Goal: Transaction & Acquisition: Purchase product/service

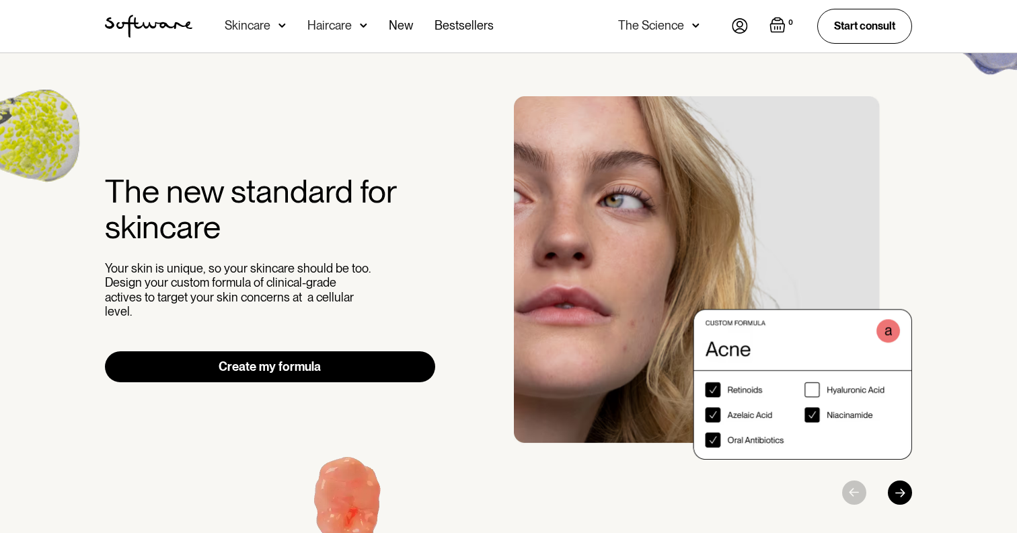
click at [741, 30] on img at bounding box center [740, 25] width 16 height 15
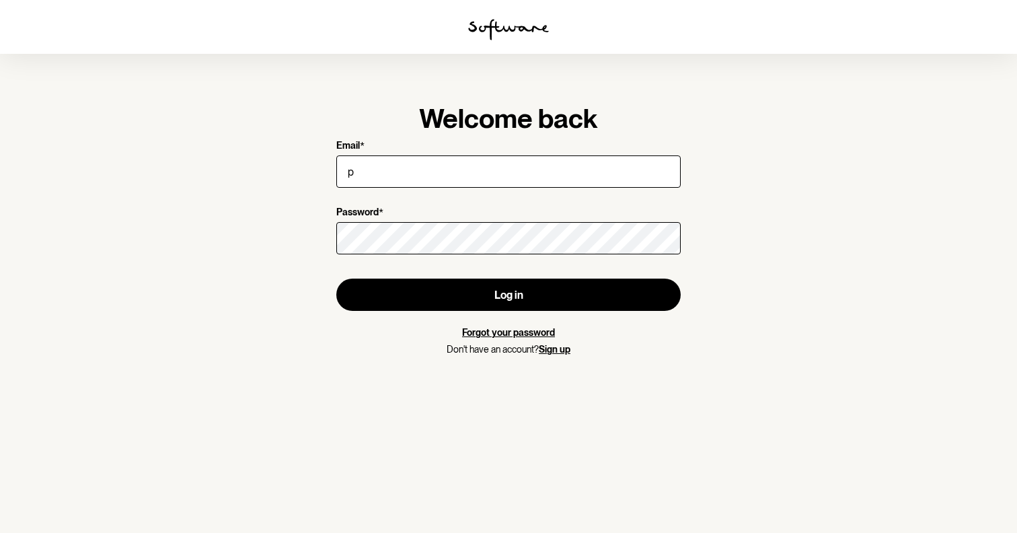
type input "praanav.makanji@gmail.com"
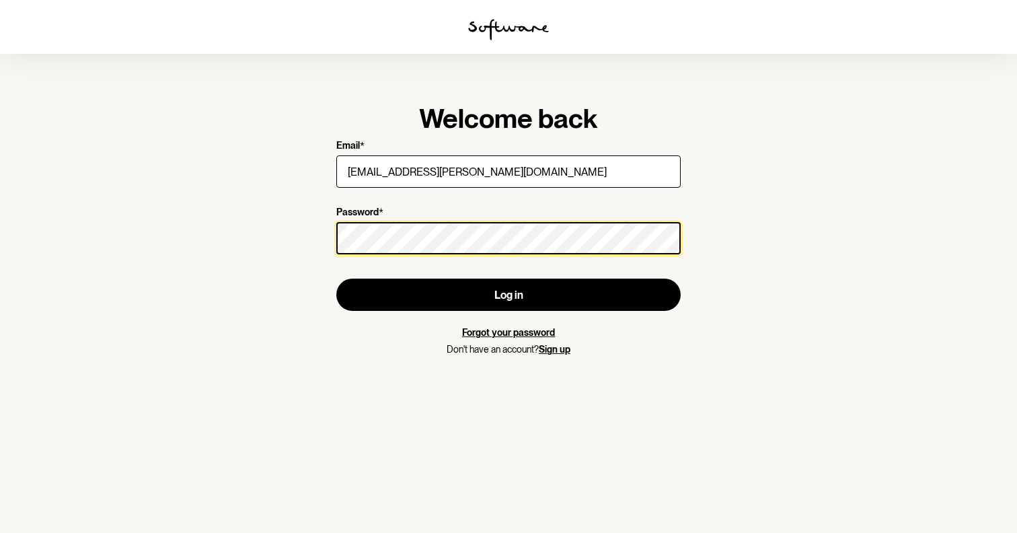
click at [336, 279] on button "Log in" at bounding box center [508, 295] width 345 height 32
click at [281, 238] on section "Welcome back Email * praanav.makanji@gmail.com Password * Log in Forgot your pa…" at bounding box center [508, 266] width 1017 height 533
click at [336, 279] on button "Log in" at bounding box center [508, 295] width 345 height 32
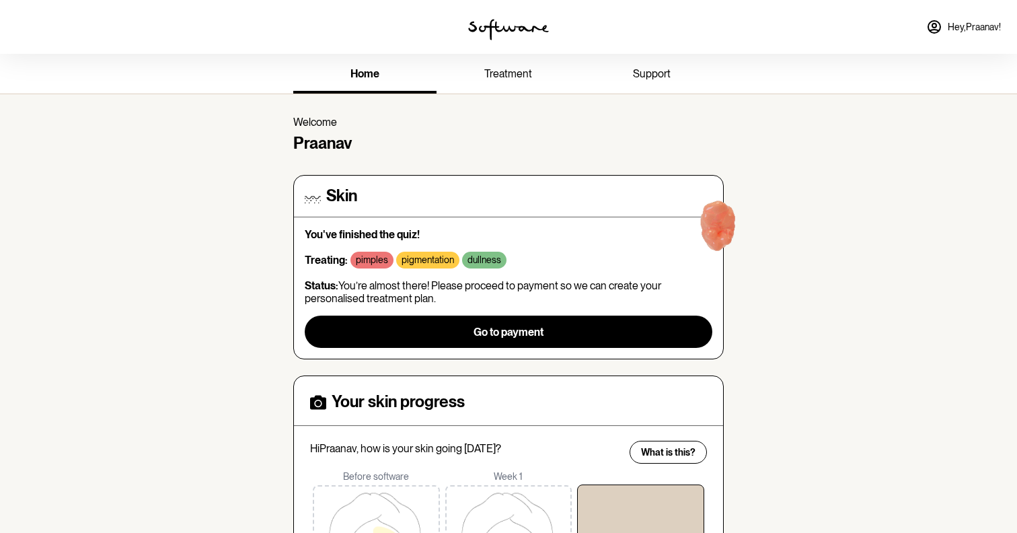
click at [506, 59] on link "treatment" at bounding box center [508, 75] width 143 height 37
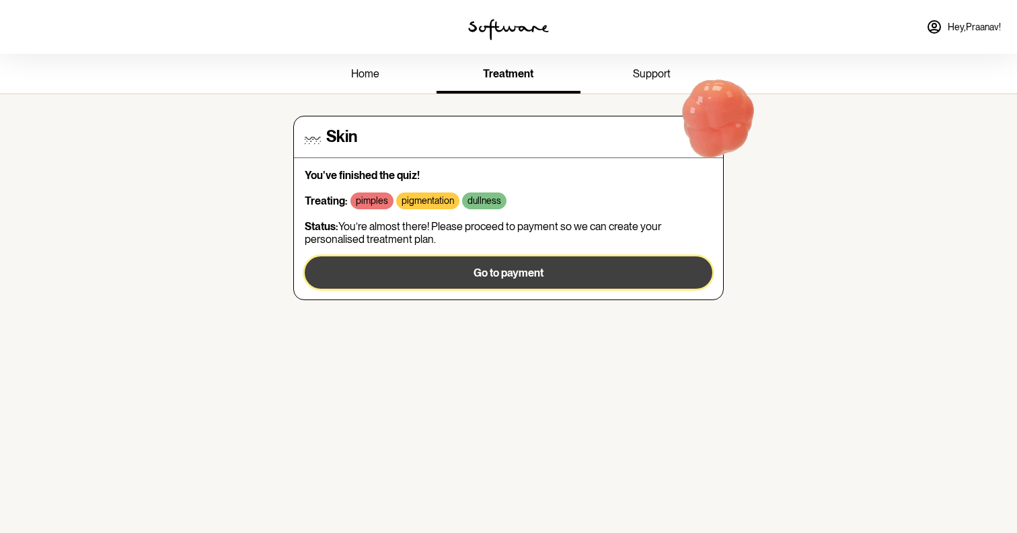
click at [596, 260] on button "Go to payment" at bounding box center [509, 272] width 408 height 32
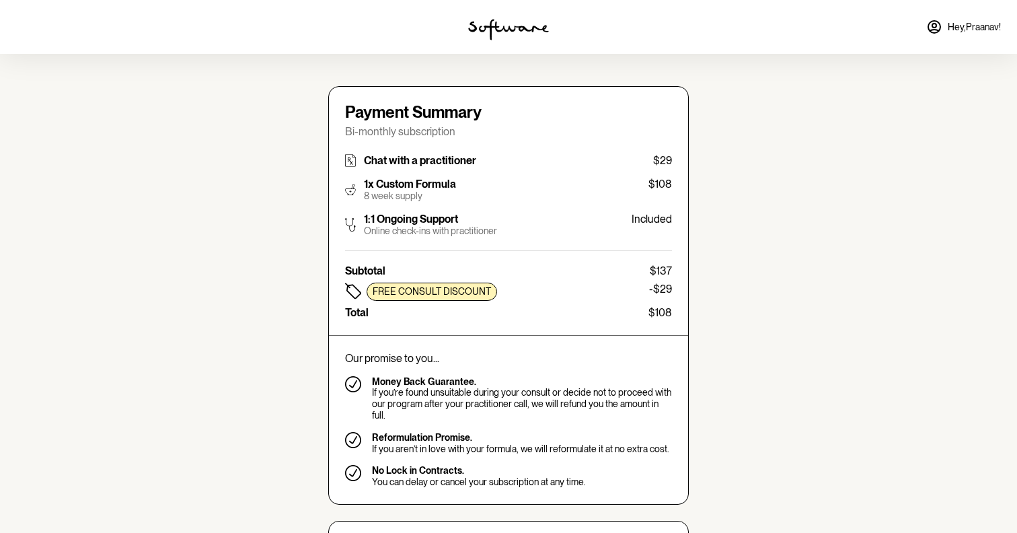
type input "praanav.makanji@gmail.com"
type input "+61493743363"
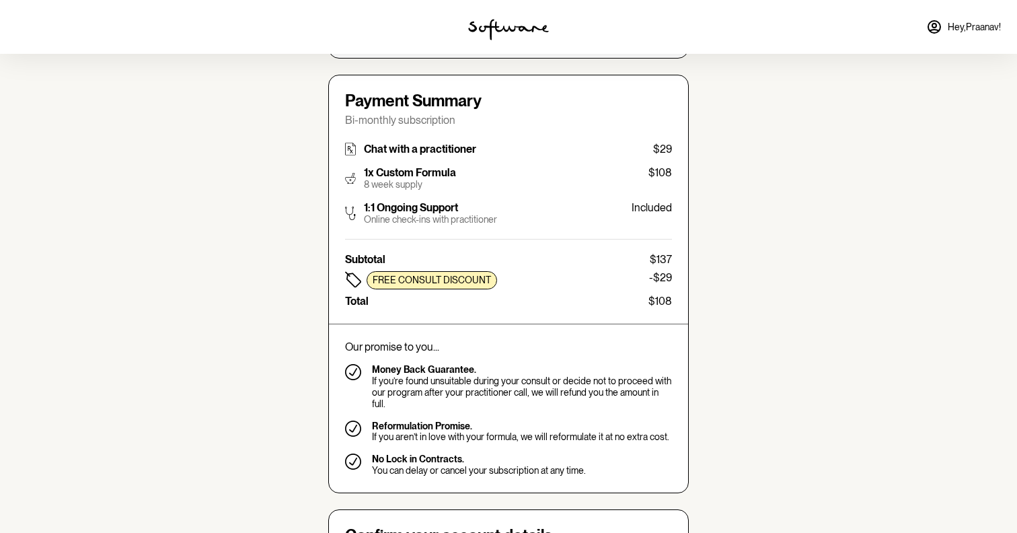
scroll to position [176, 0]
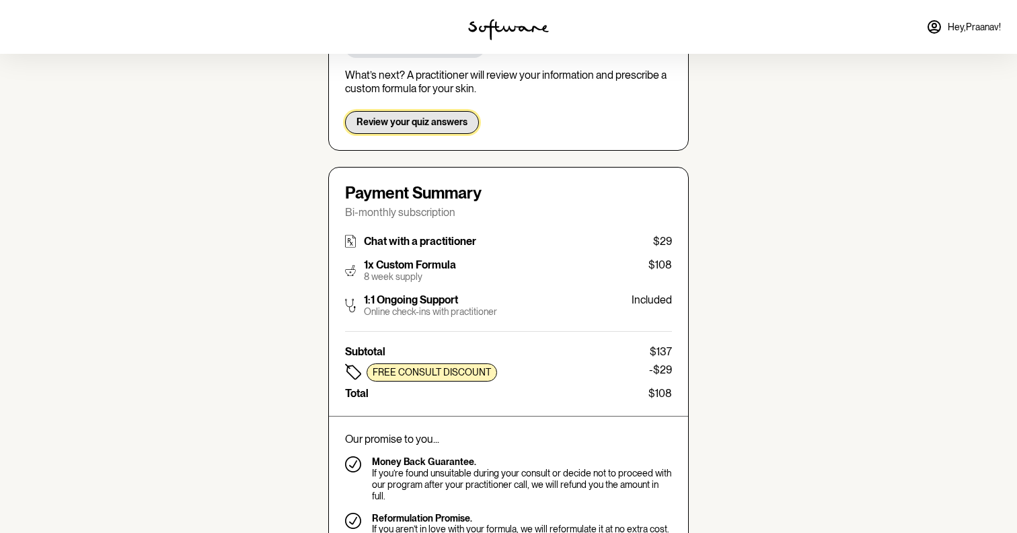
click at [429, 123] on span "Review your quiz answers" at bounding box center [412, 121] width 111 height 11
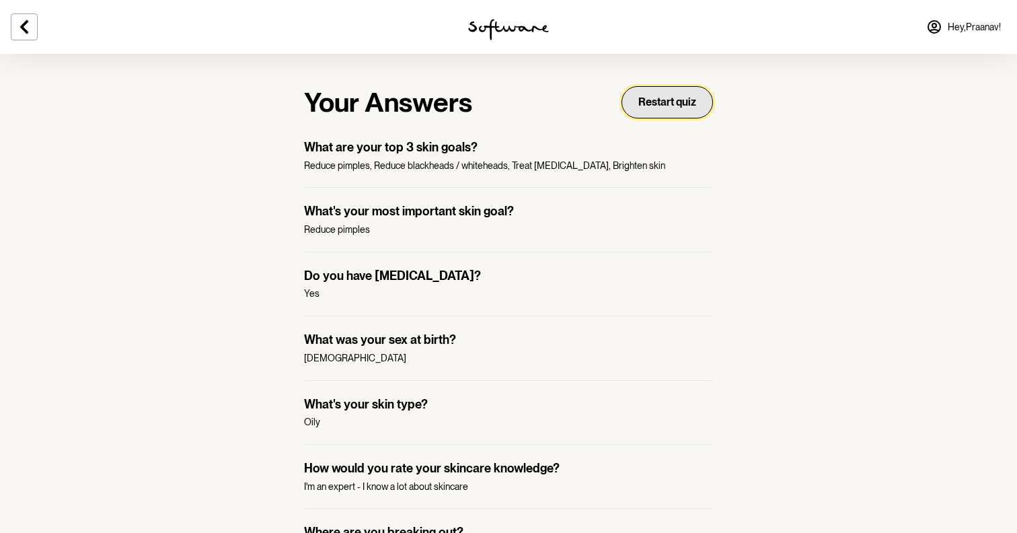
click at [688, 104] on button "Restart quiz" at bounding box center [668, 102] width 92 height 32
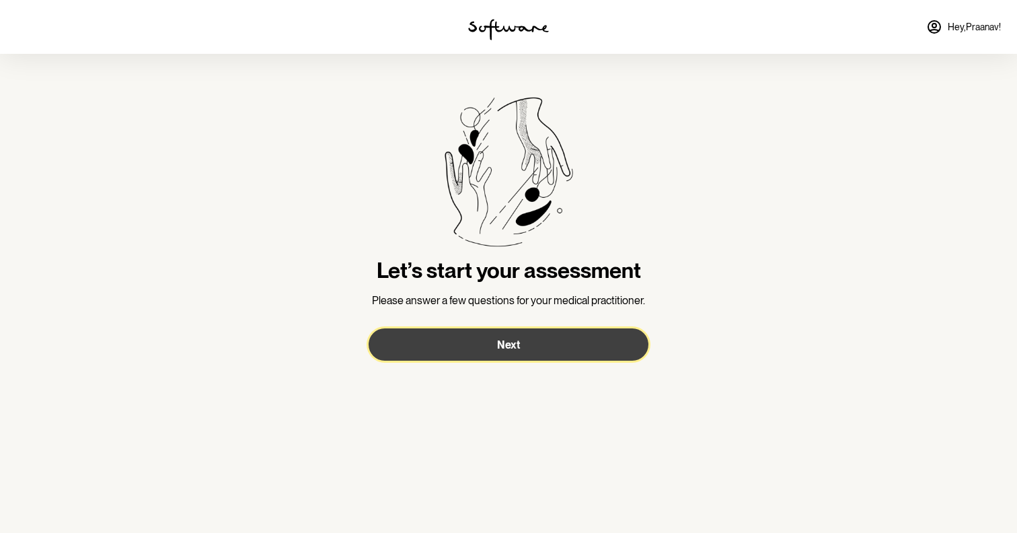
click at [533, 352] on button "Next" at bounding box center [509, 344] width 280 height 32
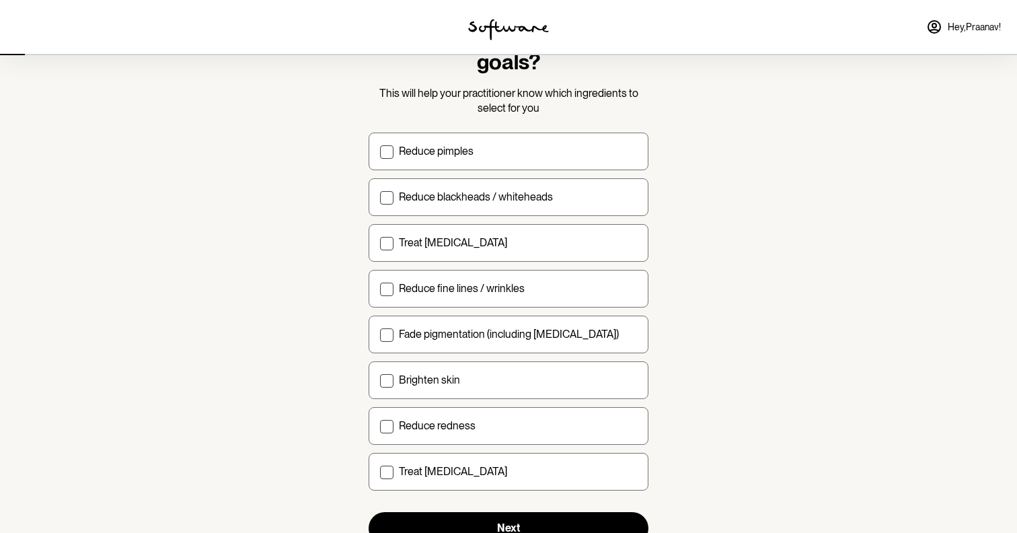
scroll to position [73, 0]
click at [439, 152] on p "Reduce pimples" at bounding box center [436, 151] width 75 height 13
click at [380, 152] on input "Reduce pimples" at bounding box center [380, 151] width 1 height 1
checkbox input "true"
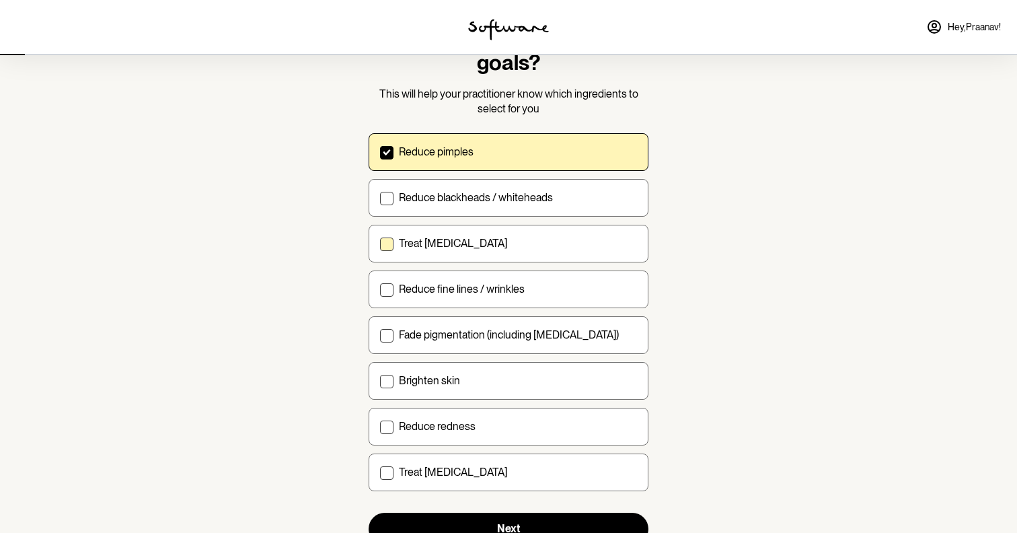
click at [439, 227] on label "Treat acne scarring" at bounding box center [509, 244] width 280 height 38
click at [380, 243] on input "Treat acne scarring" at bounding box center [380, 243] width 1 height 1
checkbox input "true"
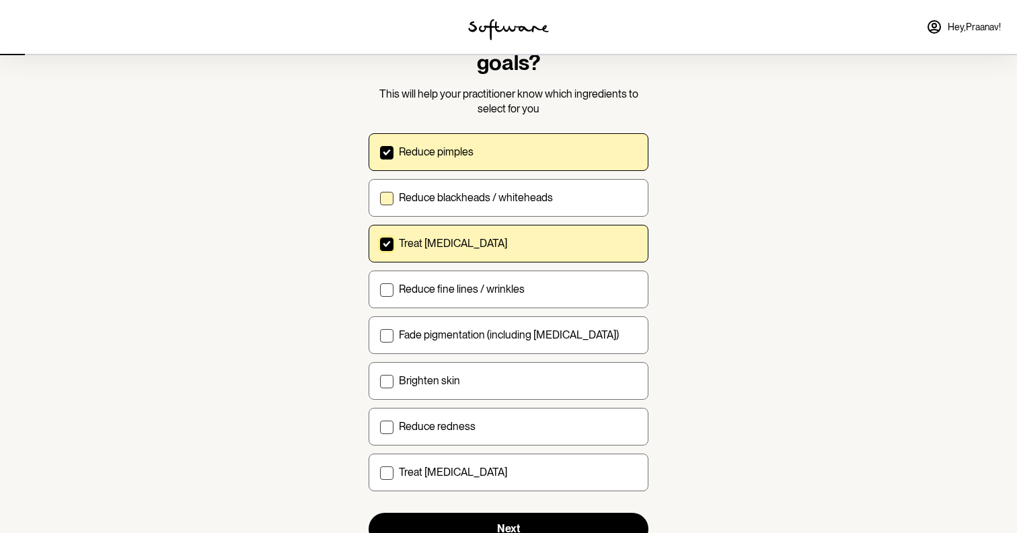
click at [452, 205] on label "Reduce blackheads / whiteheads" at bounding box center [509, 198] width 280 height 38
click at [380, 198] on input "Reduce blackheads / whiteheads" at bounding box center [380, 197] width 1 height 1
checkbox input "true"
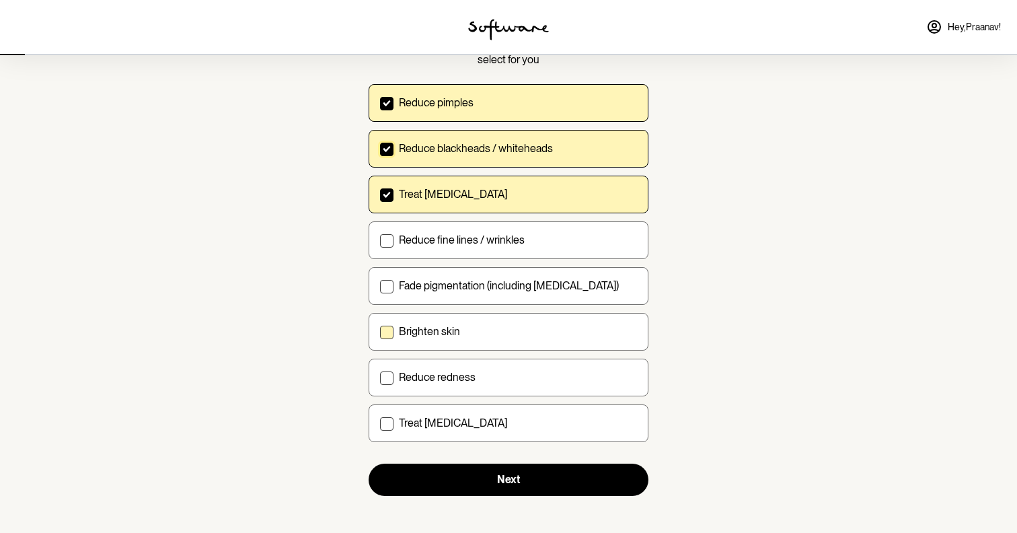
scroll to position [124, 0]
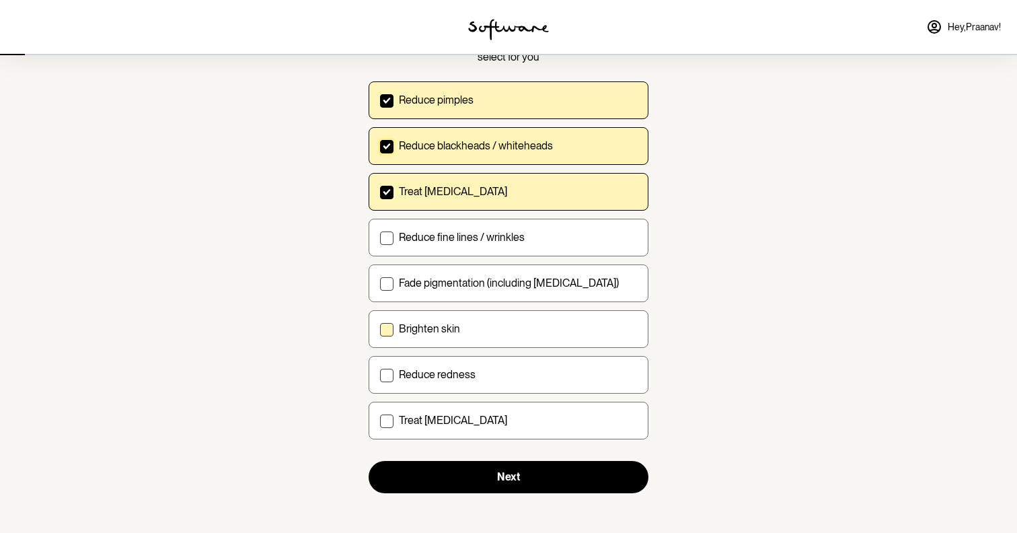
click at [471, 333] on div "Brighten skin" at bounding box center [518, 328] width 238 height 13
click at [380, 329] on input "Brighten skin" at bounding box center [380, 328] width 1 height 1
checkbox input "true"
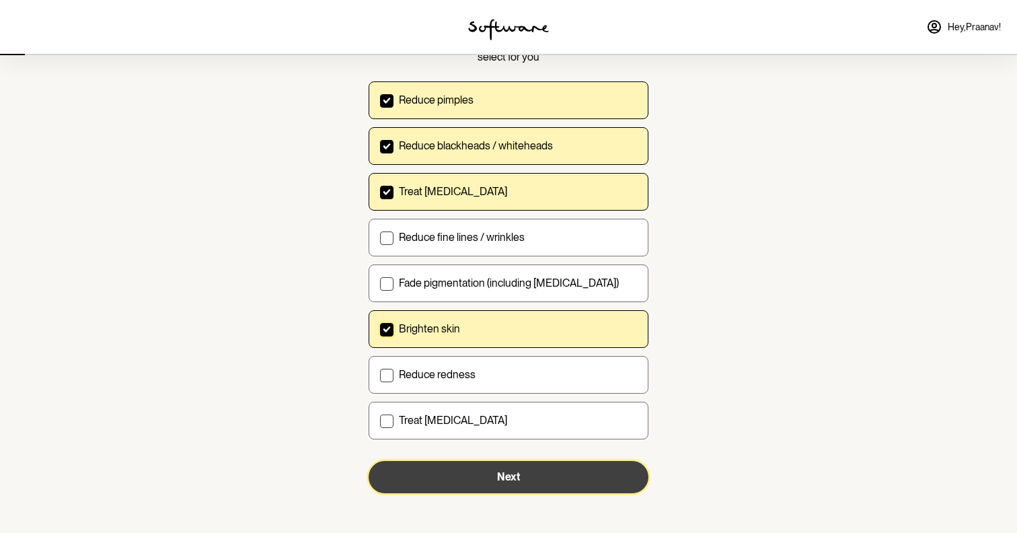
click at [538, 468] on button "Next" at bounding box center [509, 477] width 280 height 32
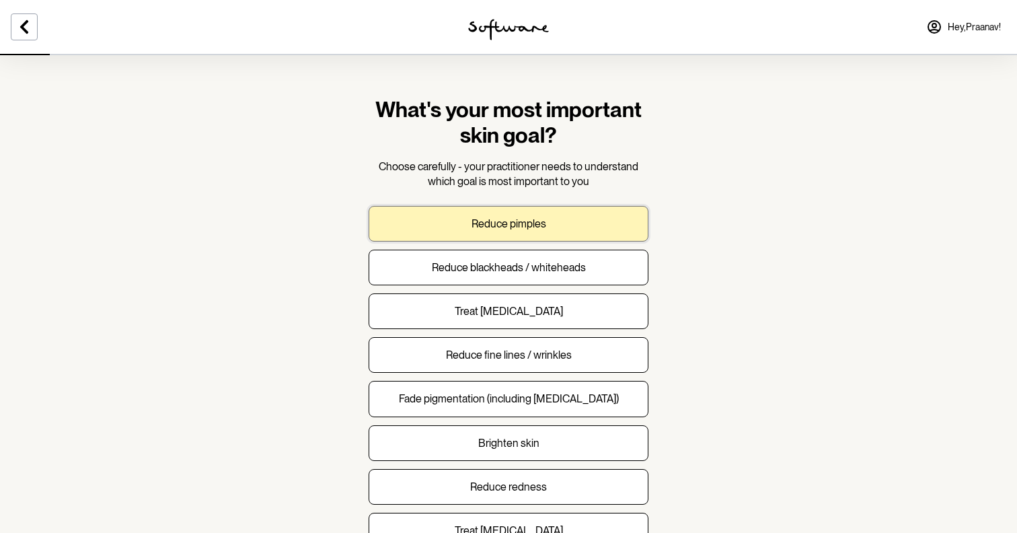
click at [563, 227] on button "Reduce pimples" at bounding box center [509, 224] width 280 height 36
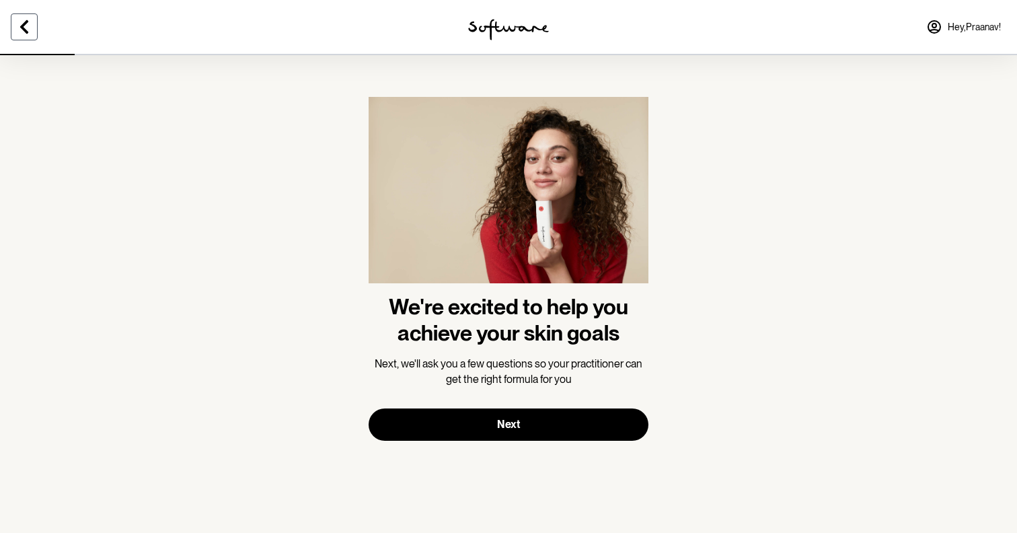
click at [24, 26] on icon at bounding box center [24, 26] width 8 height 13
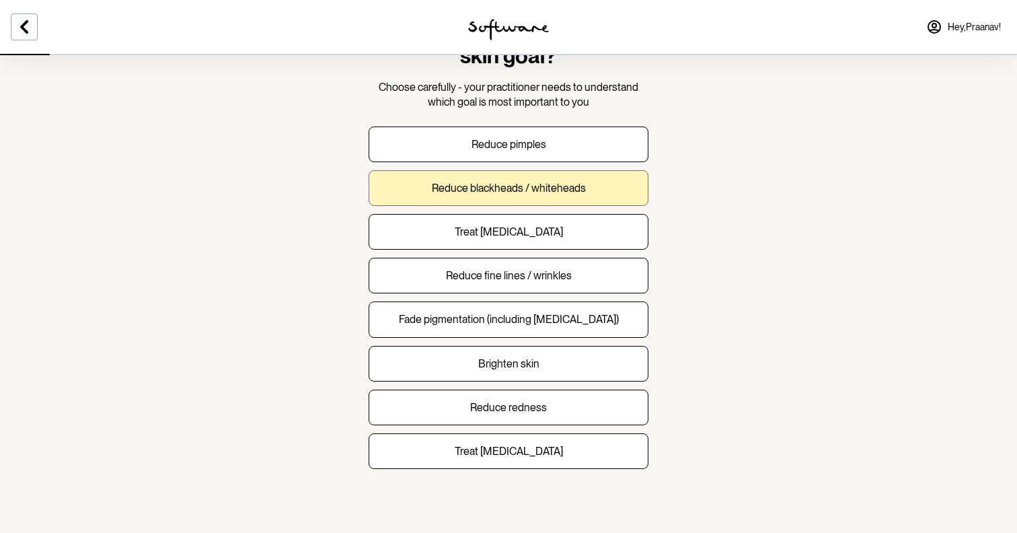
scroll to position [80, 0]
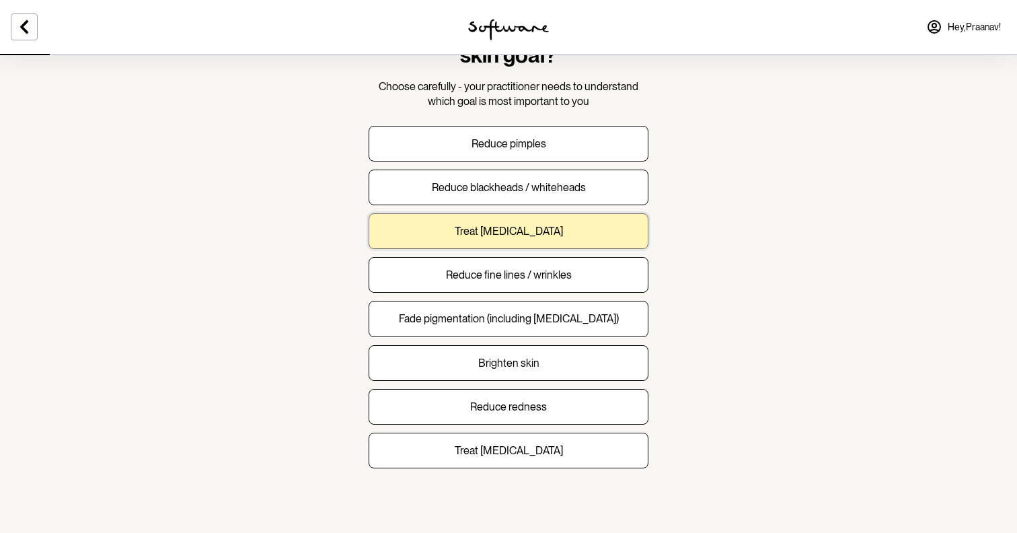
click at [491, 223] on button "Treat acne scarring" at bounding box center [509, 231] width 280 height 36
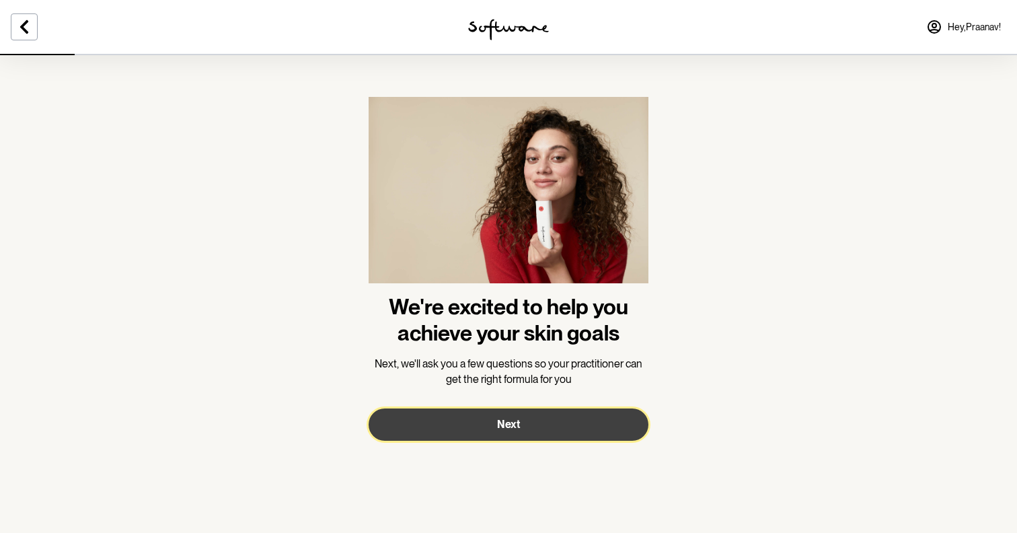
click at [562, 433] on button "Next" at bounding box center [509, 424] width 280 height 32
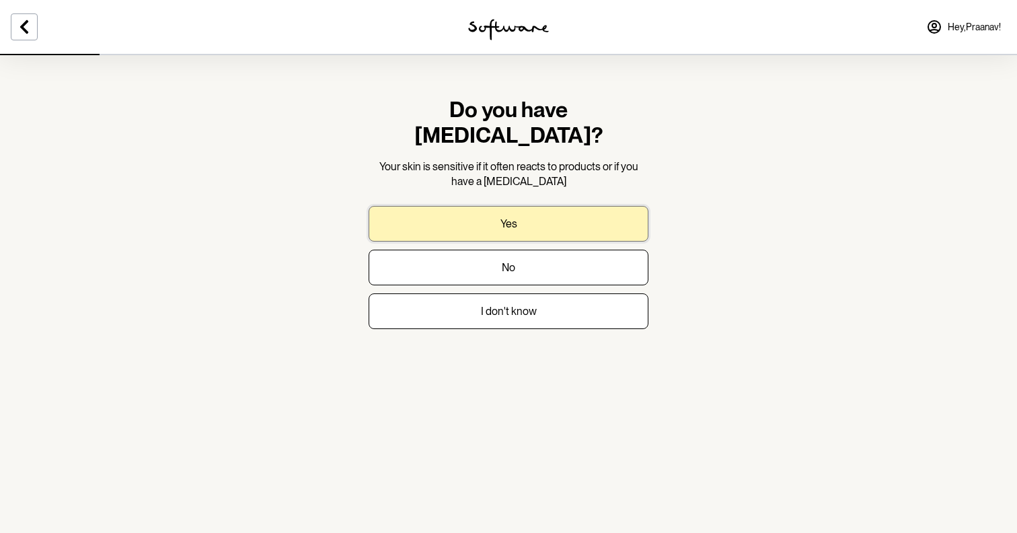
click at [563, 206] on button "Yes" at bounding box center [509, 224] width 280 height 36
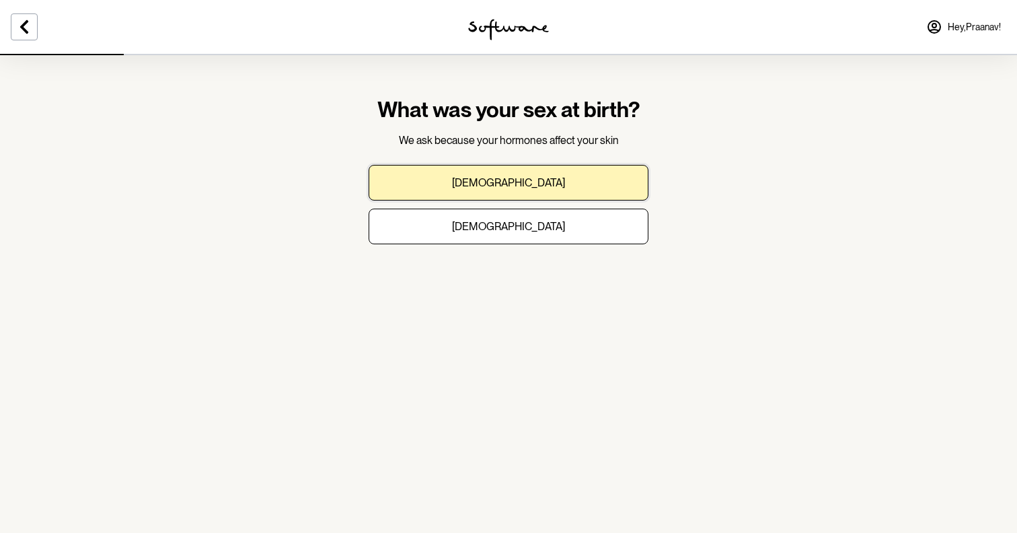
click at [563, 184] on button "Male" at bounding box center [509, 183] width 280 height 36
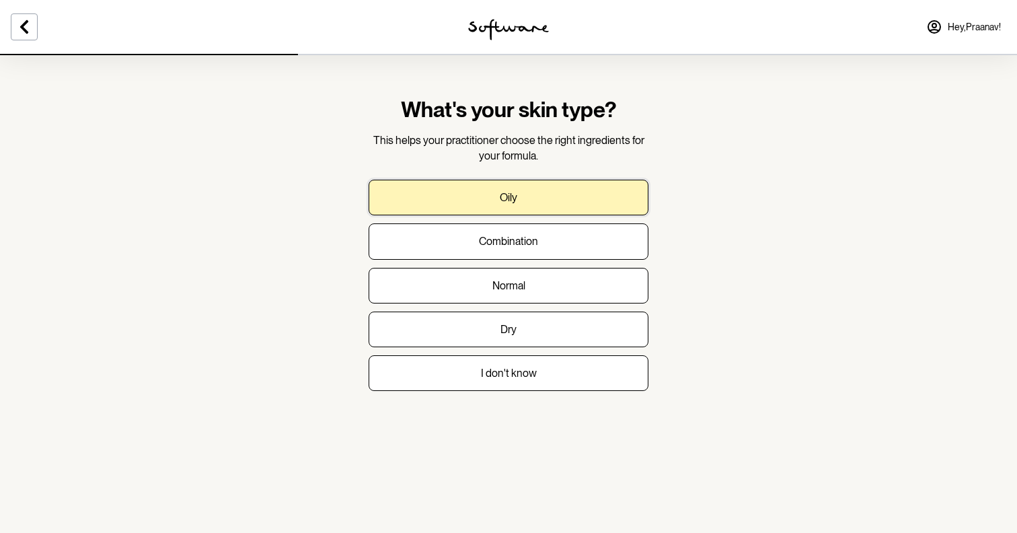
click at [563, 184] on button "Oily" at bounding box center [509, 198] width 280 height 36
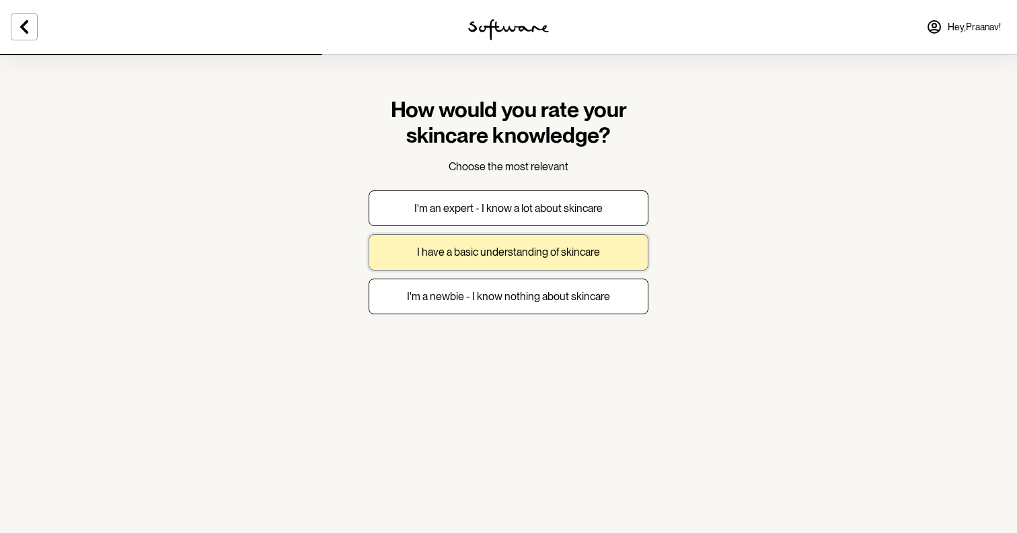
click at [552, 254] on p "I have a basic understanding of skincare" at bounding box center [508, 252] width 183 height 13
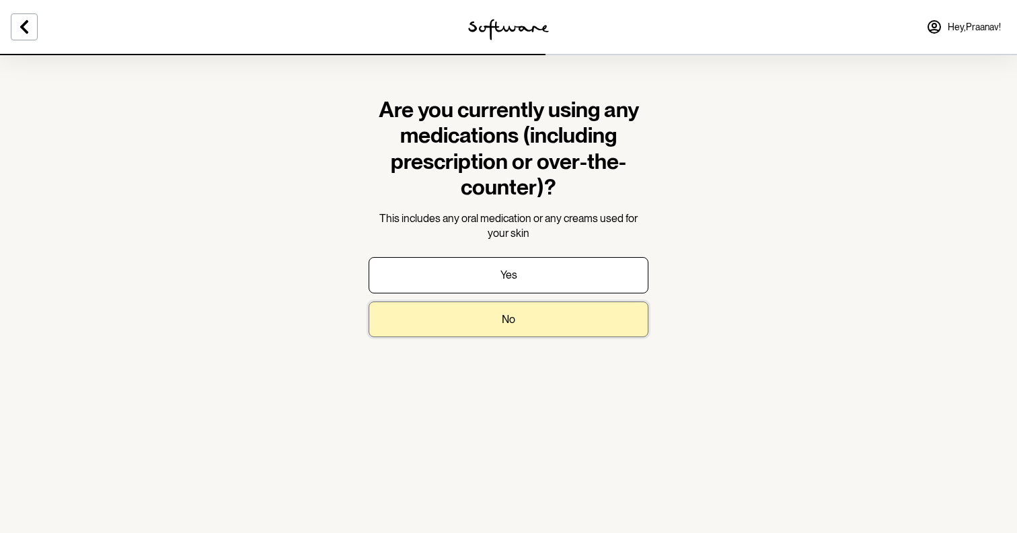
click at [552, 320] on button "No" at bounding box center [509, 319] width 280 height 36
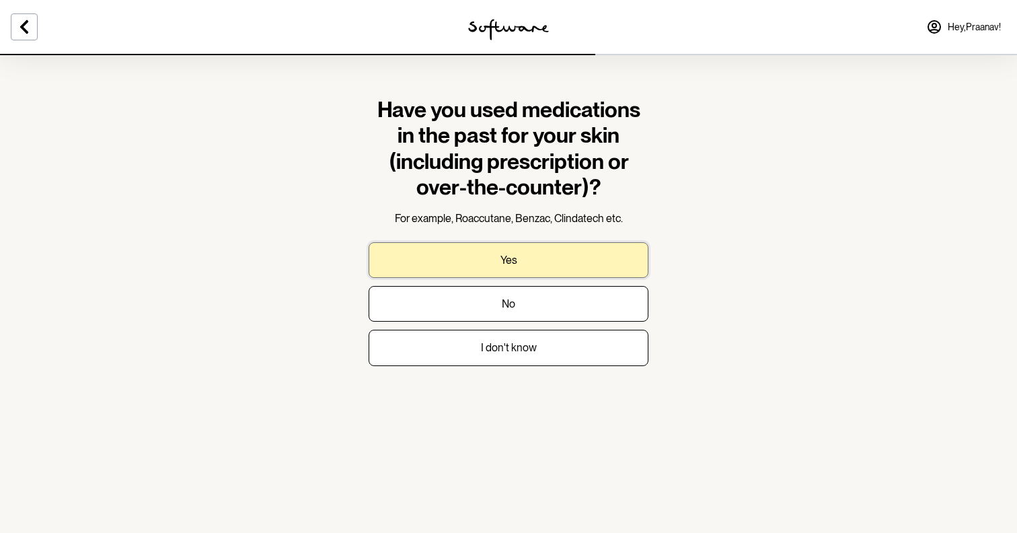
click at [552, 269] on button "Yes" at bounding box center [509, 260] width 280 height 36
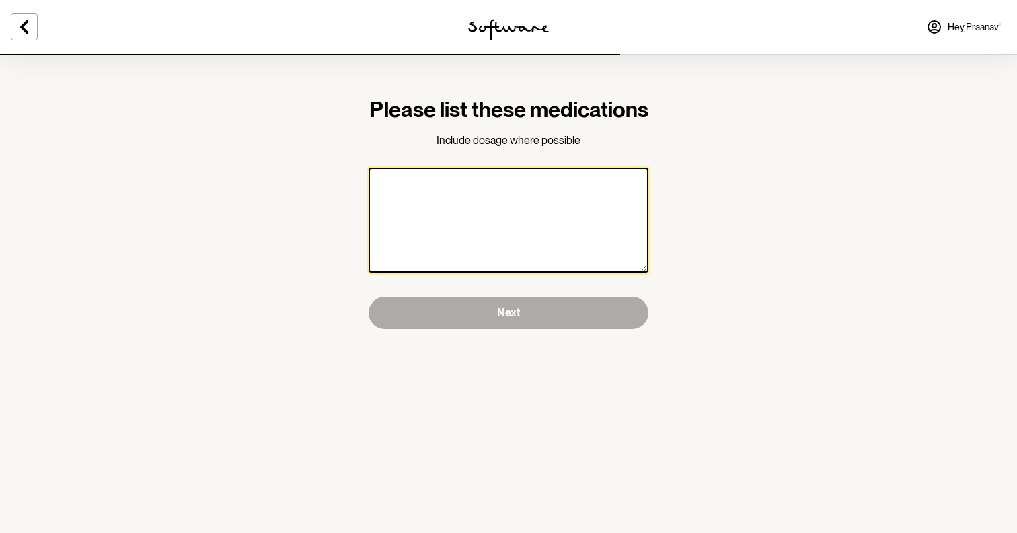
click at [553, 229] on textarea at bounding box center [509, 220] width 280 height 105
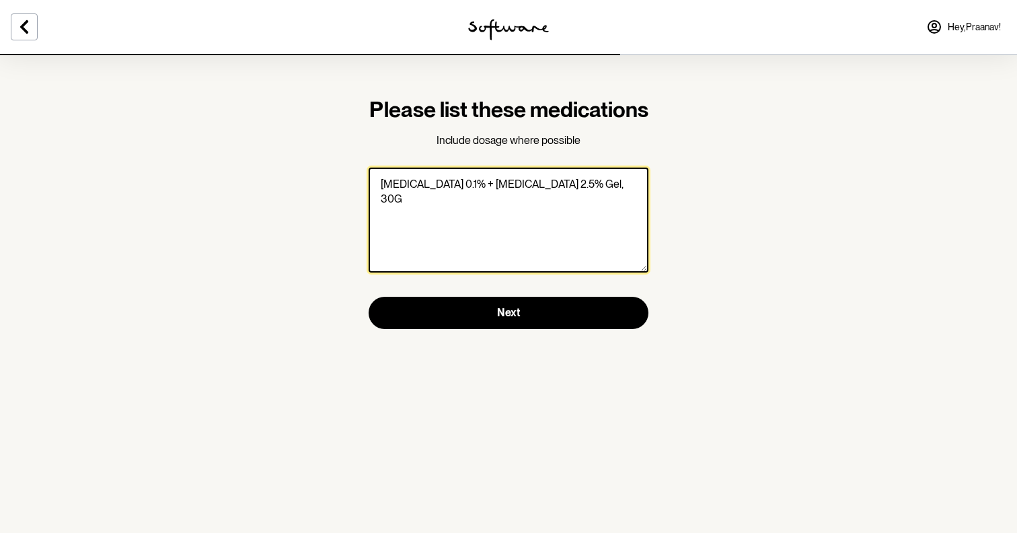
click at [380, 212] on textarea "Adapalene 0.1% + Benzoyl Peroxide 2.5% Gel, 30G" at bounding box center [509, 220] width 280 height 105
click at [380, 224] on textarea "- Adapalene 0.1% + Benzoyl Peroxide 2.5% Gel, 30G" at bounding box center [509, 220] width 280 height 105
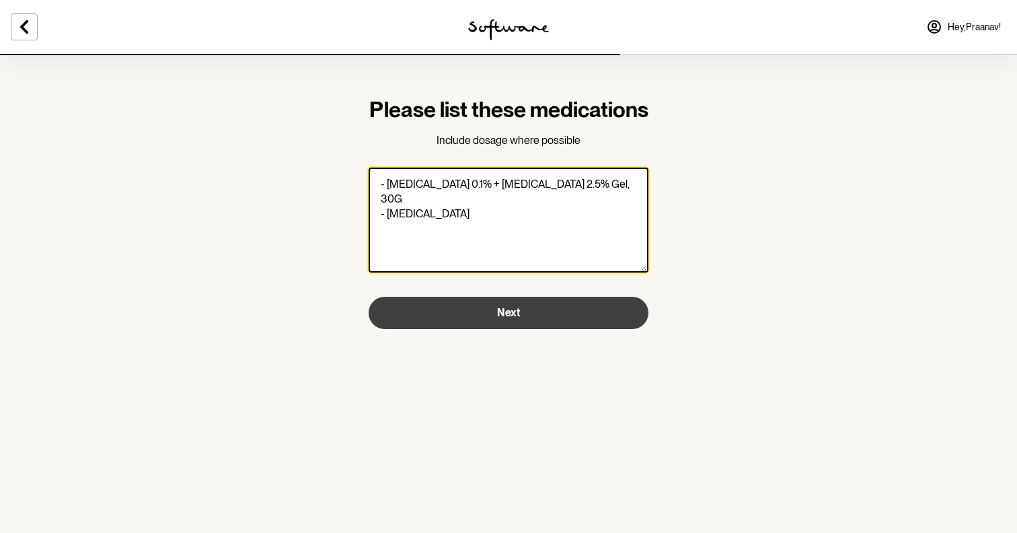
type textarea "- Adapalene 0.1% + Benzoyl Peroxide 2.5% Gel, 30G - Doxycycline"
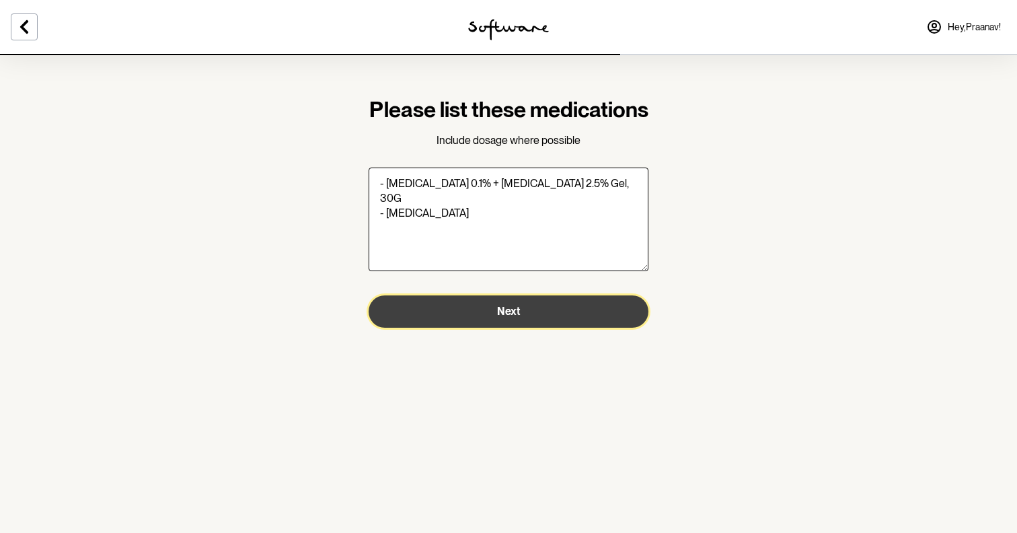
click at [507, 318] on span "Next" at bounding box center [508, 311] width 23 height 13
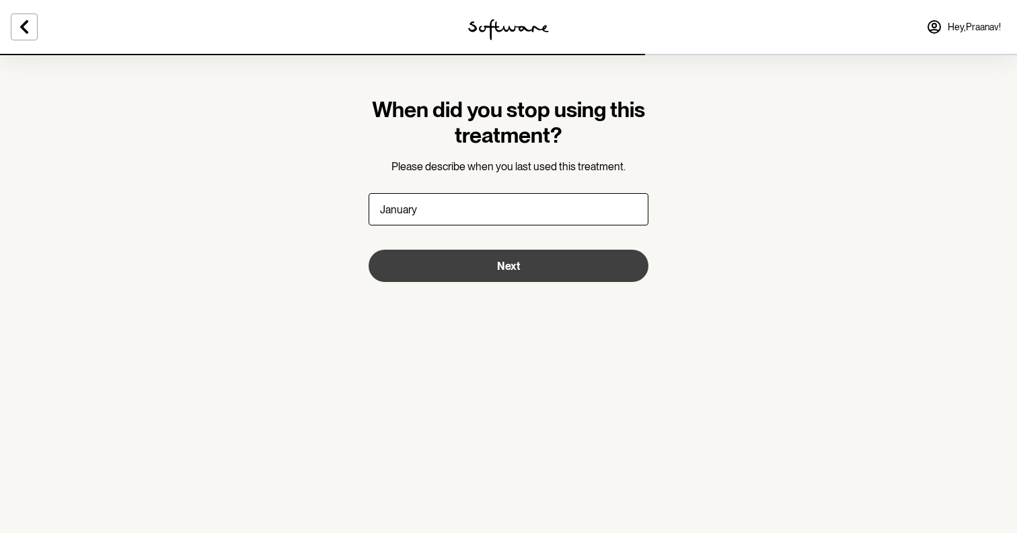
type input "January"
click at [499, 274] on button "Next" at bounding box center [509, 266] width 280 height 32
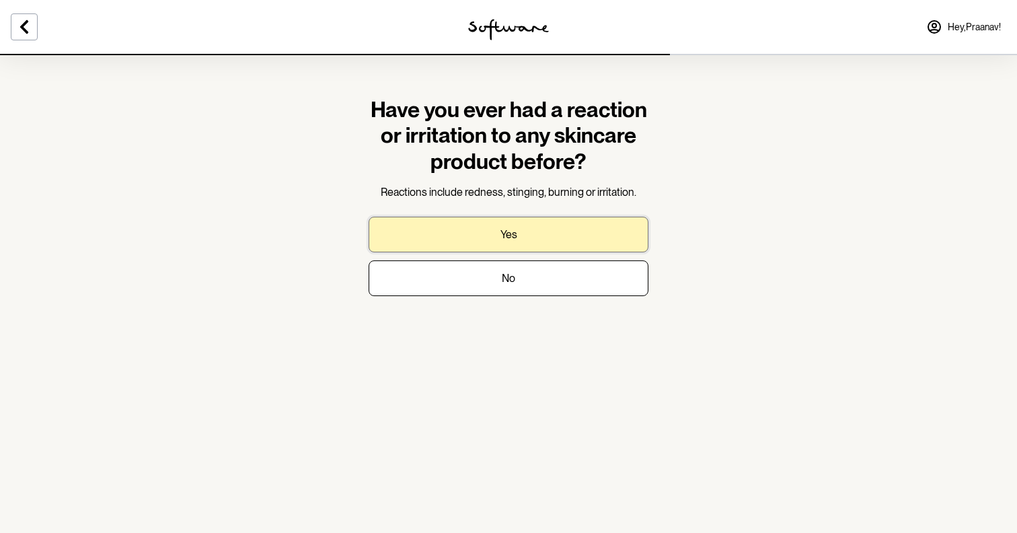
click at [522, 231] on button "Yes" at bounding box center [509, 235] width 280 height 36
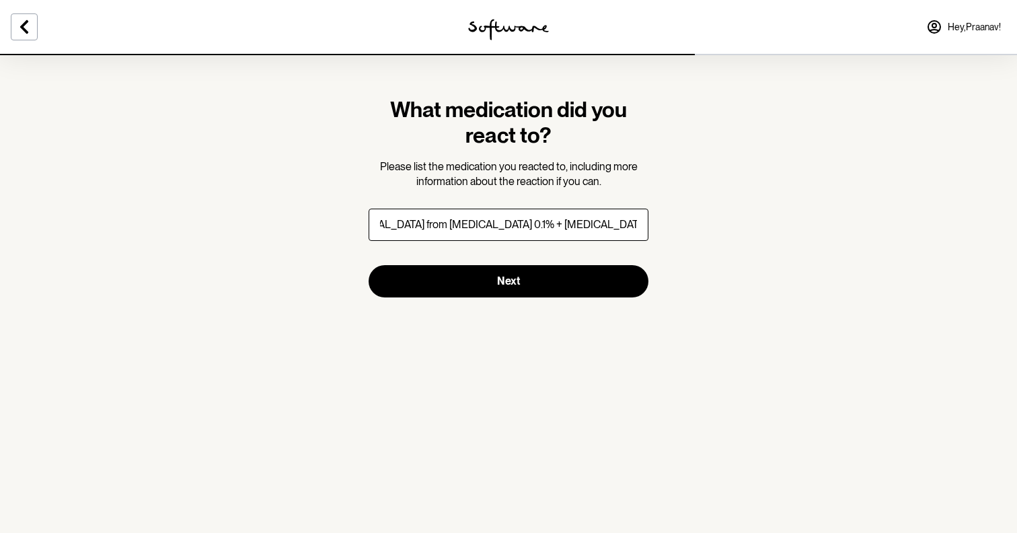
scroll to position [0, 47]
type input "- Dryness from Adapalene 0.1% + Benzoyl Peroxide 2.5% gel, 30G"
click at [369, 265] on button "Next" at bounding box center [509, 281] width 280 height 32
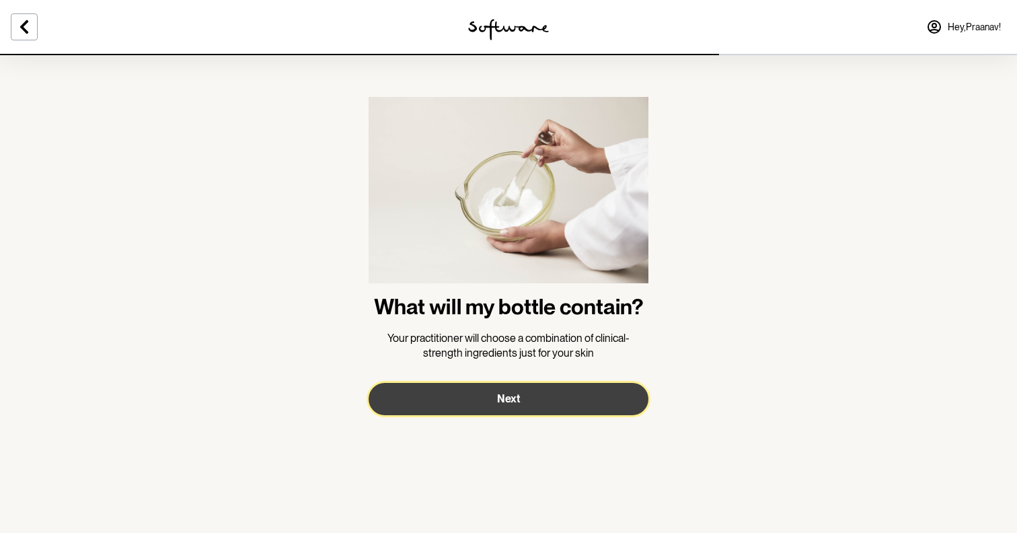
click at [542, 406] on button "Next" at bounding box center [509, 399] width 280 height 32
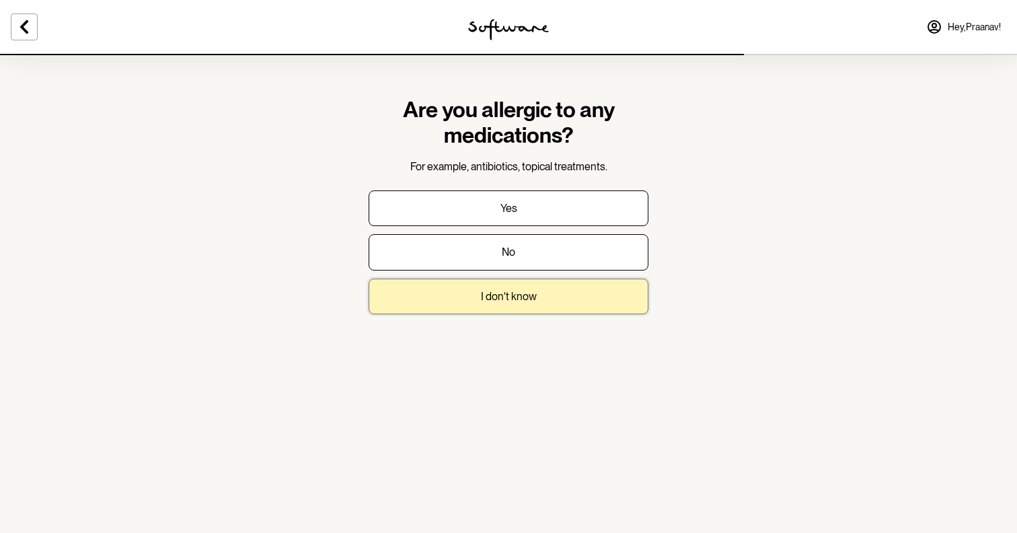
click at [530, 291] on p "I don't know" at bounding box center [509, 296] width 56 height 13
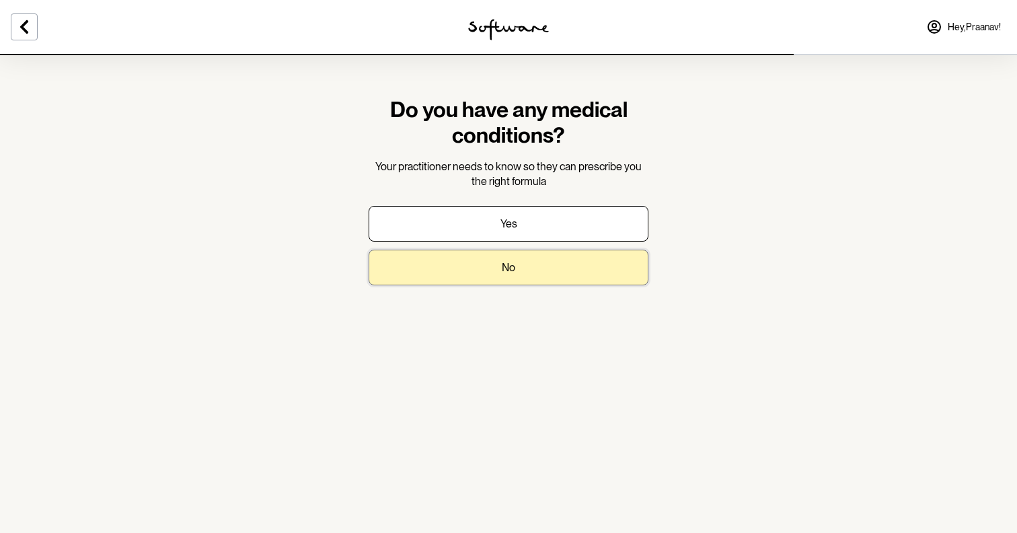
click at [524, 262] on button "No" at bounding box center [509, 268] width 280 height 36
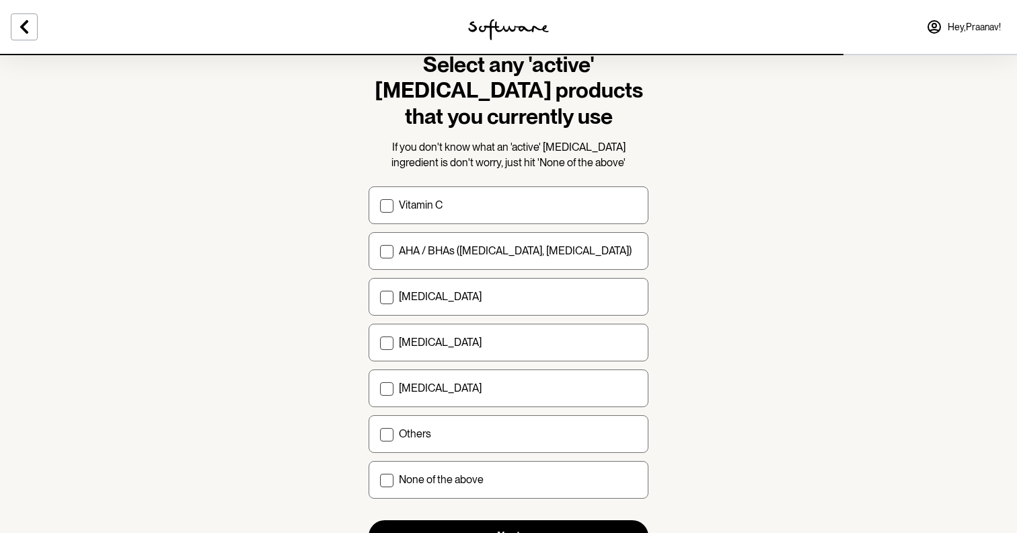
scroll to position [42, 0]
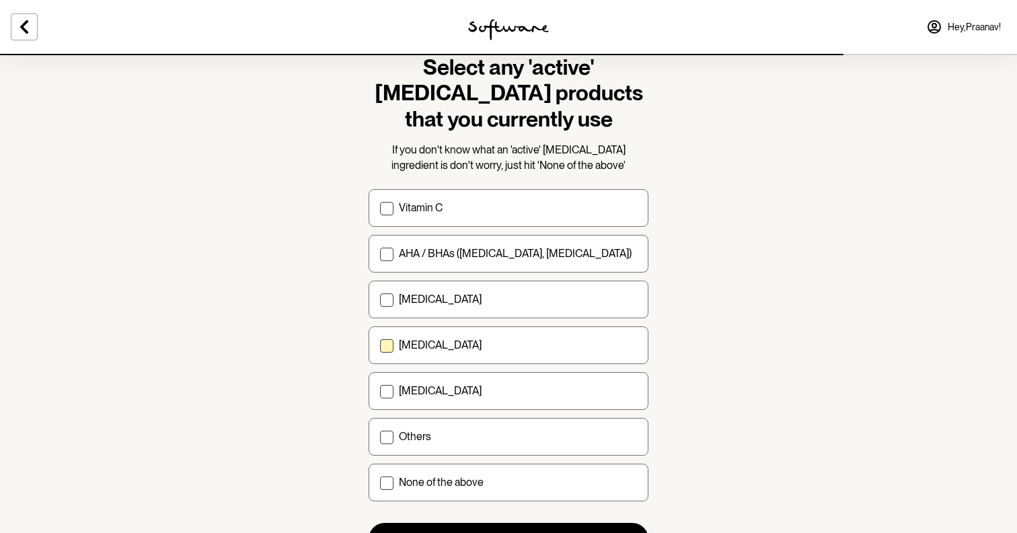
click at [482, 345] on div "[MEDICAL_DATA]" at bounding box center [518, 344] width 238 height 13
click at [380, 345] on input "[MEDICAL_DATA]" at bounding box center [380, 345] width 1 height 1
checkbox input "true"
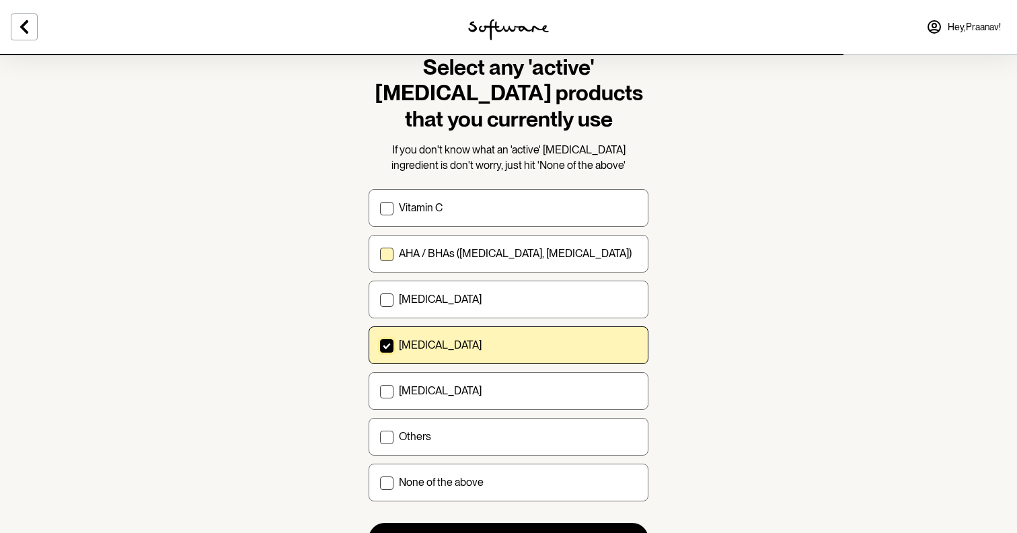
click at [444, 262] on label "AHA / BHAs (salicylic acid, glycolic acid)" at bounding box center [509, 254] width 280 height 38
click at [380, 254] on input "AHA / BHAs (salicylic acid, glycolic acid)" at bounding box center [380, 254] width 1 height 1
checkbox input "true"
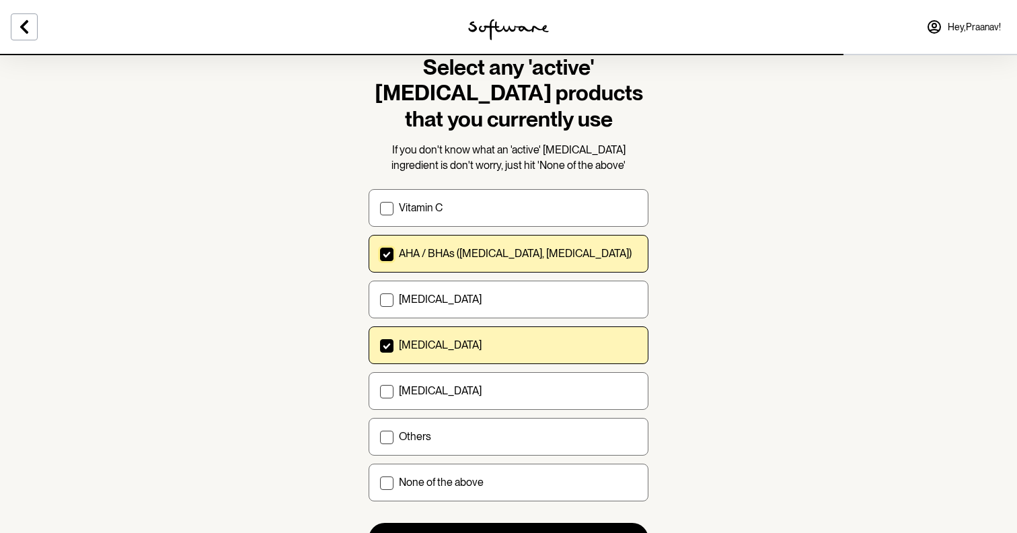
scroll to position [95, 0]
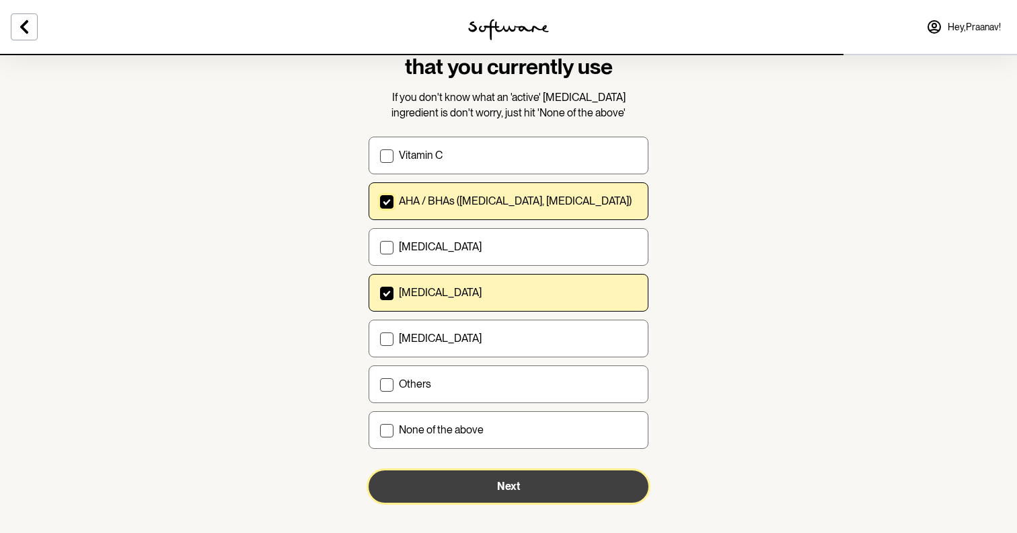
click at [484, 478] on button "Next" at bounding box center [509, 486] width 280 height 32
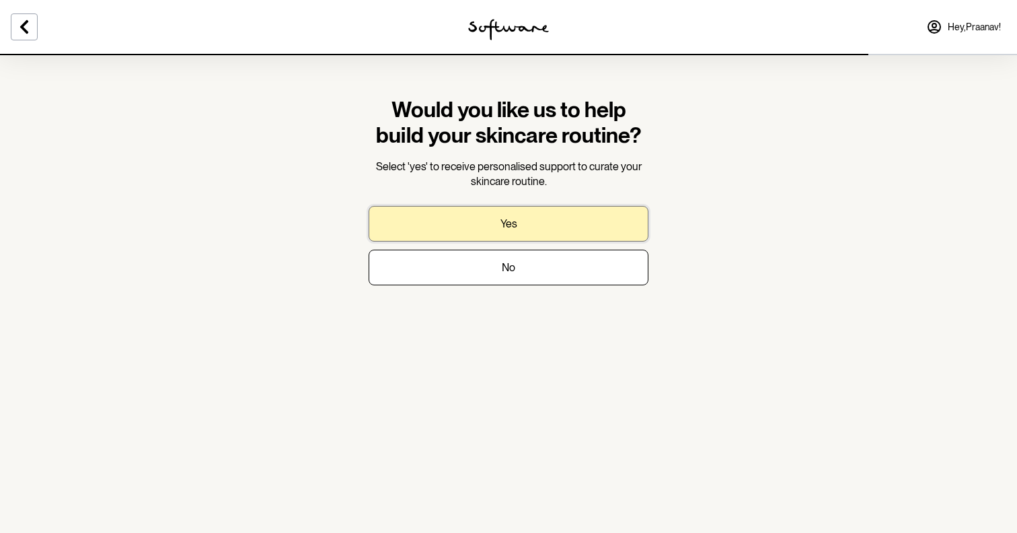
click at [495, 225] on button "Yes" at bounding box center [509, 224] width 280 height 36
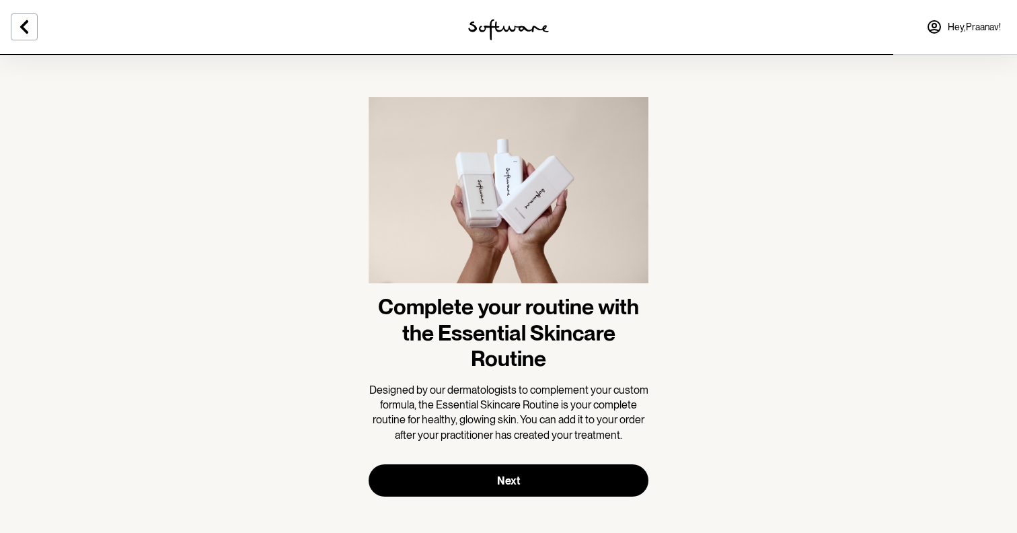
scroll to position [7, 0]
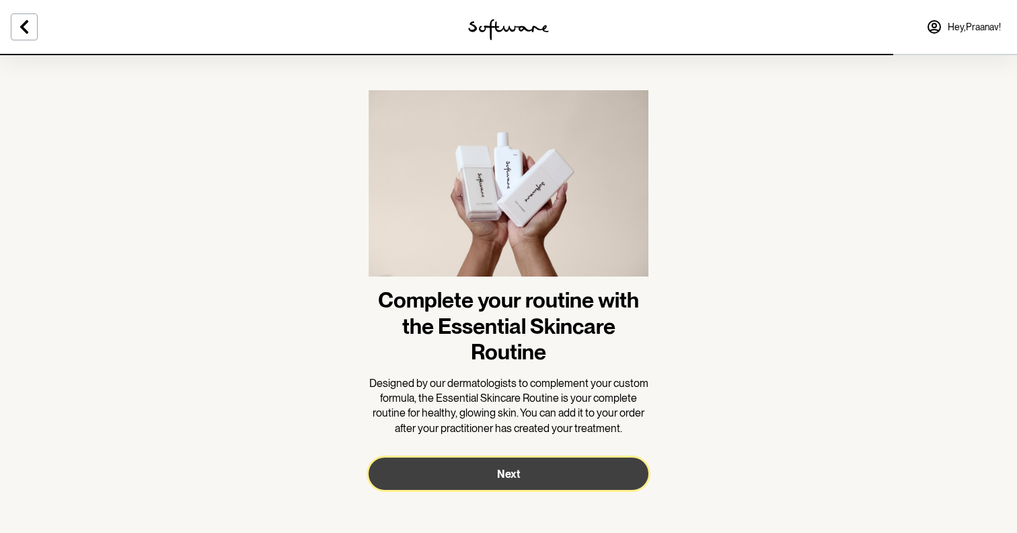
click at [548, 465] on button "Next" at bounding box center [509, 474] width 280 height 32
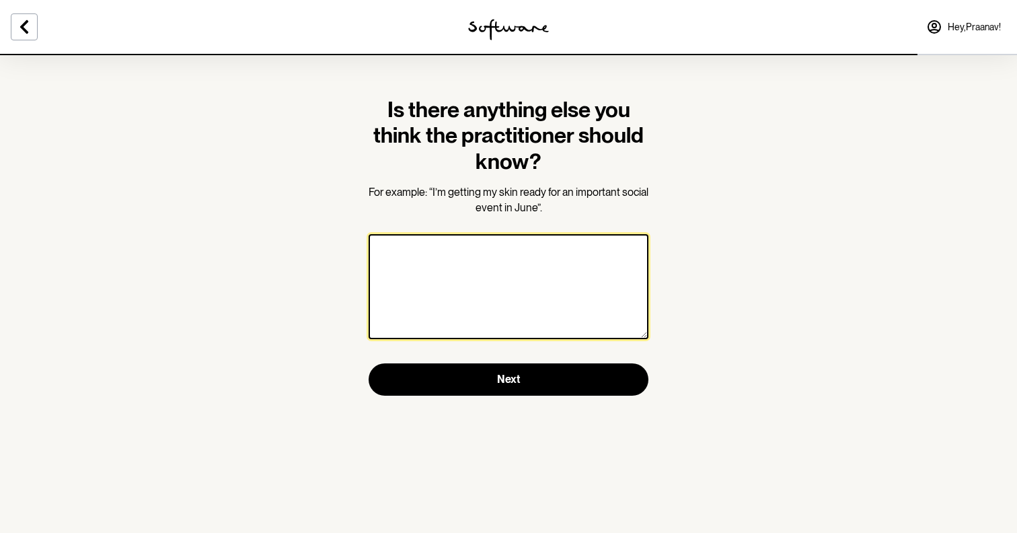
click at [522, 312] on textarea at bounding box center [509, 286] width 280 height 105
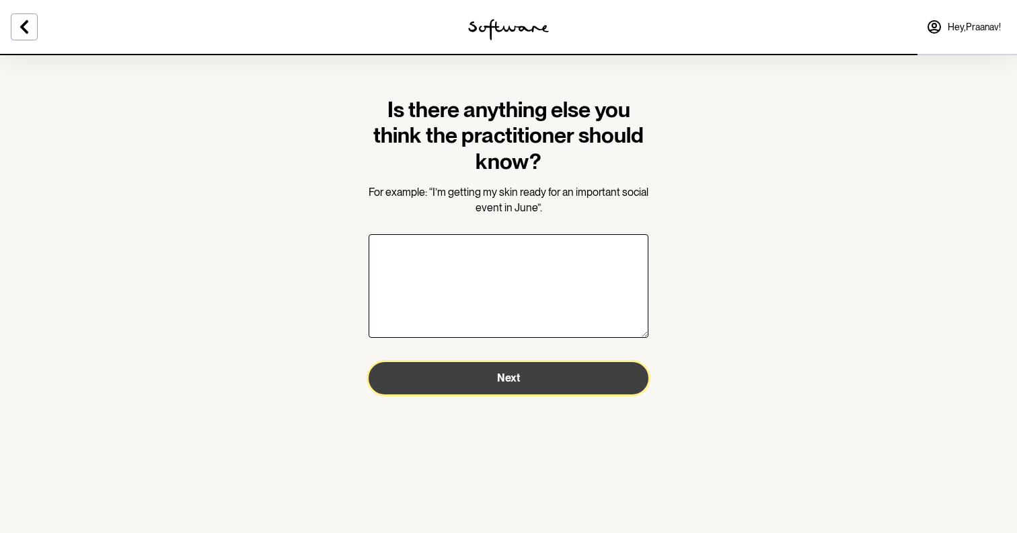
click at [531, 384] on button "Next" at bounding box center [509, 378] width 280 height 32
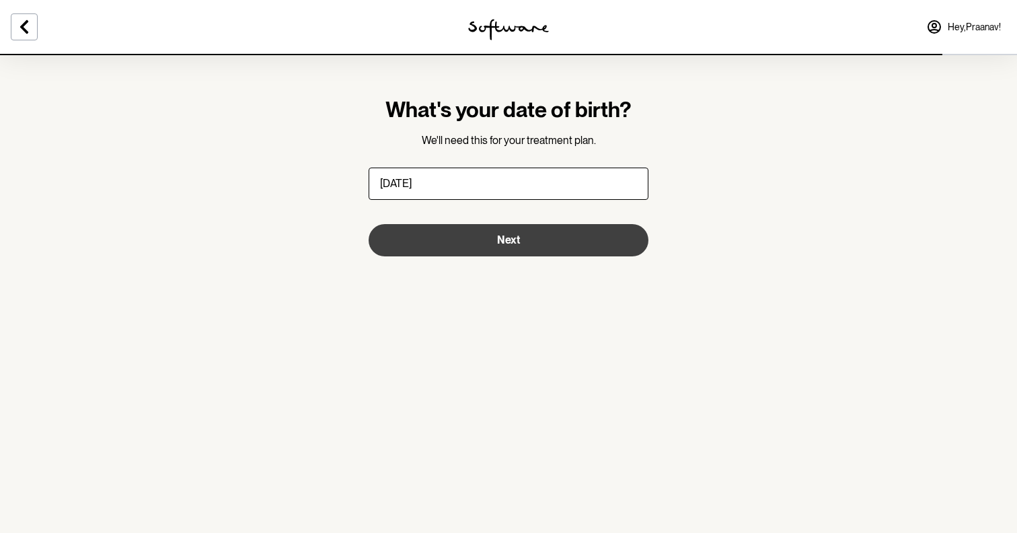
type input "20/10/2006"
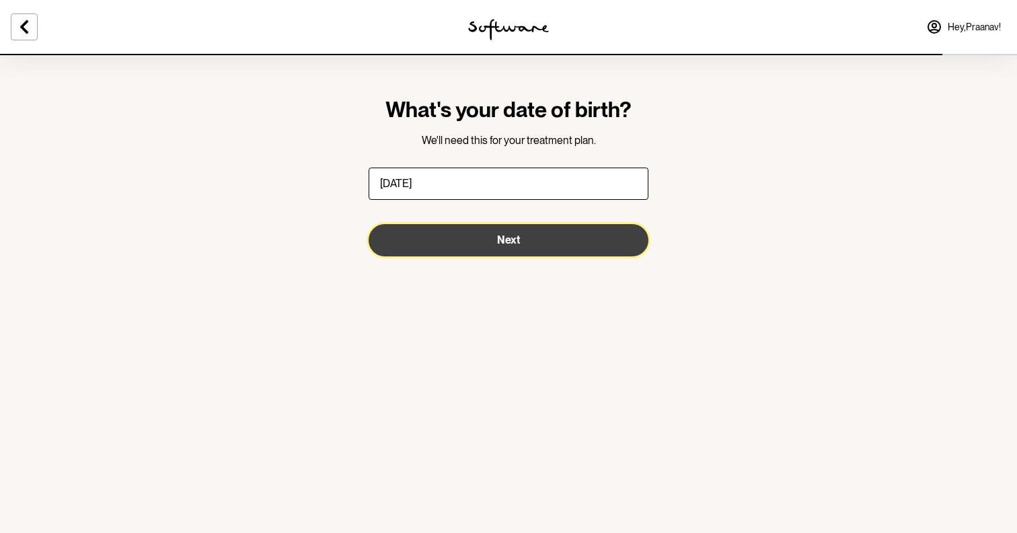
click at [529, 232] on button "Next" at bounding box center [509, 240] width 280 height 32
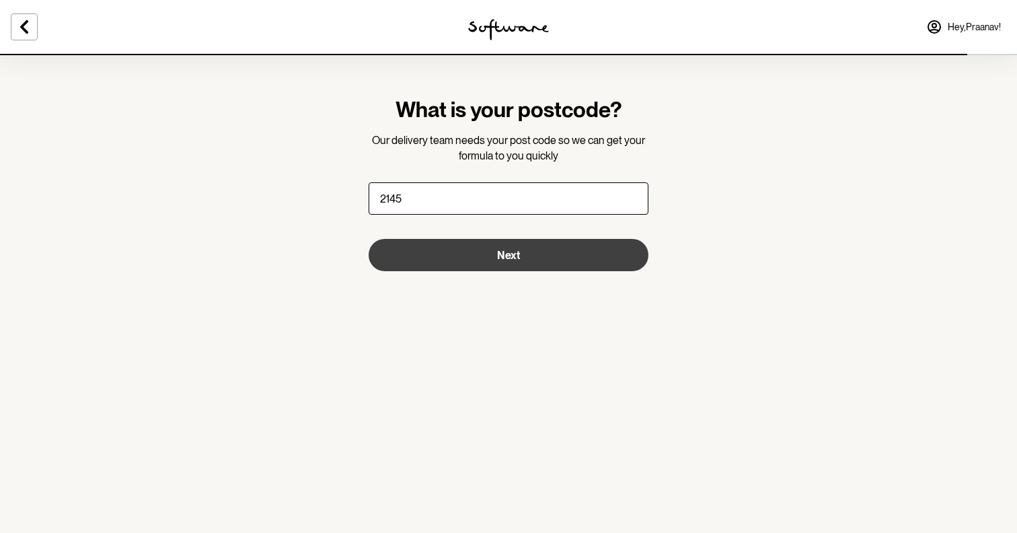
type input "2145"
click at [530, 262] on button "Next" at bounding box center [509, 255] width 280 height 32
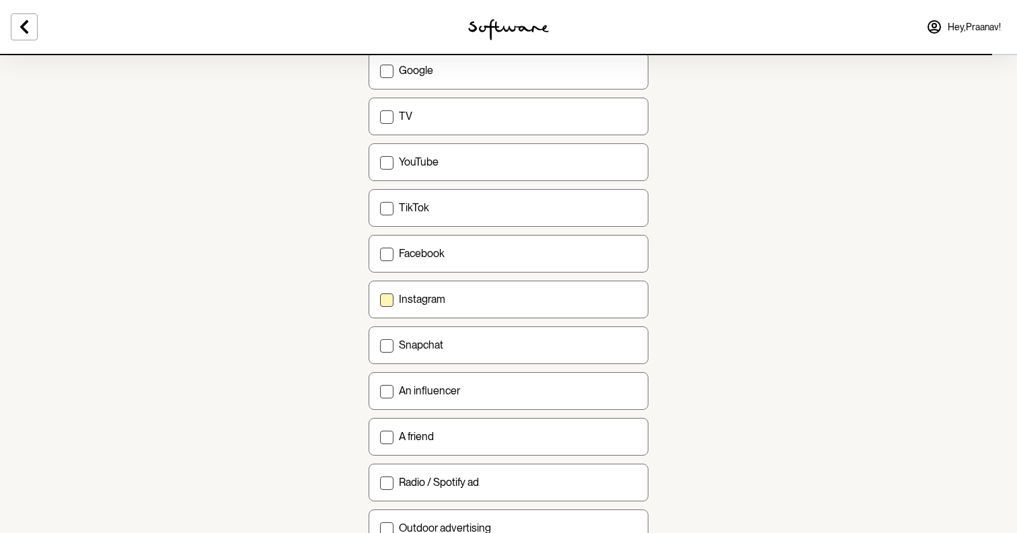
click at [469, 305] on div "Instagram" at bounding box center [518, 299] width 238 height 13
click at [380, 299] on input "Instagram" at bounding box center [380, 299] width 1 height 1
checkbox input "true"
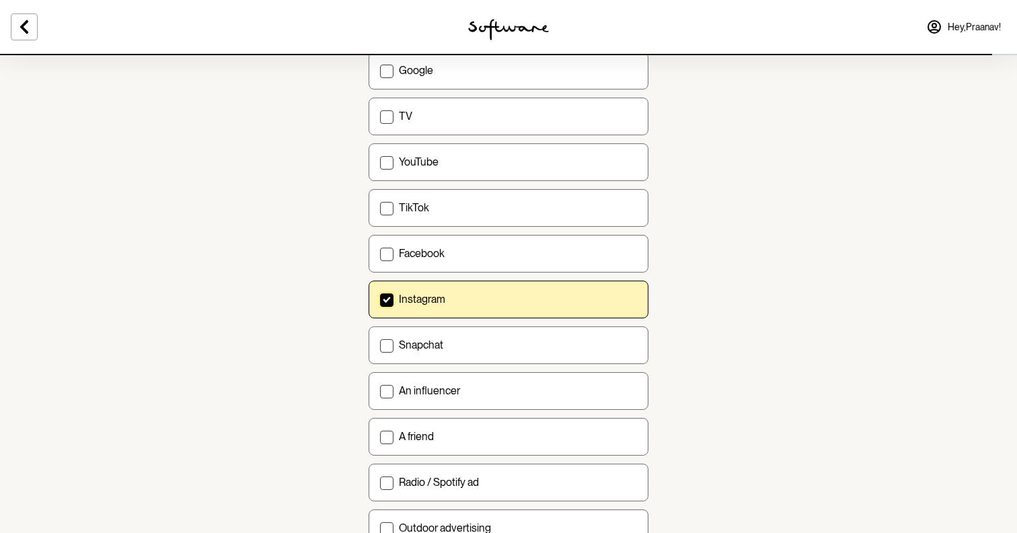
scroll to position [407, 0]
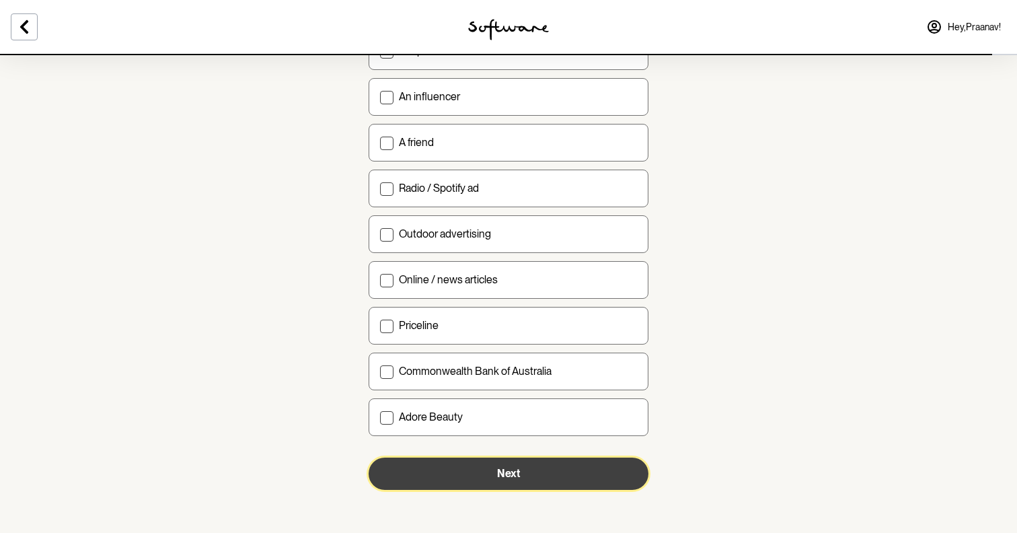
click at [458, 476] on button "Next" at bounding box center [509, 474] width 280 height 32
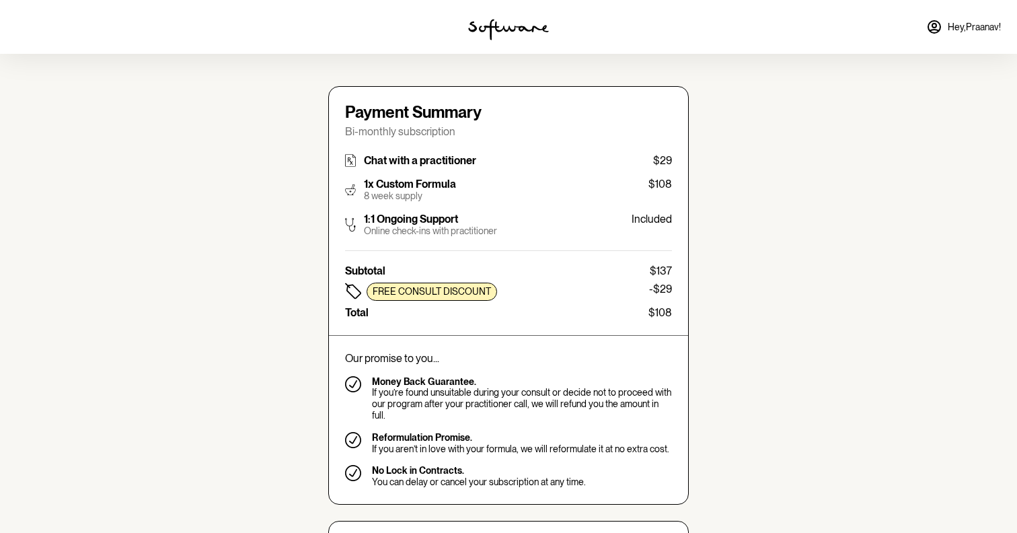
type input "praanav.makanji@gmail.com"
type input "+61493743363"
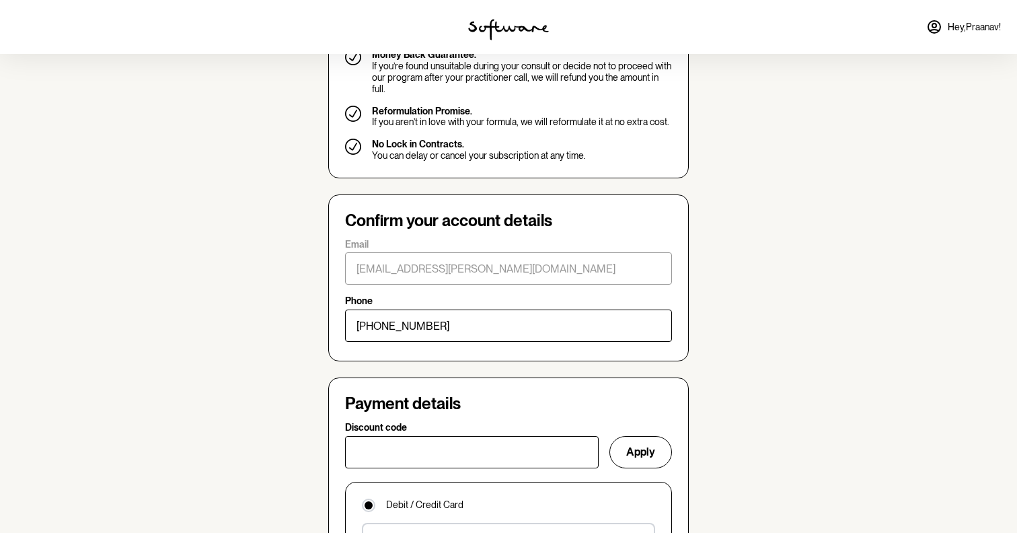
scroll to position [653, 0]
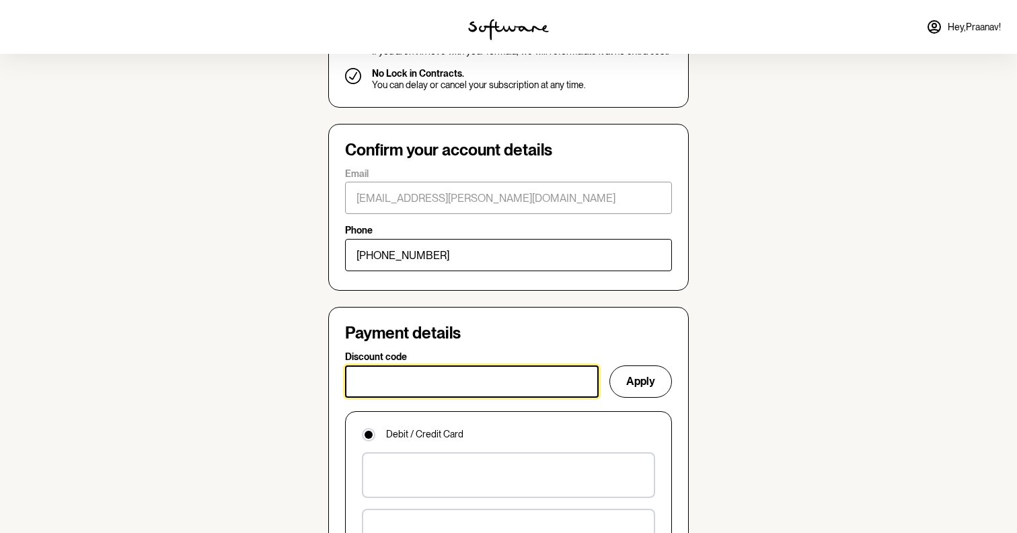
click at [414, 373] on input "Discount code" at bounding box center [472, 381] width 254 height 32
type input "GLOWUP15"
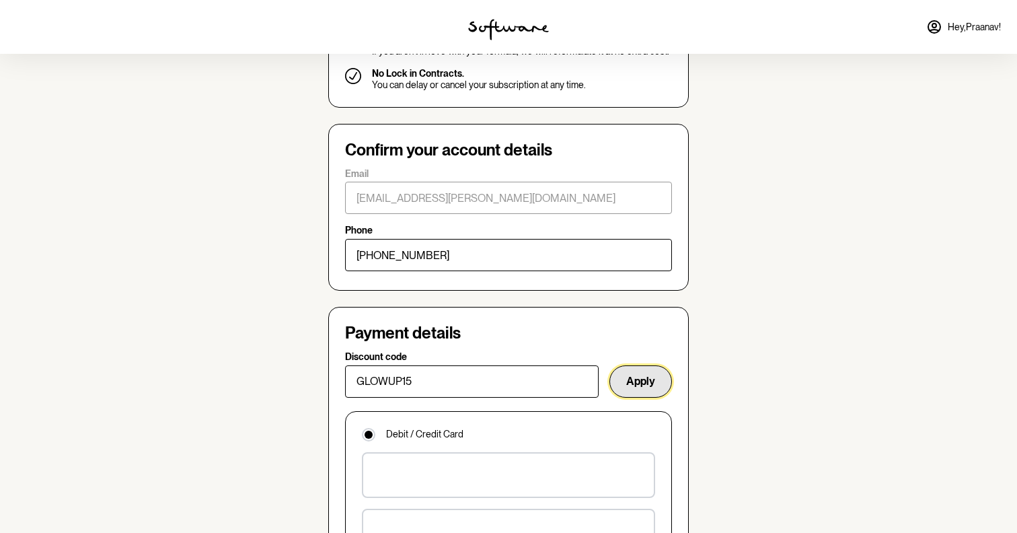
click at [626, 379] on button "Apply" at bounding box center [641, 381] width 63 height 32
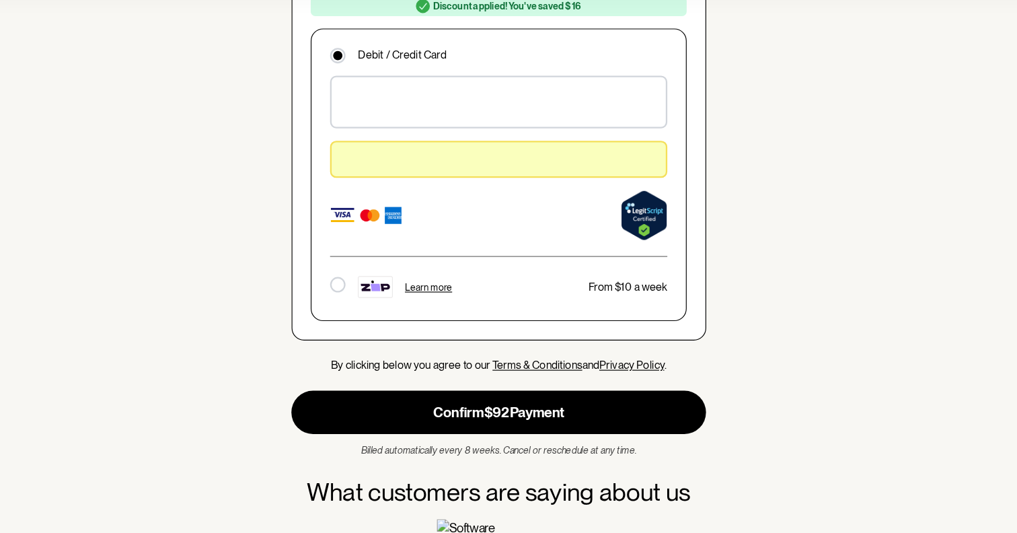
scroll to position [1027, 0]
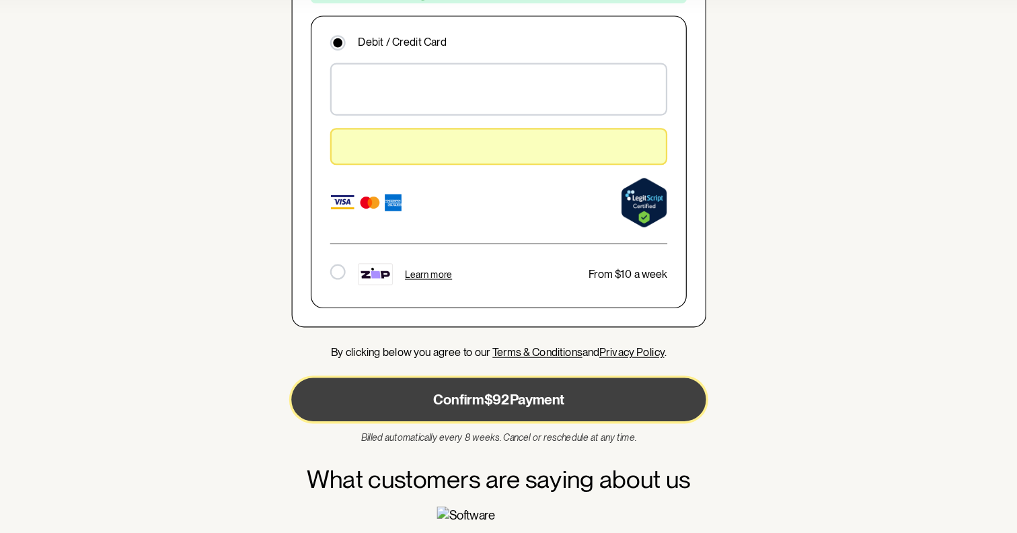
click at [521, 418] on button "Confirm $92 Payment" at bounding box center [508, 417] width 361 height 38
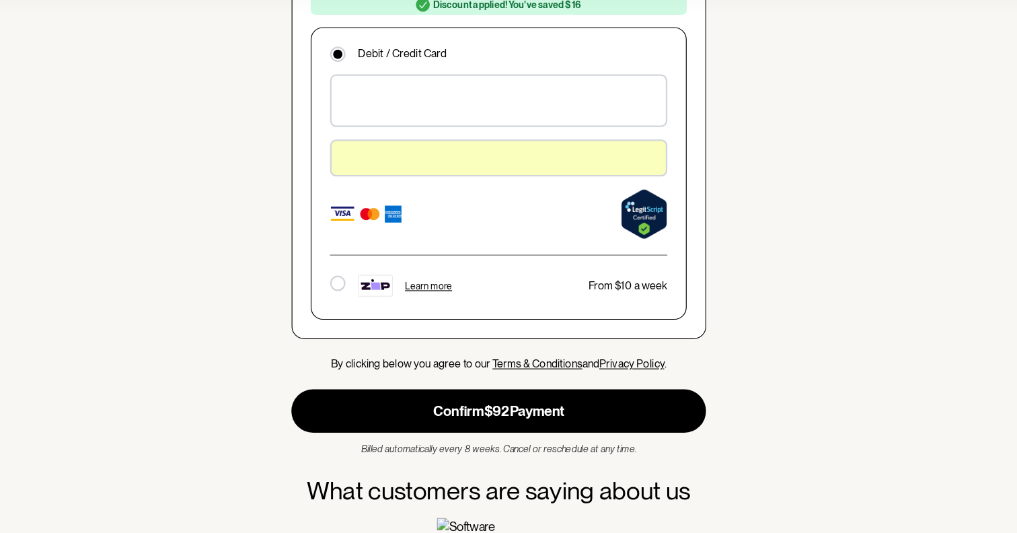
scroll to position [1021, 0]
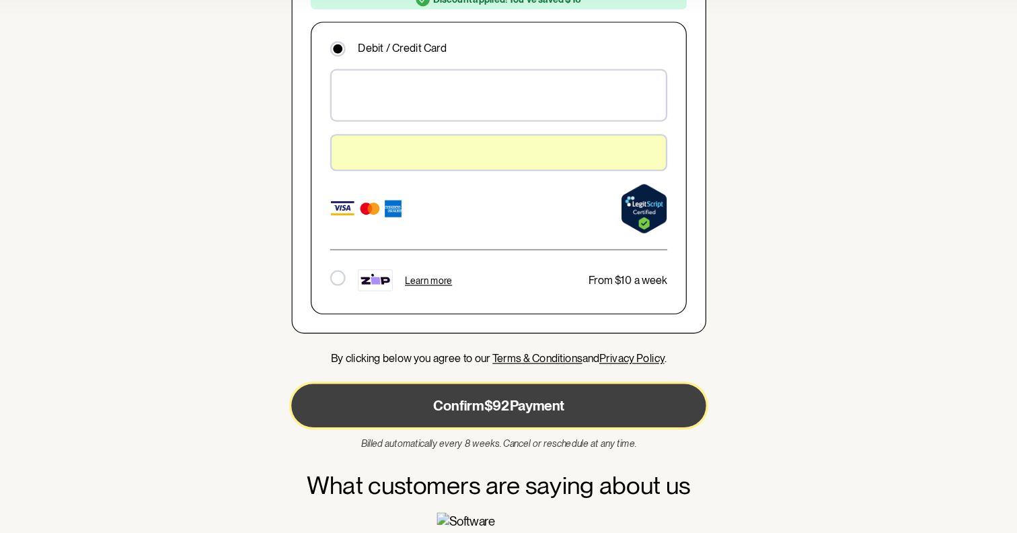
click at [521, 420] on button "Confirm $92 Payment" at bounding box center [508, 422] width 361 height 38
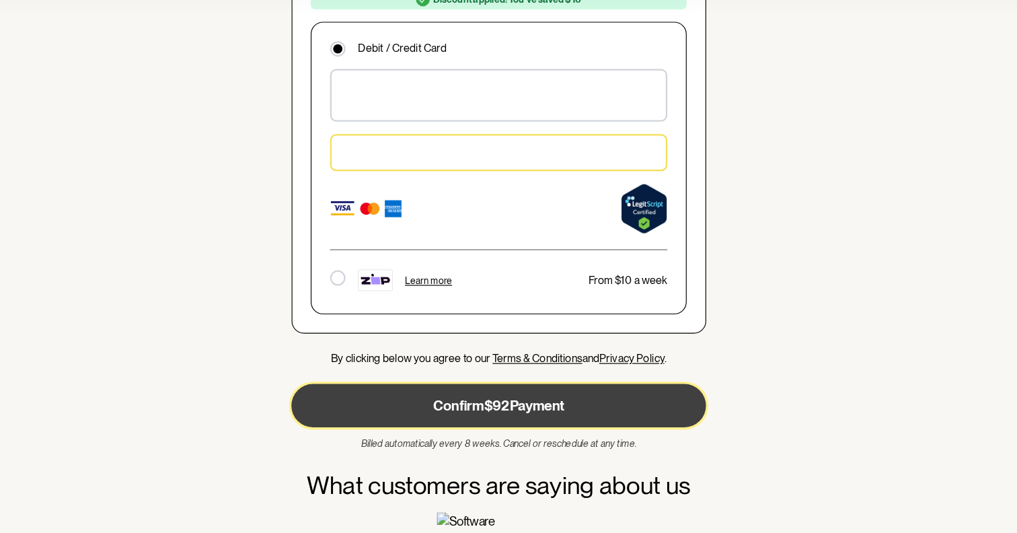
click at [528, 403] on button "Confirm $92 Payment" at bounding box center [508, 422] width 361 height 38
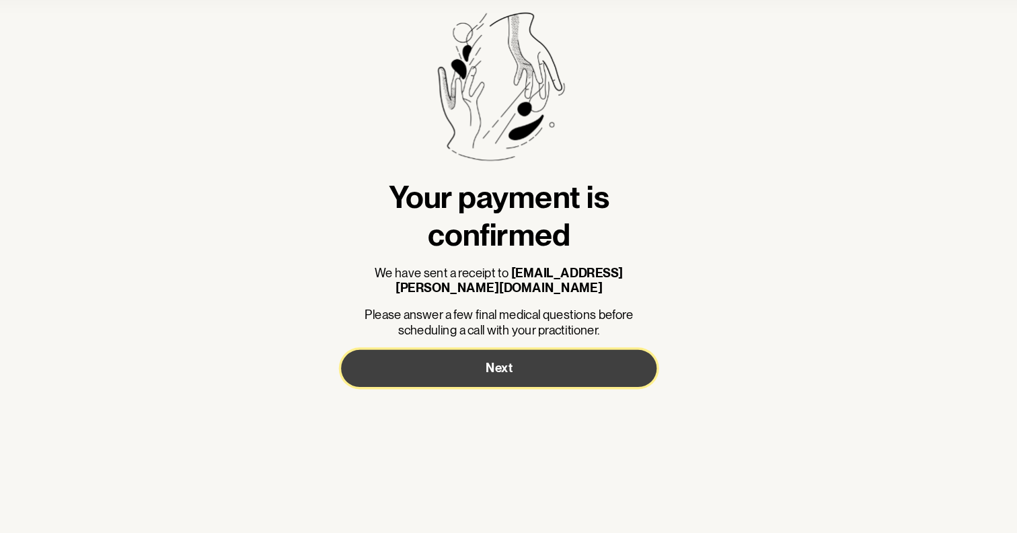
click at [544, 373] on button "Next" at bounding box center [508, 389] width 275 height 32
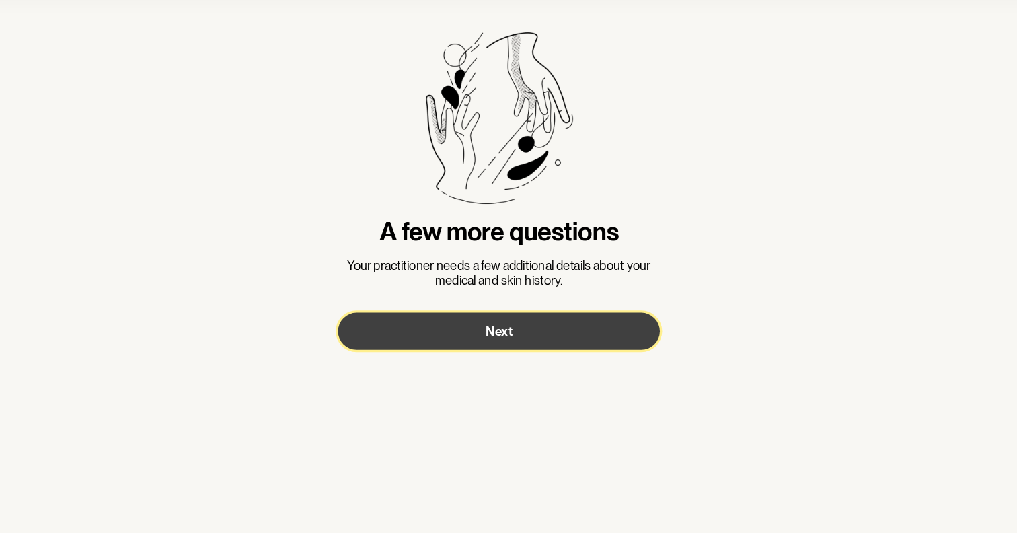
click at [544, 362] on button "Next" at bounding box center [509, 357] width 280 height 32
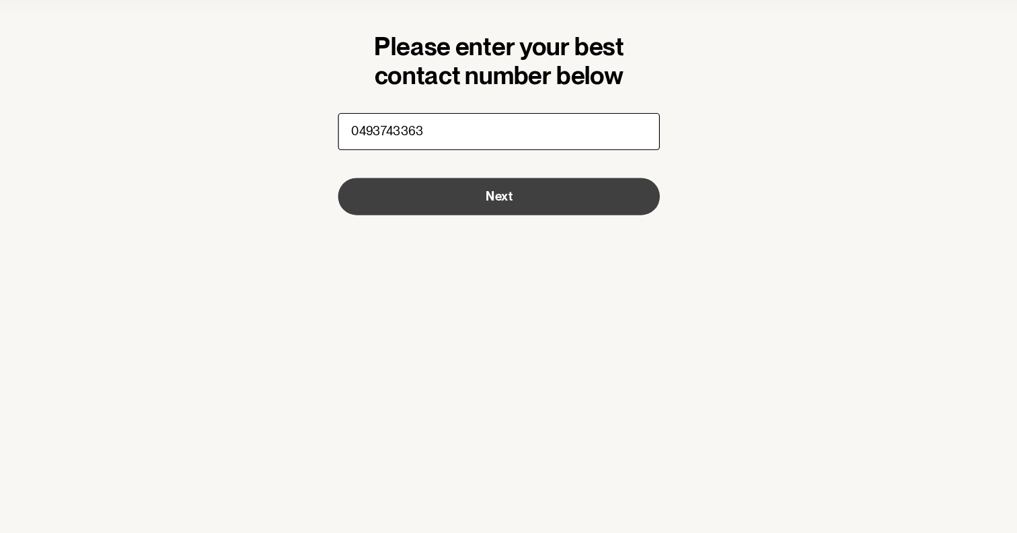
type input "0493743363"
click at [504, 247] on button "Next" at bounding box center [509, 240] width 280 height 32
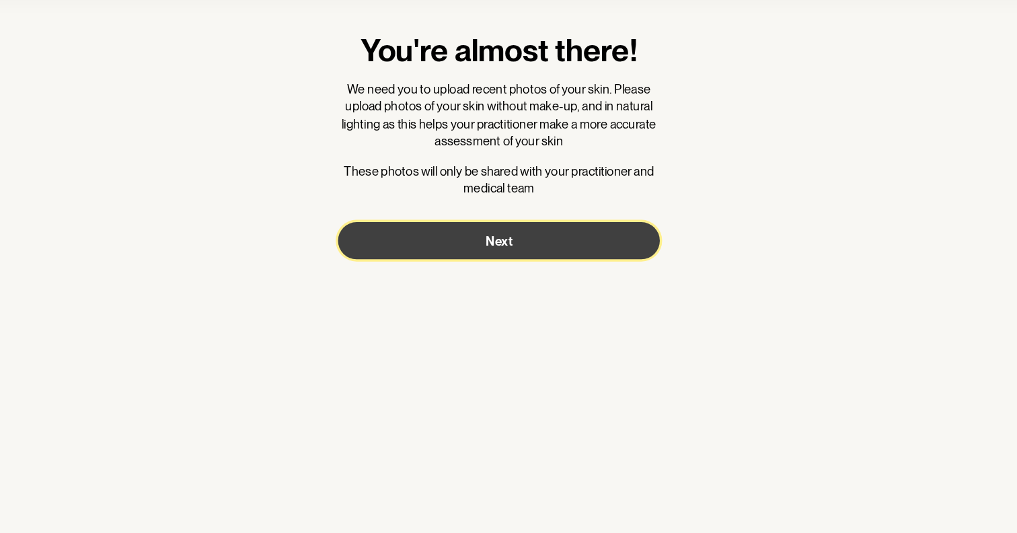
click at [514, 266] on button "Next" at bounding box center [509, 278] width 280 height 32
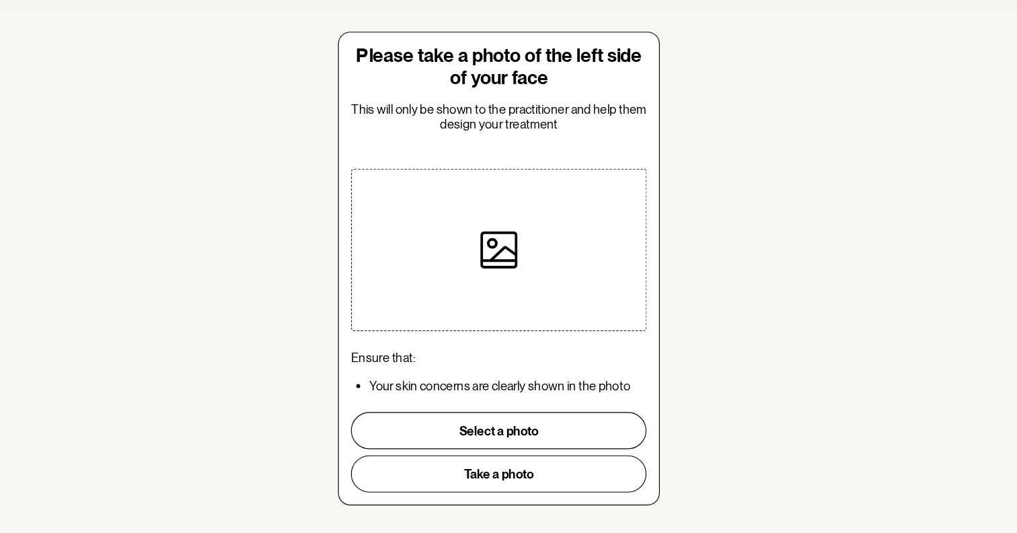
click at [587, 246] on div at bounding box center [508, 286] width 257 height 141
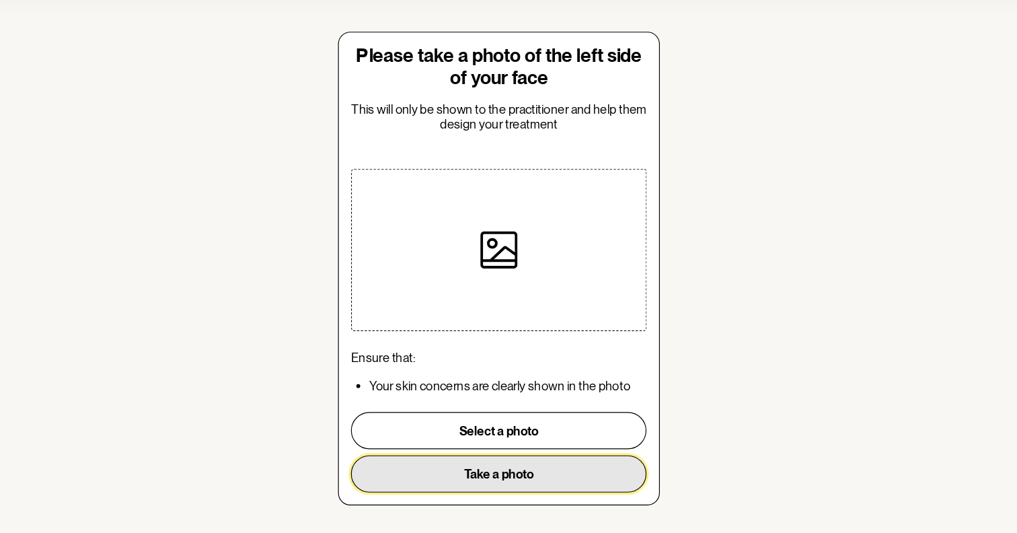
click at [474, 480] on button "Take a photo" at bounding box center [508, 481] width 257 height 32
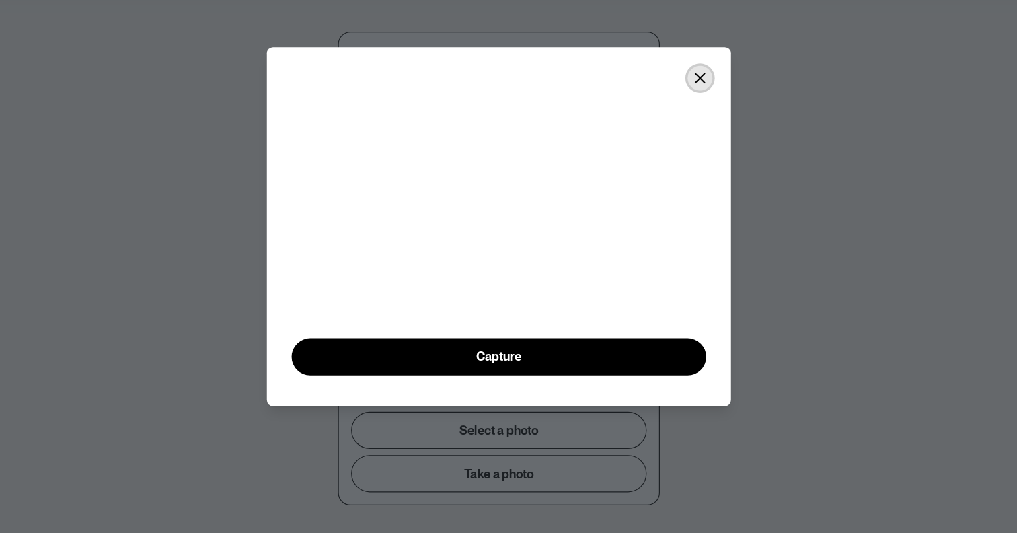
click at [684, 132] on icon "Close" at bounding box center [683, 137] width 11 height 11
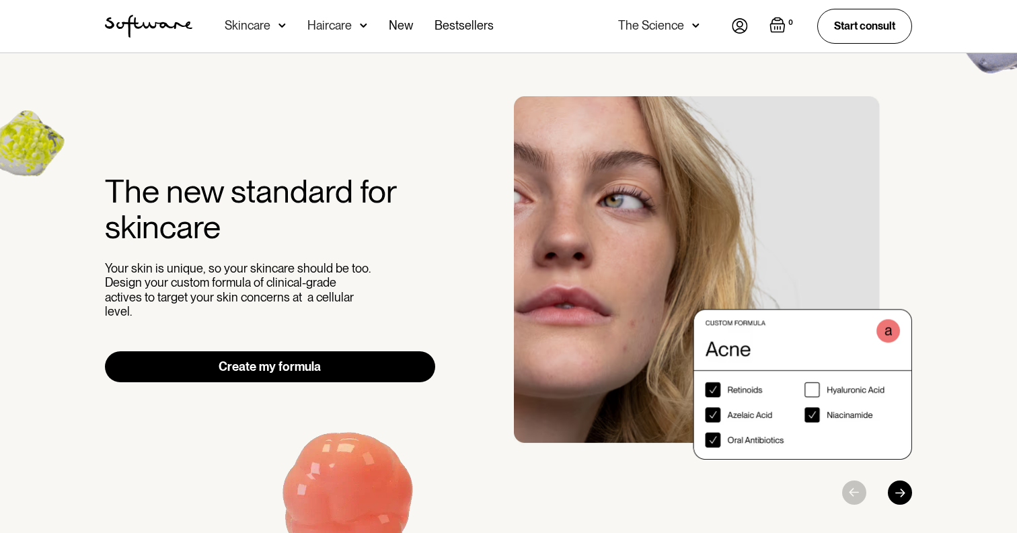
click at [732, 24] on img at bounding box center [740, 25] width 16 height 15
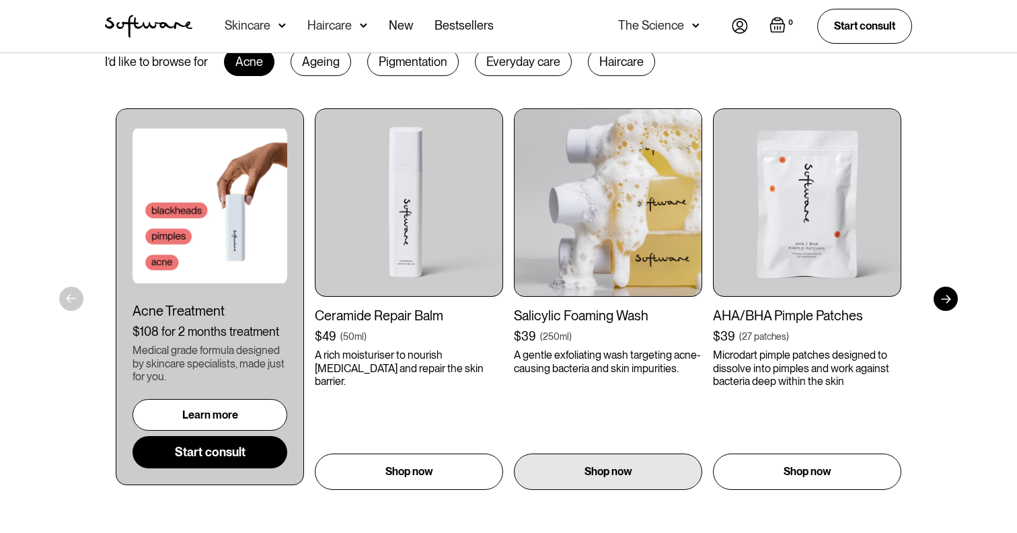
scroll to position [713, 0]
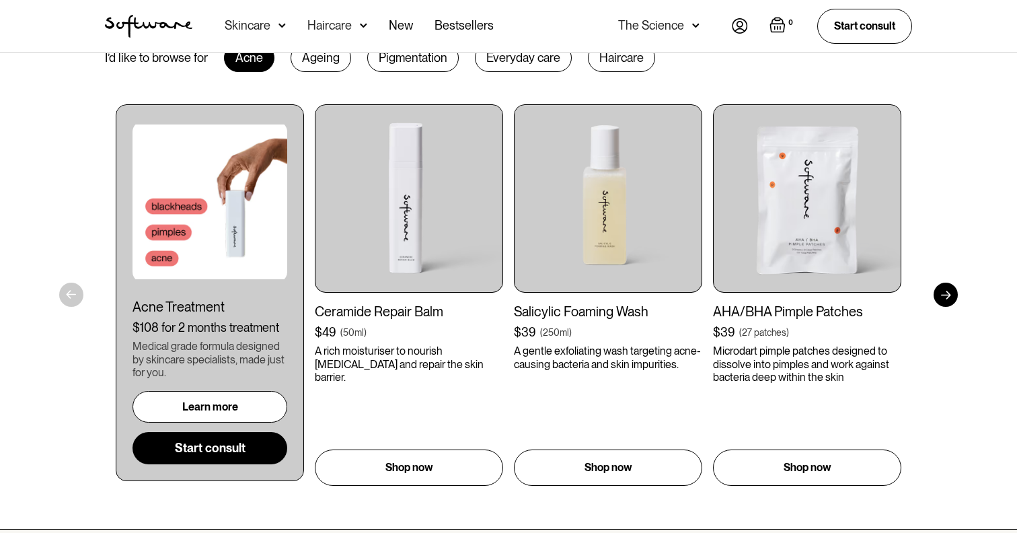
click at [222, 419] on link "Learn more" at bounding box center [210, 407] width 155 height 32
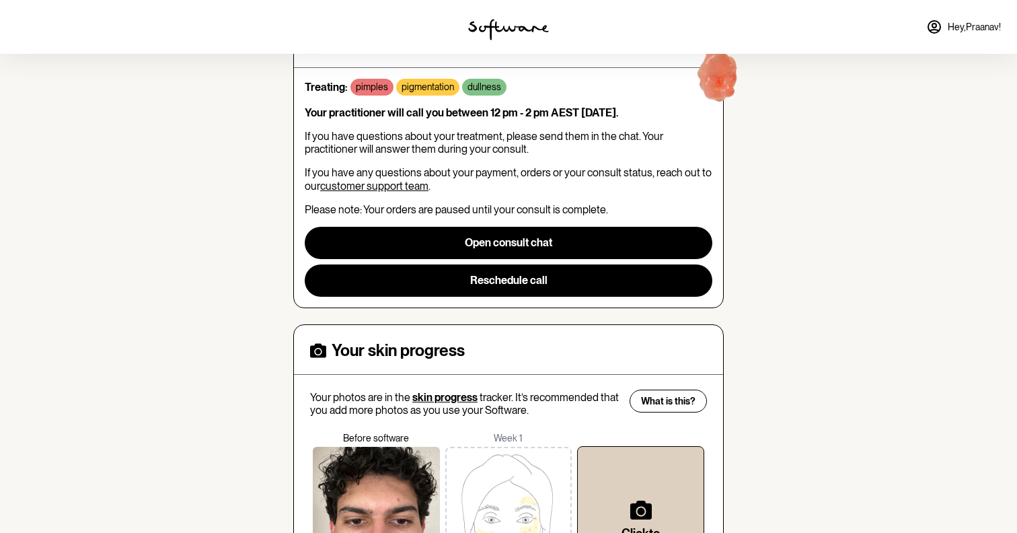
scroll to position [317, 0]
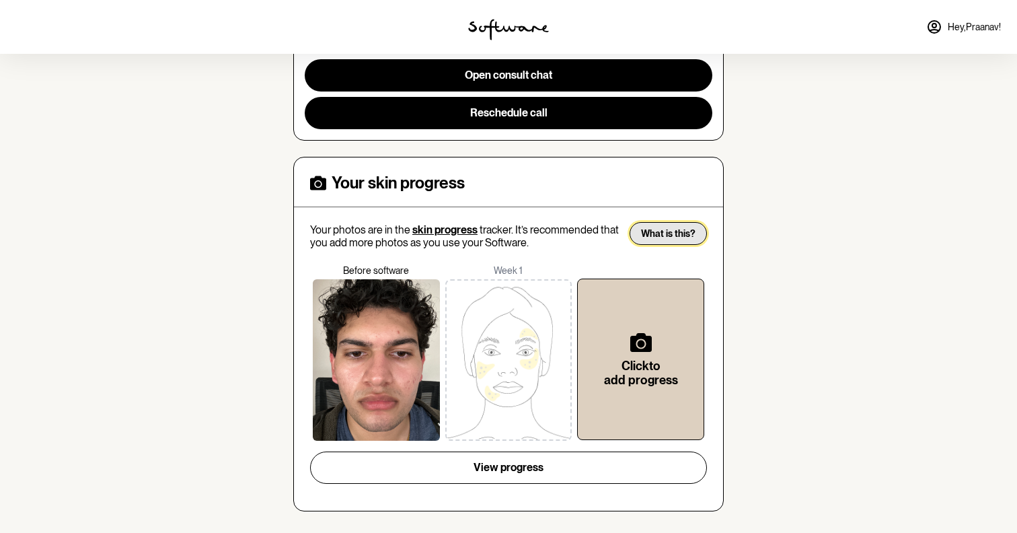
click at [678, 237] on span "What is this?" at bounding box center [668, 233] width 55 height 11
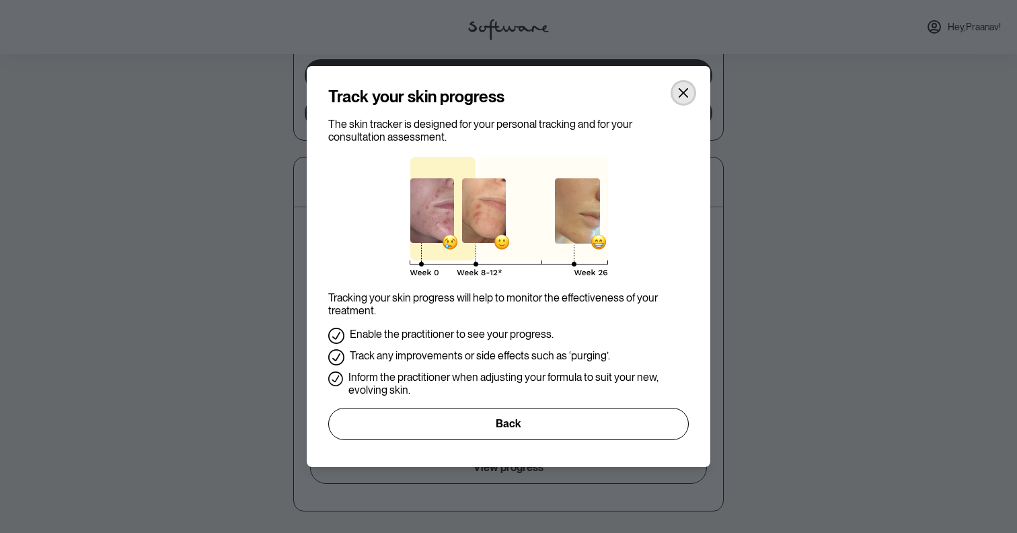
click at [681, 86] on button "Close" at bounding box center [684, 93] width 22 height 22
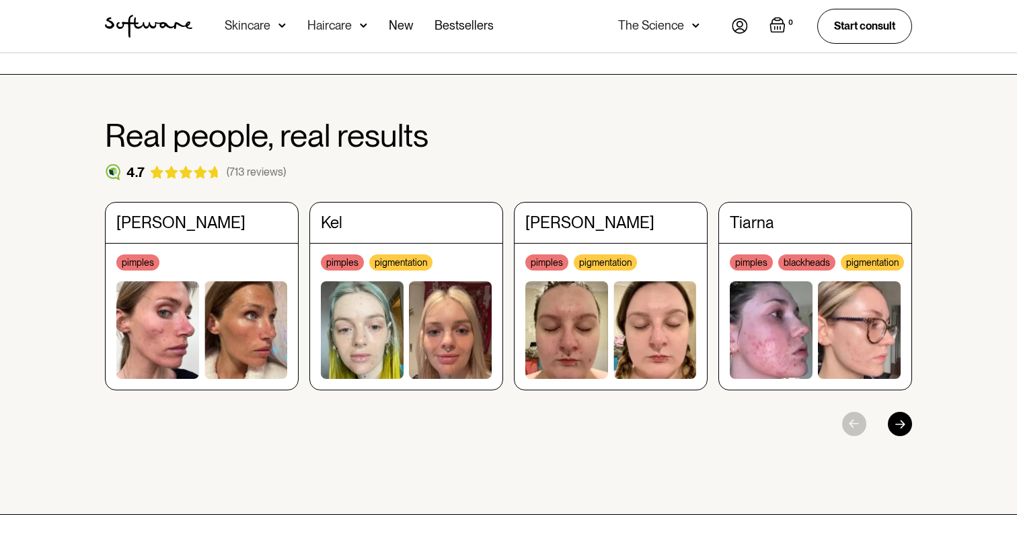
scroll to position [1904, 0]
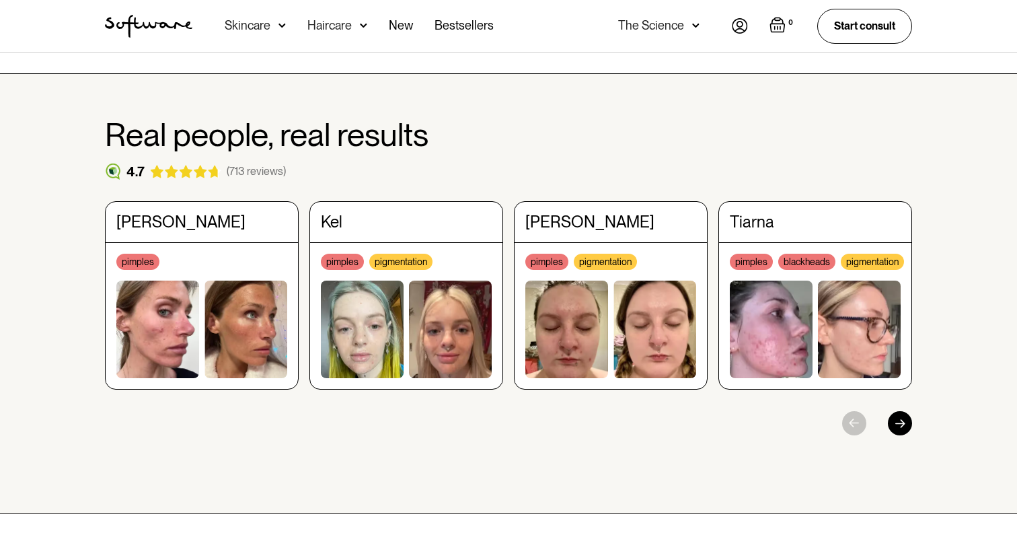
click at [889, 411] on div at bounding box center [900, 423] width 24 height 24
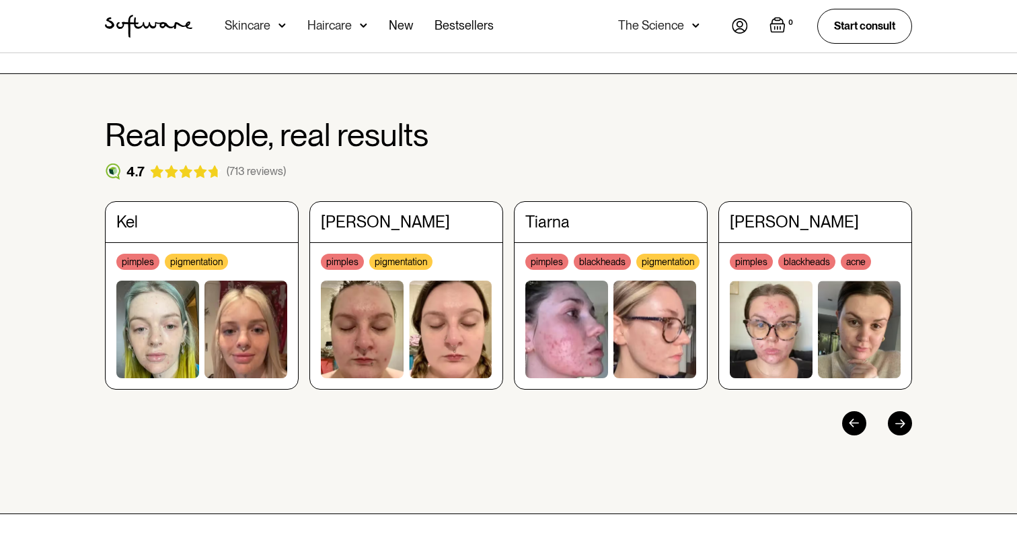
click at [889, 411] on div at bounding box center [900, 423] width 24 height 24
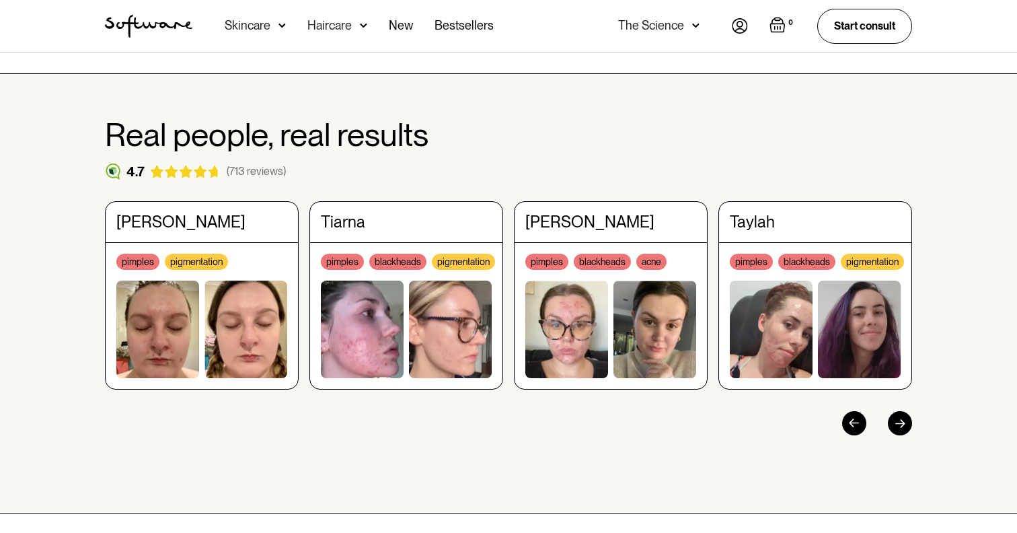
click at [889, 411] on div at bounding box center [900, 423] width 24 height 24
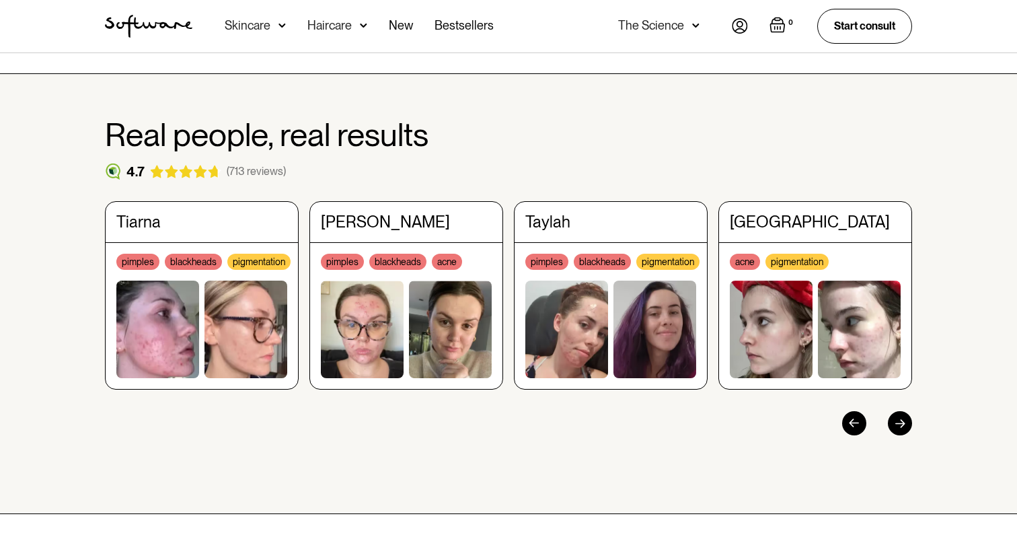
click at [889, 411] on div at bounding box center [900, 423] width 24 height 24
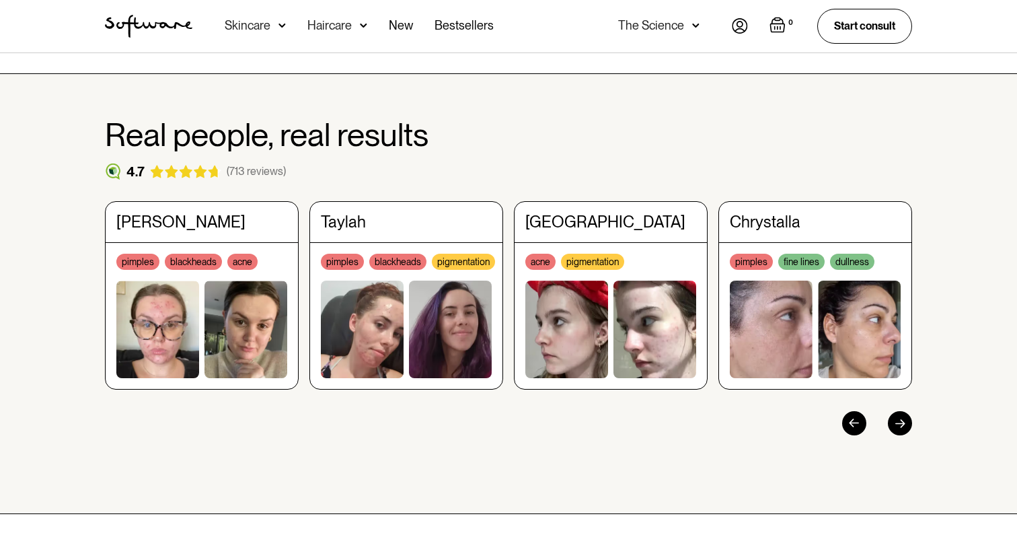
click at [889, 411] on div at bounding box center [900, 423] width 24 height 24
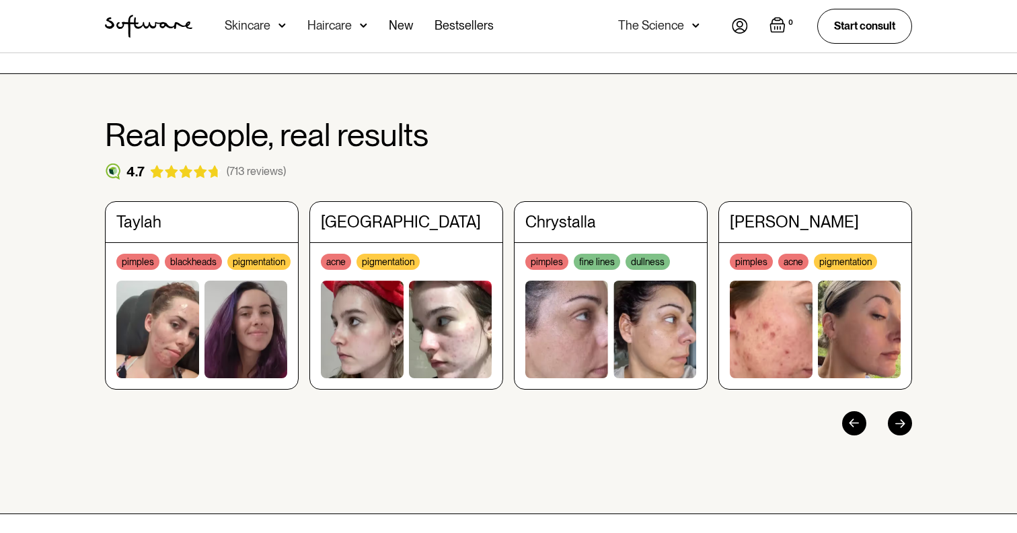
click at [889, 411] on div at bounding box center [900, 423] width 24 height 24
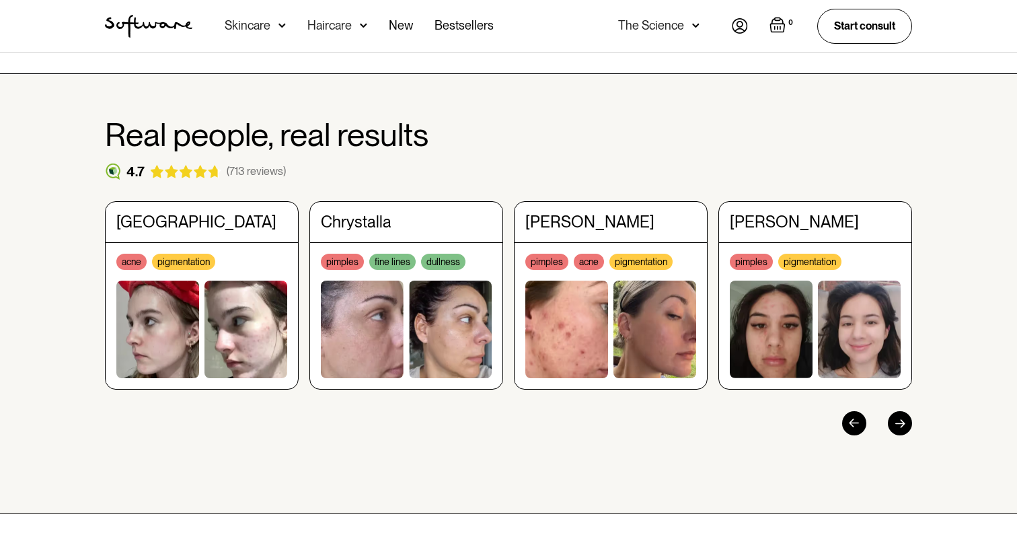
click at [889, 411] on div at bounding box center [900, 423] width 24 height 24
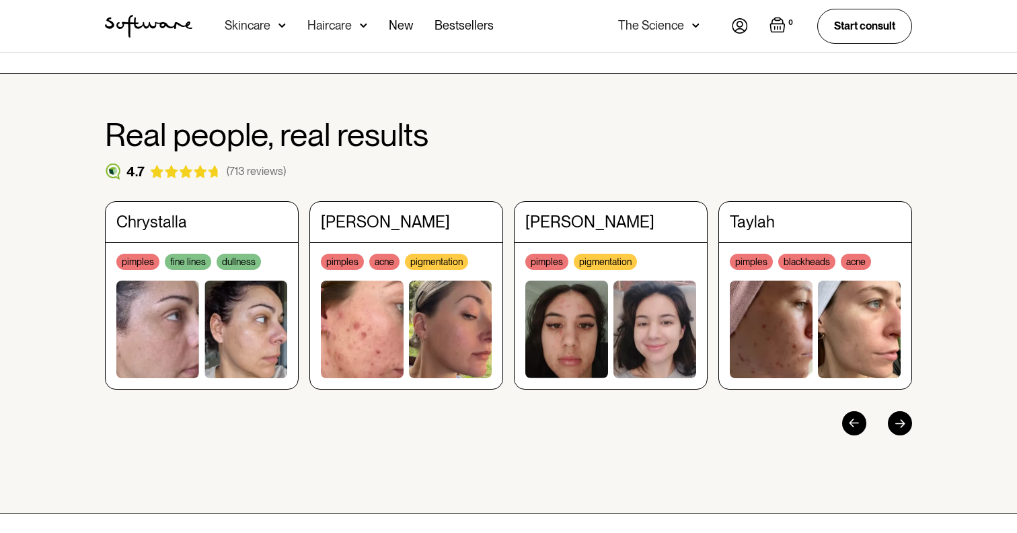
click at [889, 411] on div at bounding box center [900, 423] width 24 height 24
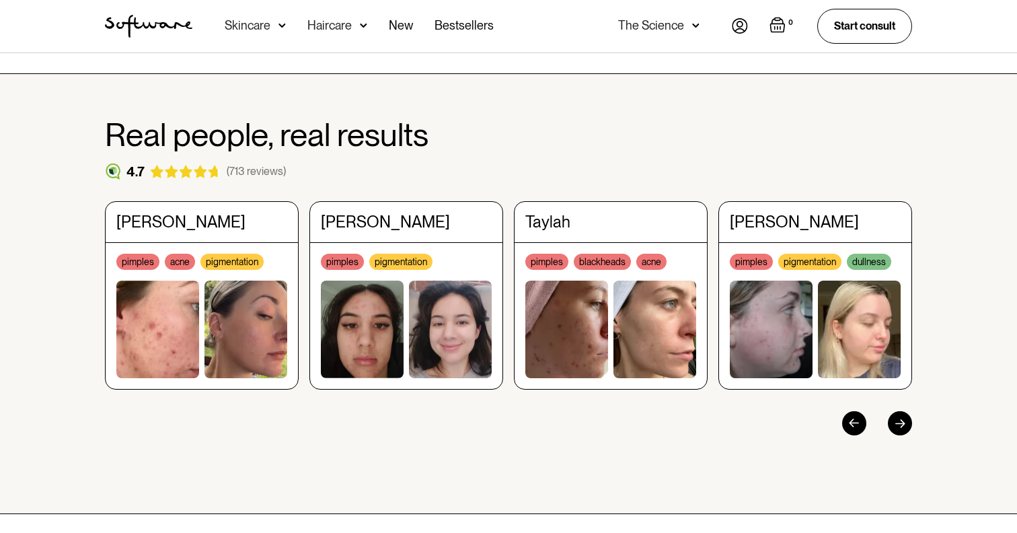
click at [889, 411] on div at bounding box center [900, 423] width 24 height 24
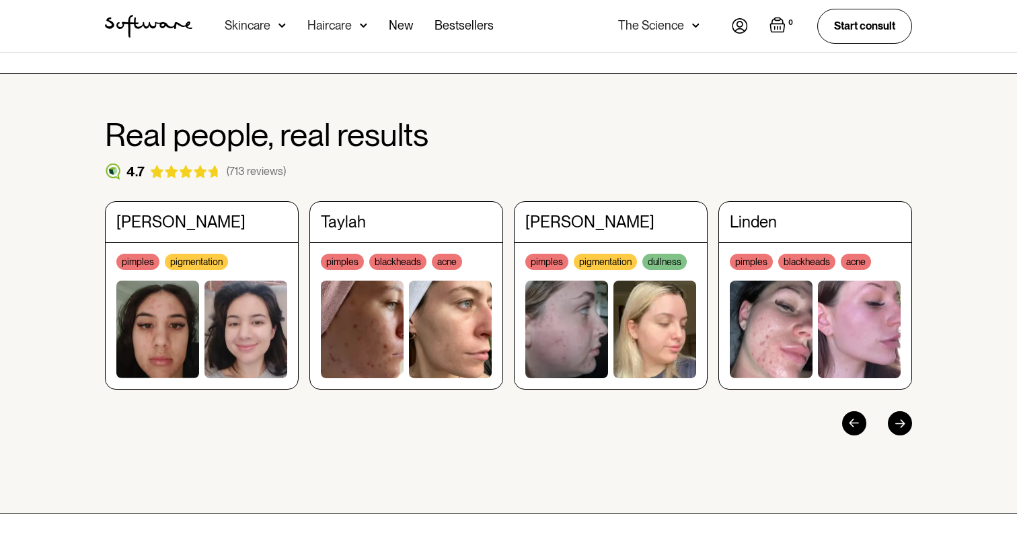
click at [889, 411] on div at bounding box center [900, 423] width 24 height 24
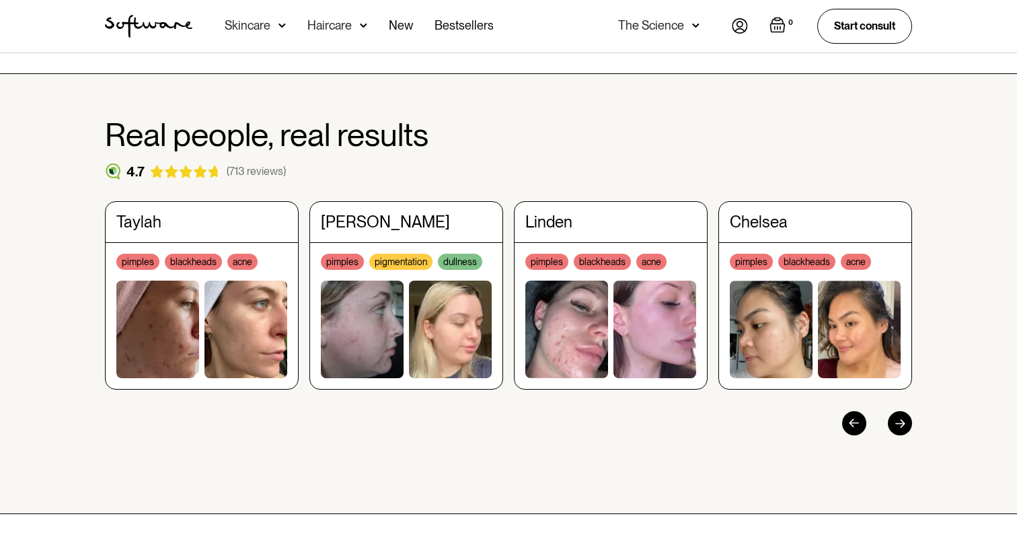
click at [889, 411] on div at bounding box center [900, 423] width 24 height 24
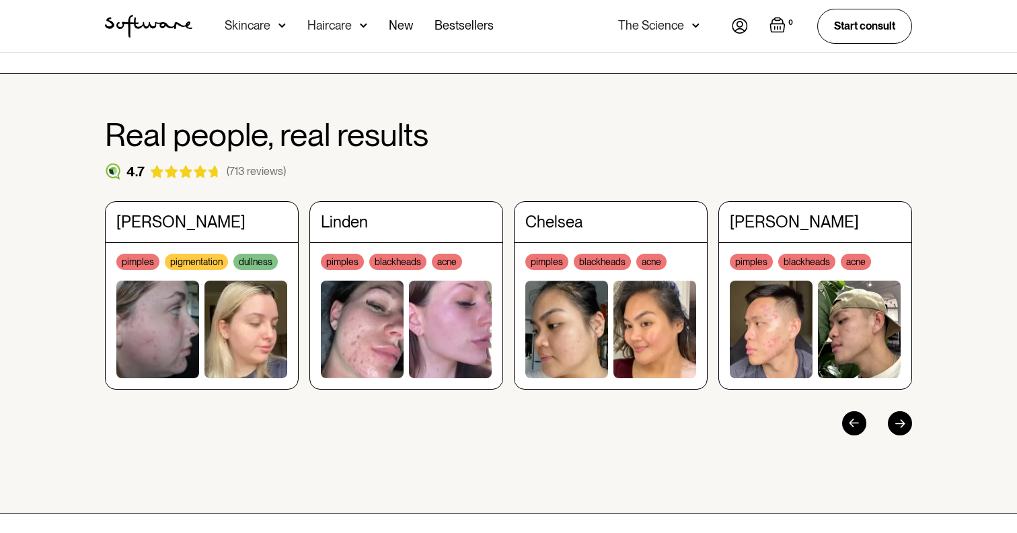
click at [889, 411] on div at bounding box center [900, 423] width 24 height 24
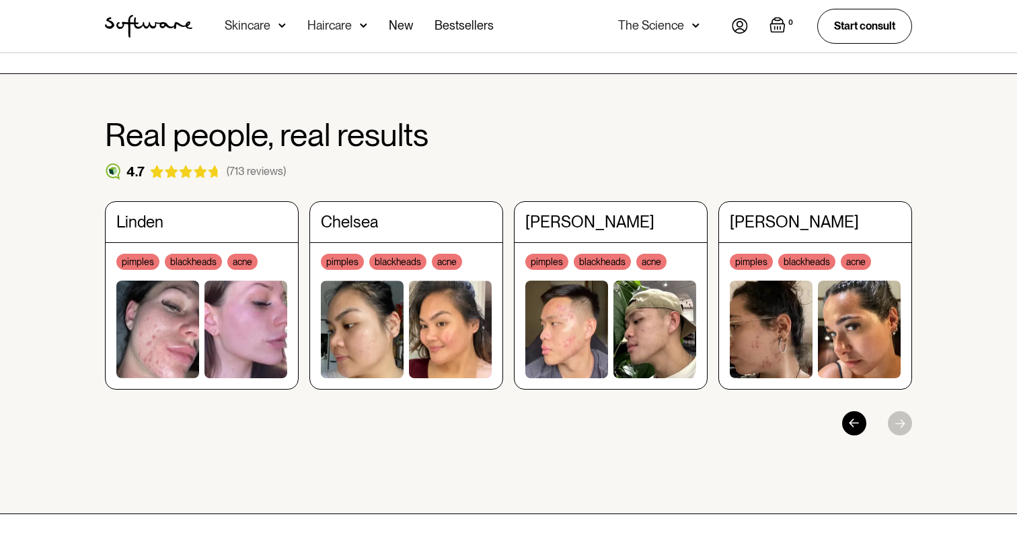
click at [892, 411] on div at bounding box center [508, 423] width 807 height 24
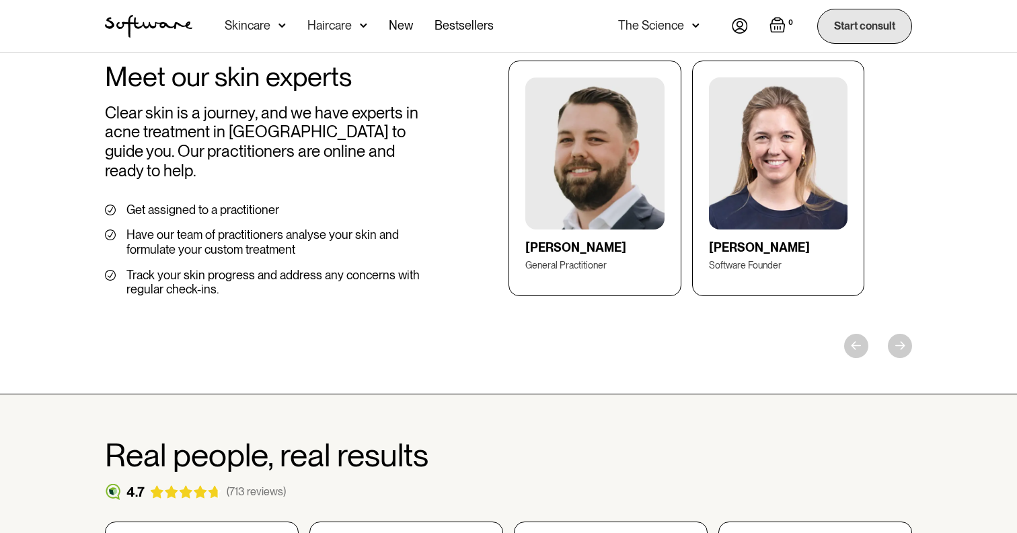
scroll to position [1501, 0]
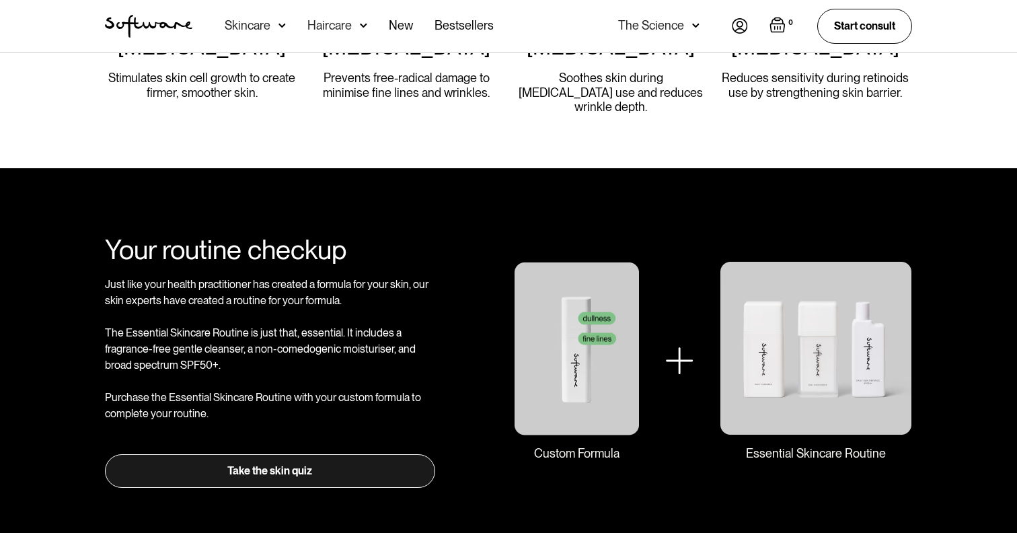
scroll to position [1395, 0]
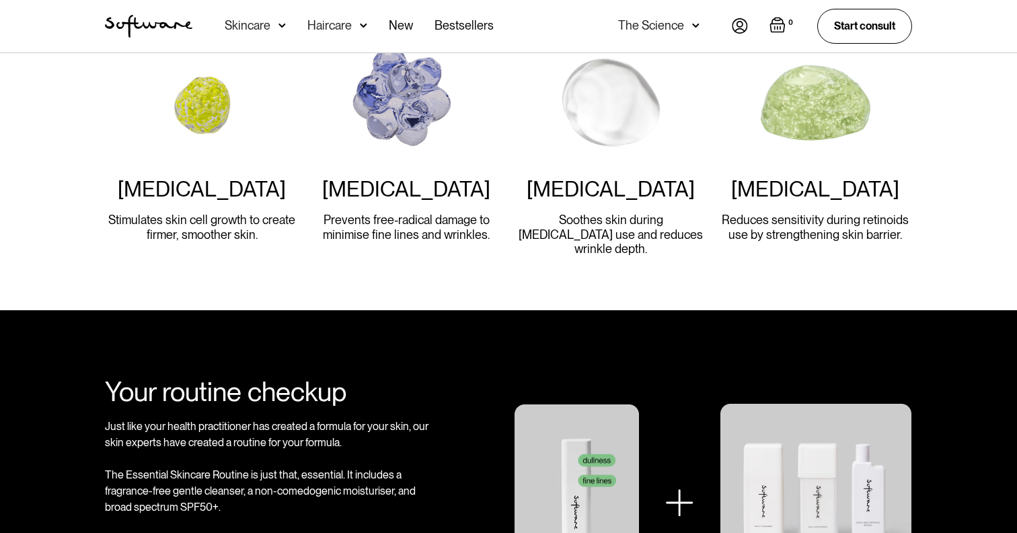
click at [238, 32] on div "Skincare" at bounding box center [248, 25] width 46 height 13
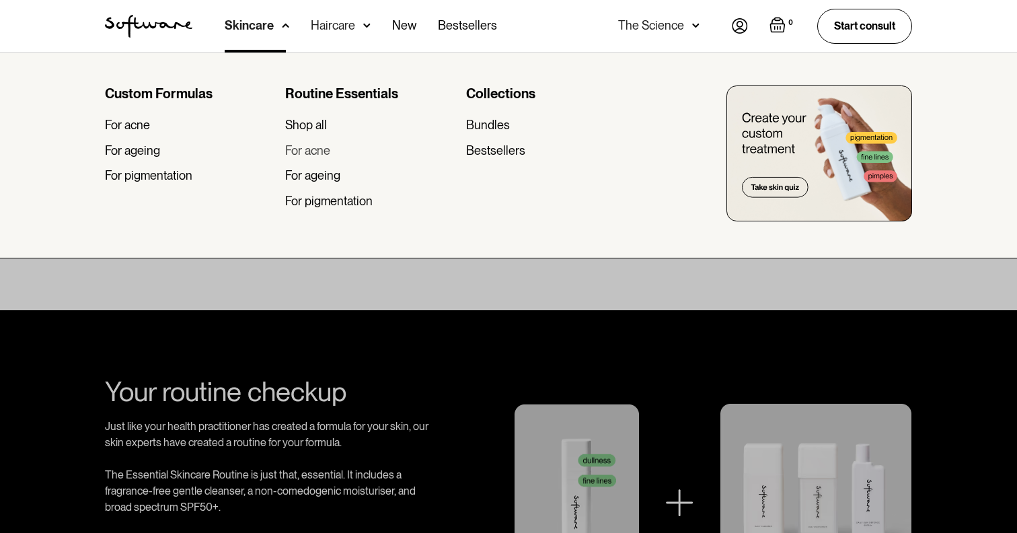
click at [311, 155] on div "For acne" at bounding box center [307, 150] width 45 height 15
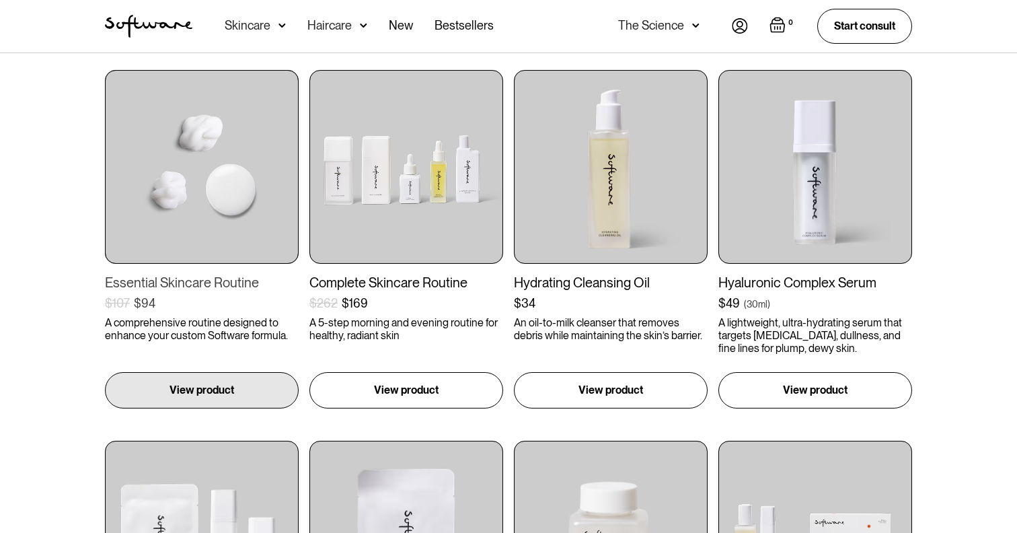
click at [205, 251] on img at bounding box center [202, 167] width 194 height 194
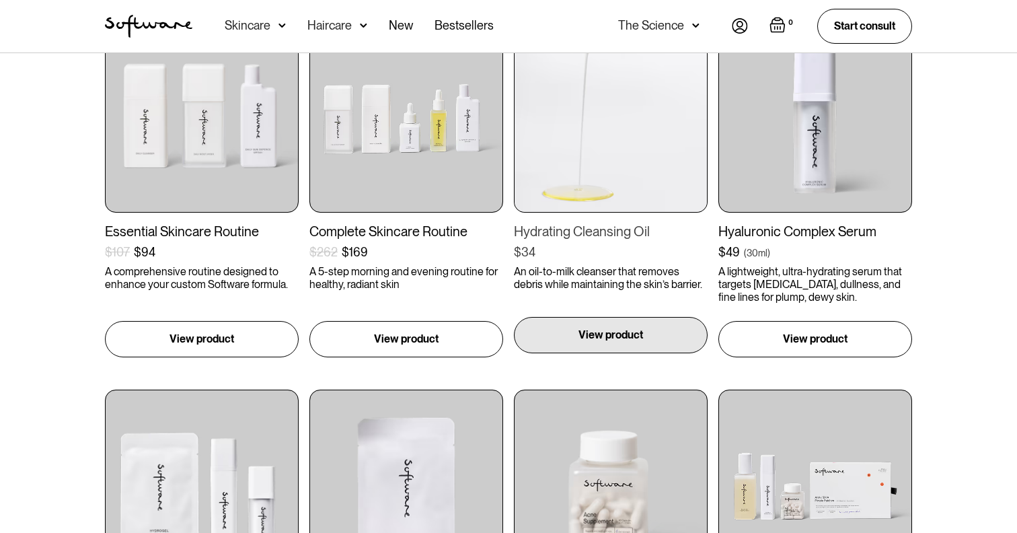
scroll to position [565, 0]
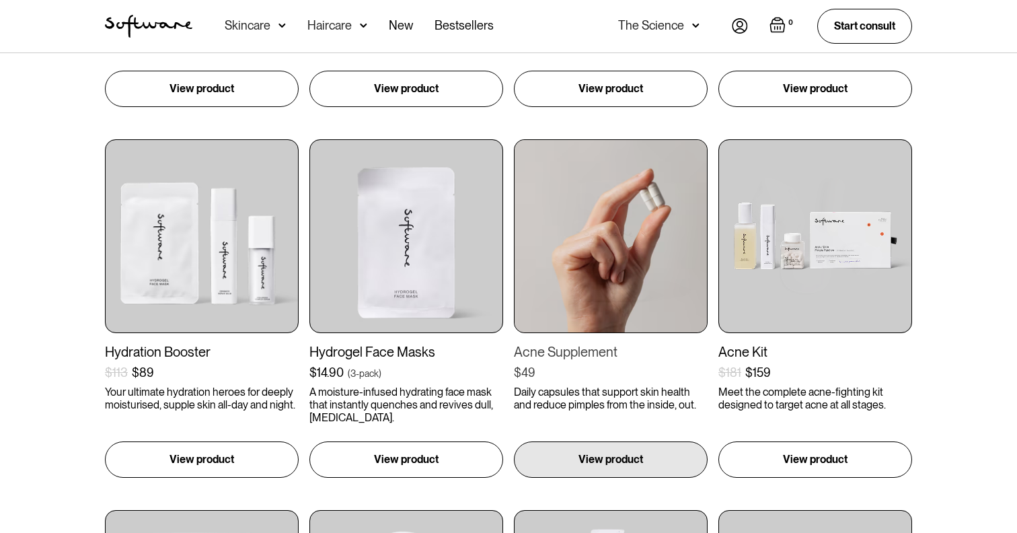
click at [635, 277] on img at bounding box center [611, 236] width 194 height 194
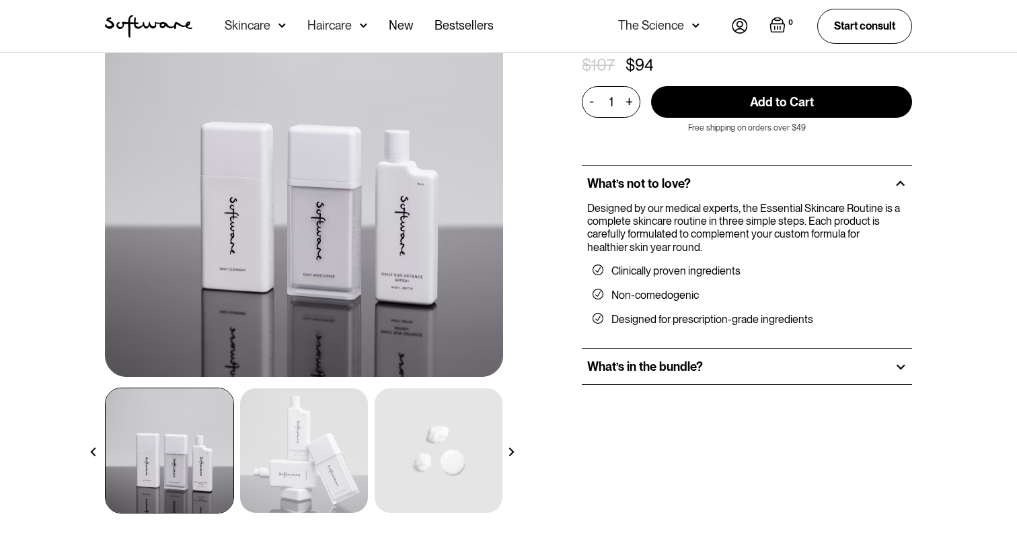
scroll to position [134, 0]
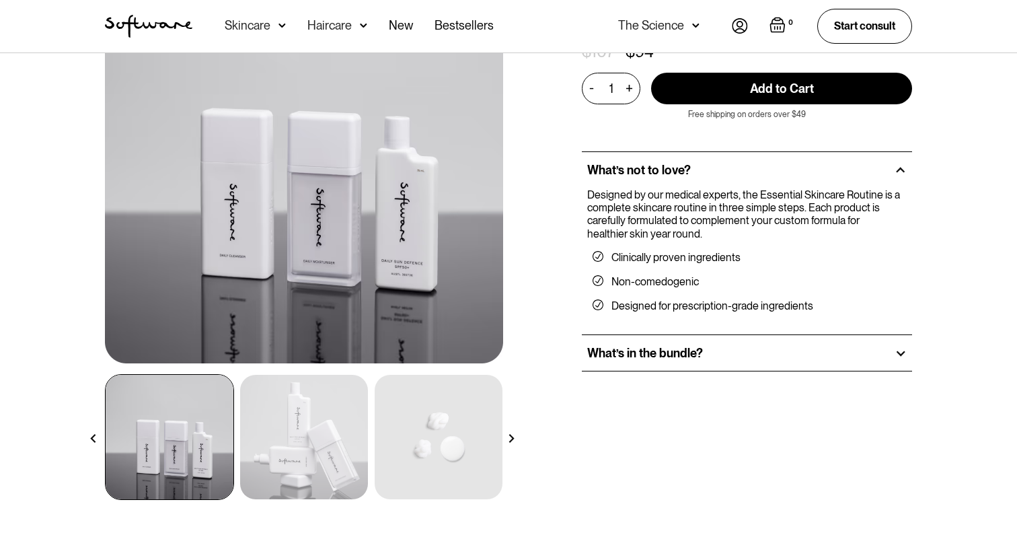
click at [330, 432] on img at bounding box center [304, 437] width 128 height 124
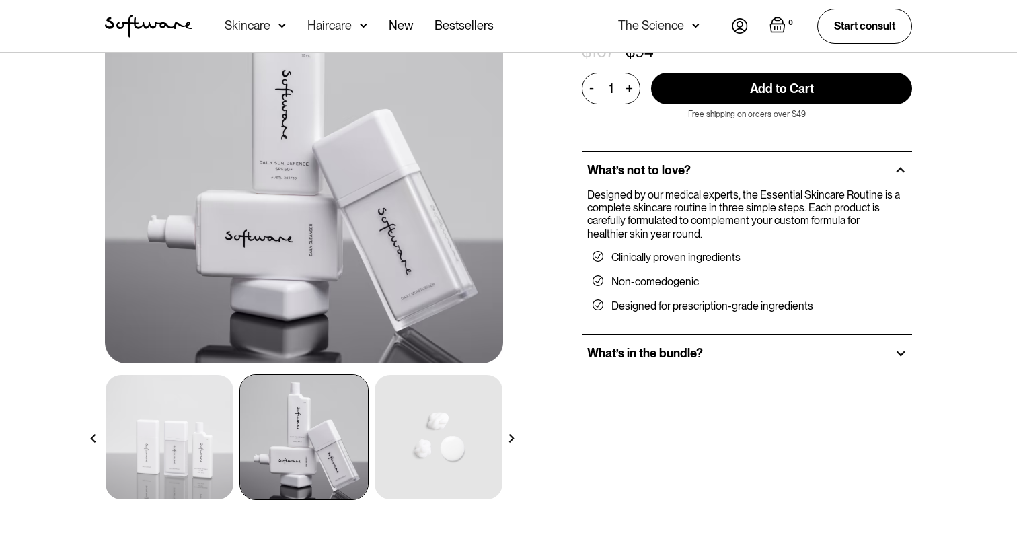
click at [404, 441] on img at bounding box center [439, 437] width 128 height 124
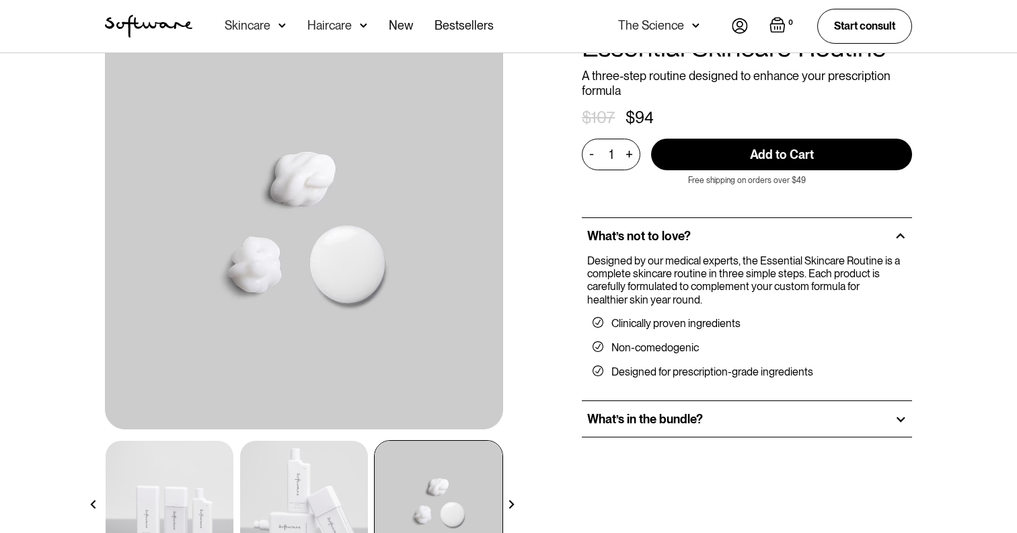
scroll to position [67, 0]
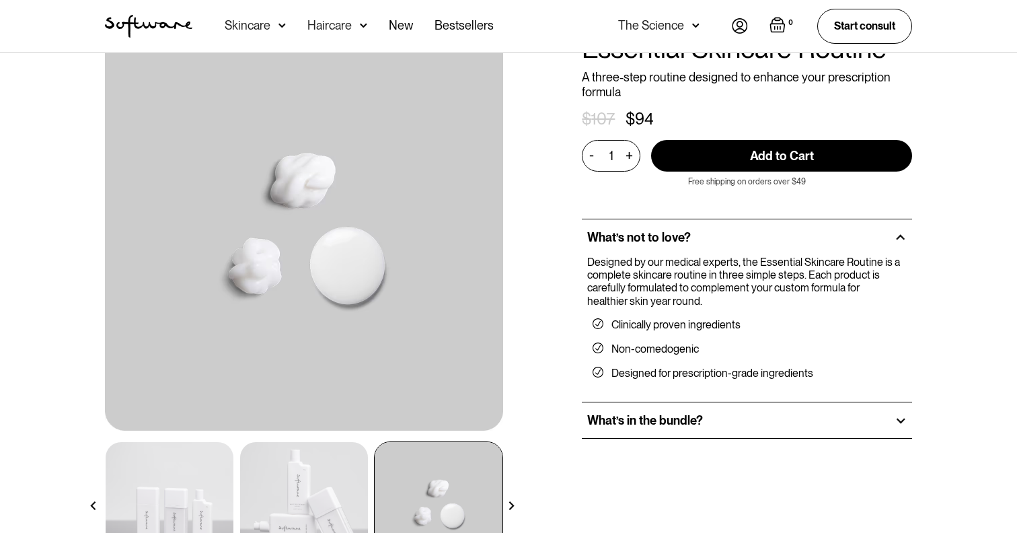
click at [700, 410] on div "What’s in the bundle?" at bounding box center [747, 420] width 330 height 36
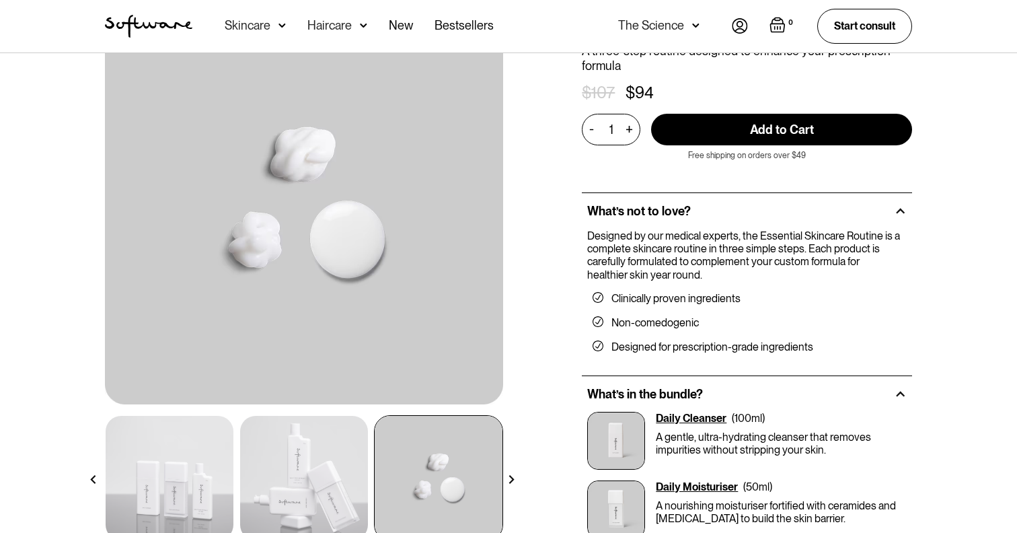
scroll to position [0, 0]
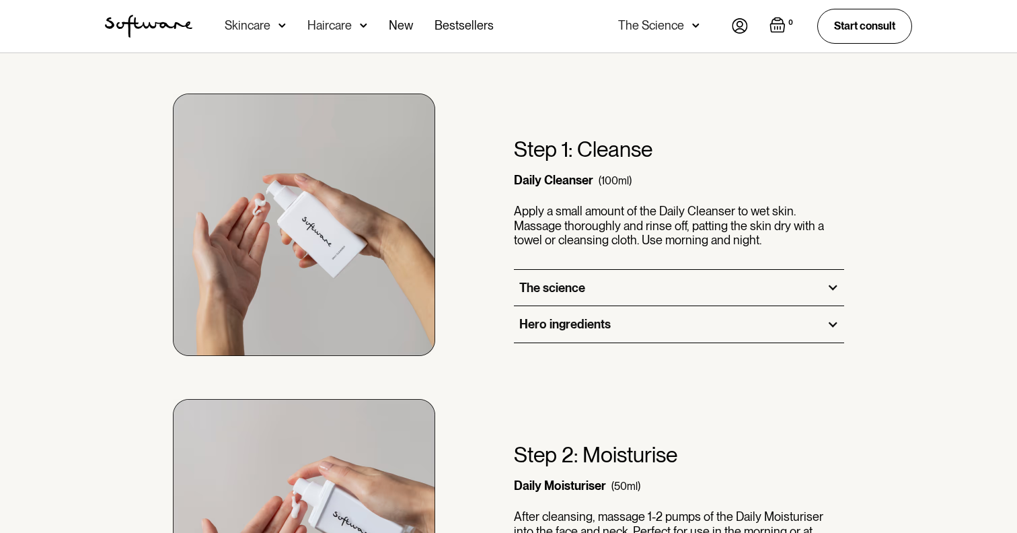
click at [650, 278] on div "The science" at bounding box center [679, 288] width 330 height 36
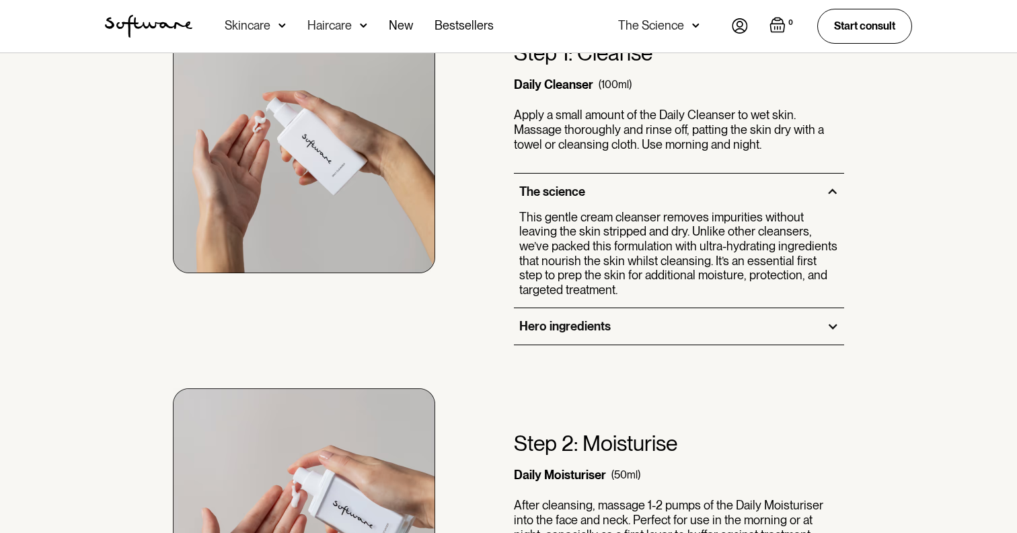
scroll to position [935, 0]
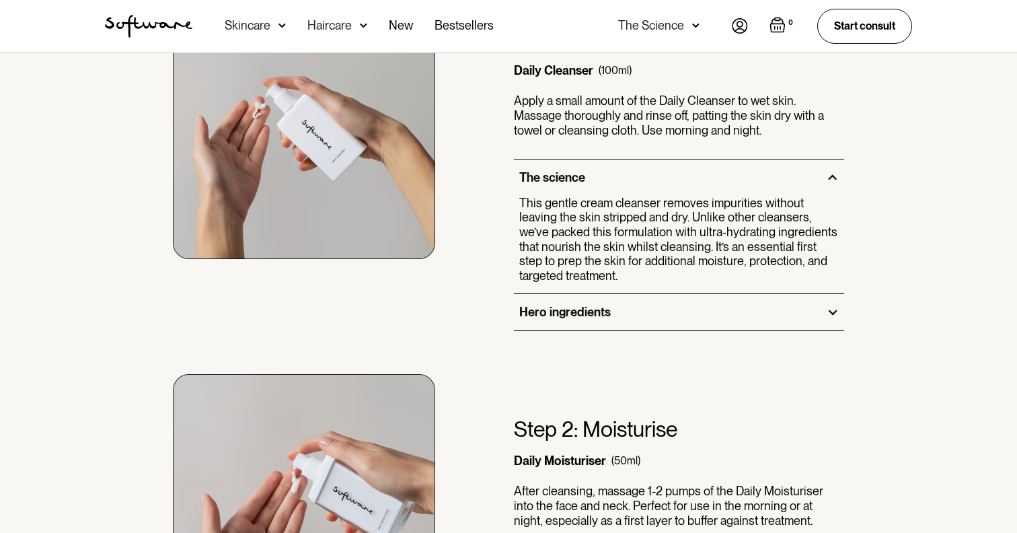
click at [653, 312] on div "Hero ingredients" at bounding box center [679, 312] width 330 height 36
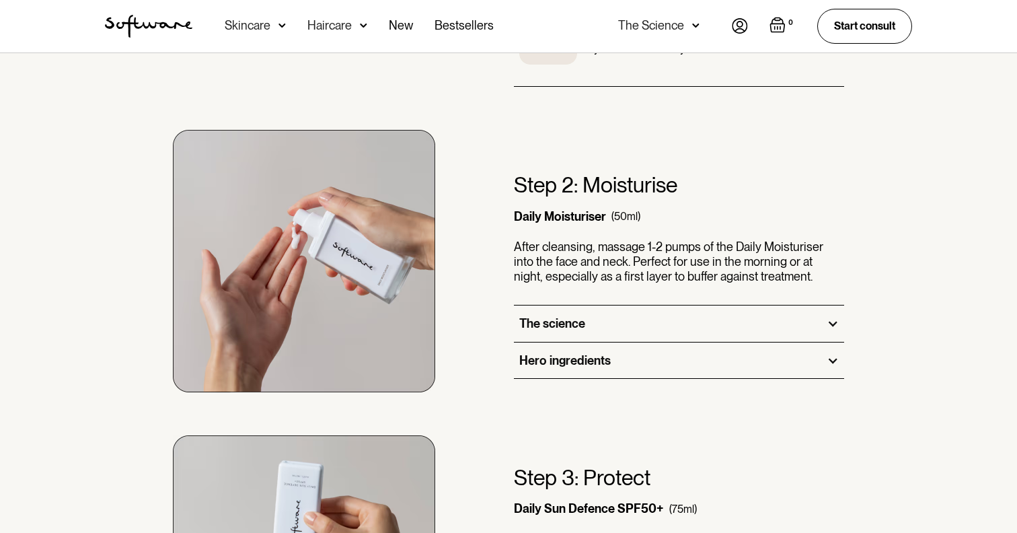
scroll to position [1416, 0]
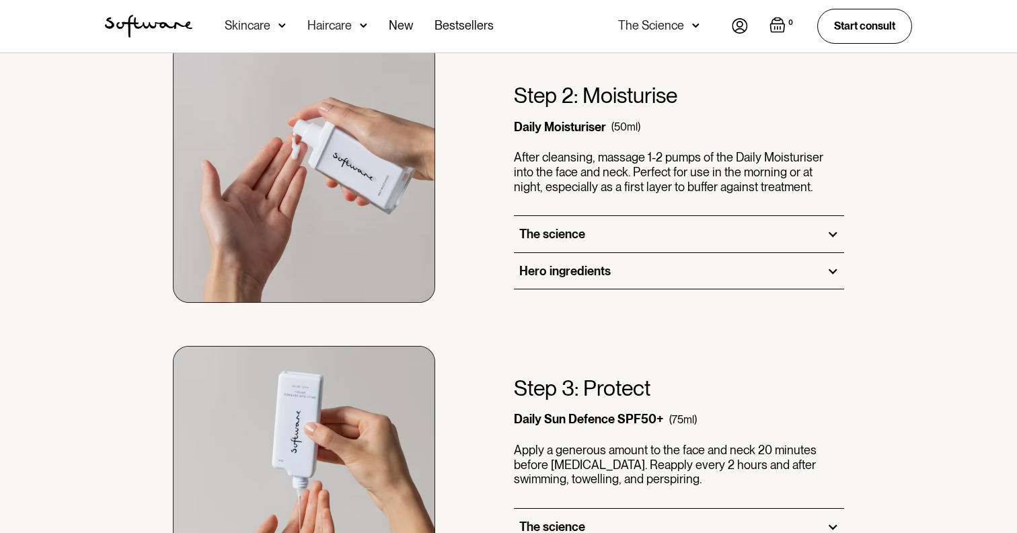
click at [653, 241] on div "The science" at bounding box center [679, 234] width 330 height 36
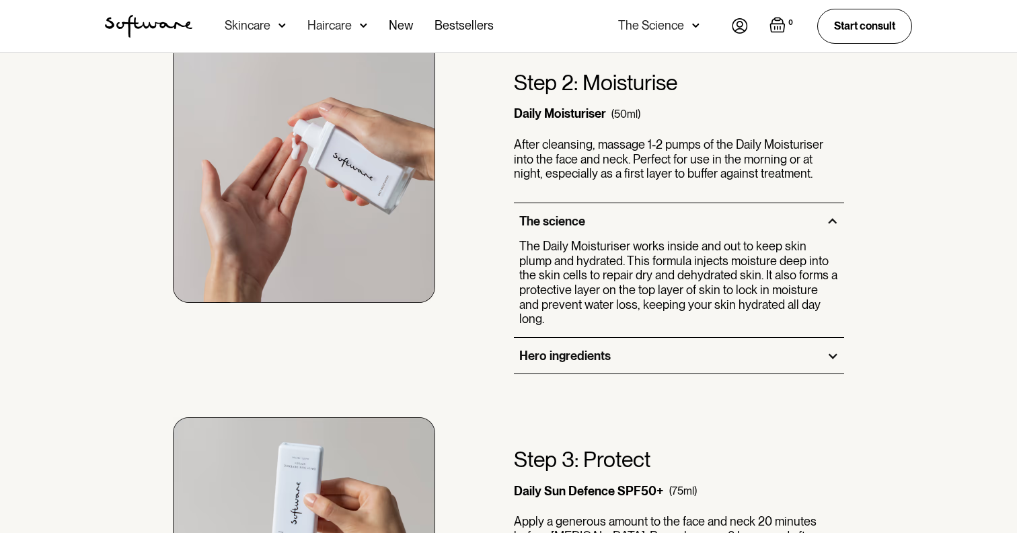
click at [661, 343] on div "Hero ingredients" at bounding box center [679, 356] width 330 height 36
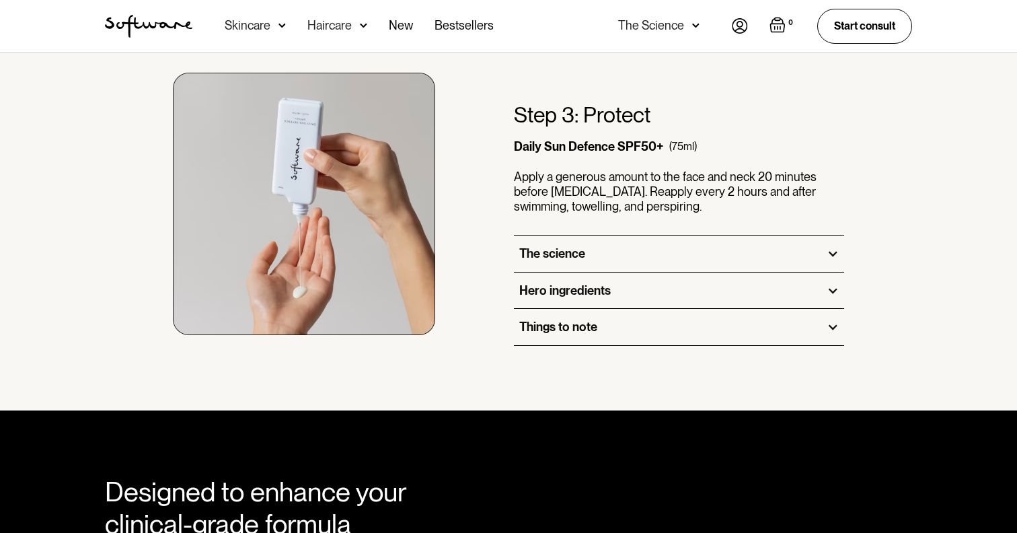
scroll to position [1956, 0]
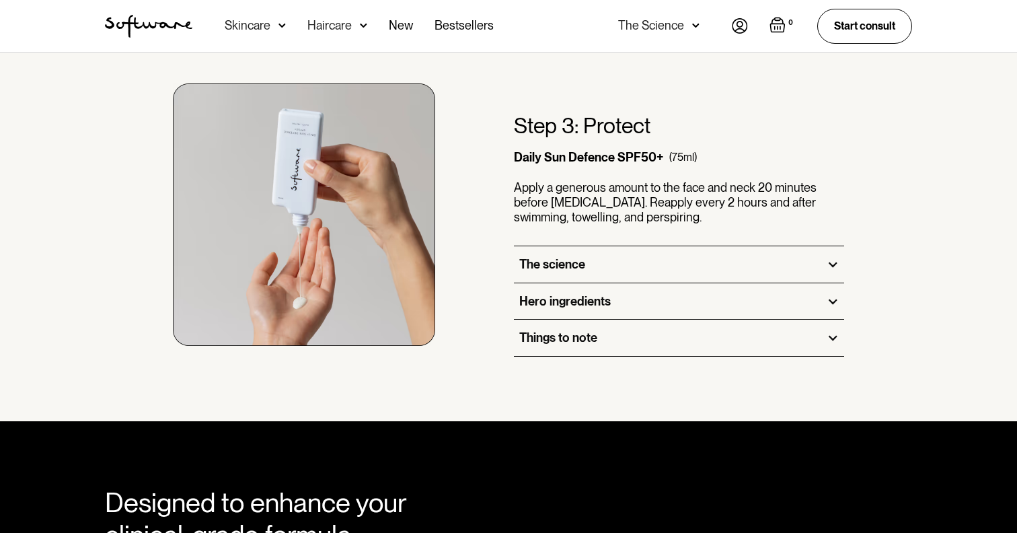
click at [635, 255] on div "The science" at bounding box center [679, 264] width 330 height 36
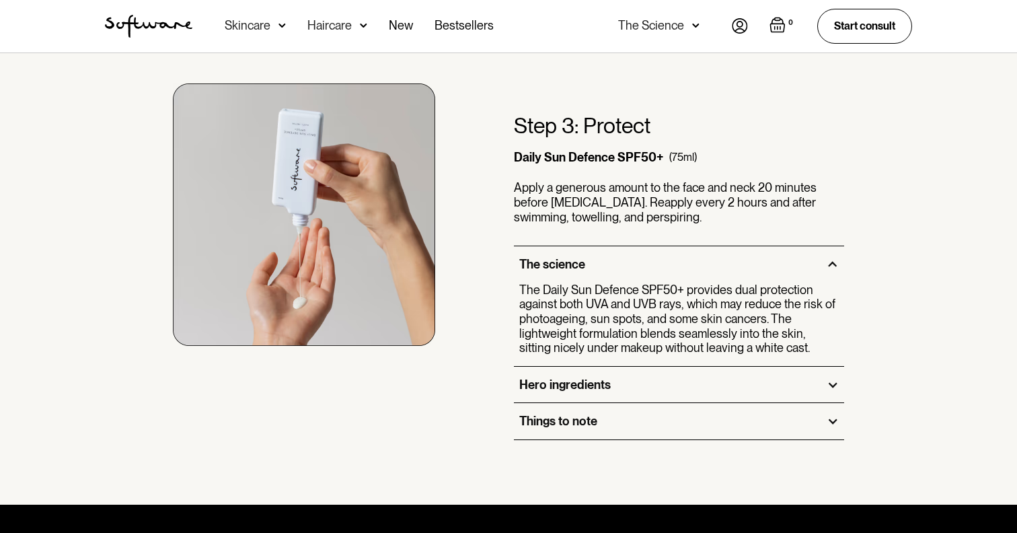
click at [651, 376] on div "Hero ingredients" at bounding box center [679, 385] width 330 height 36
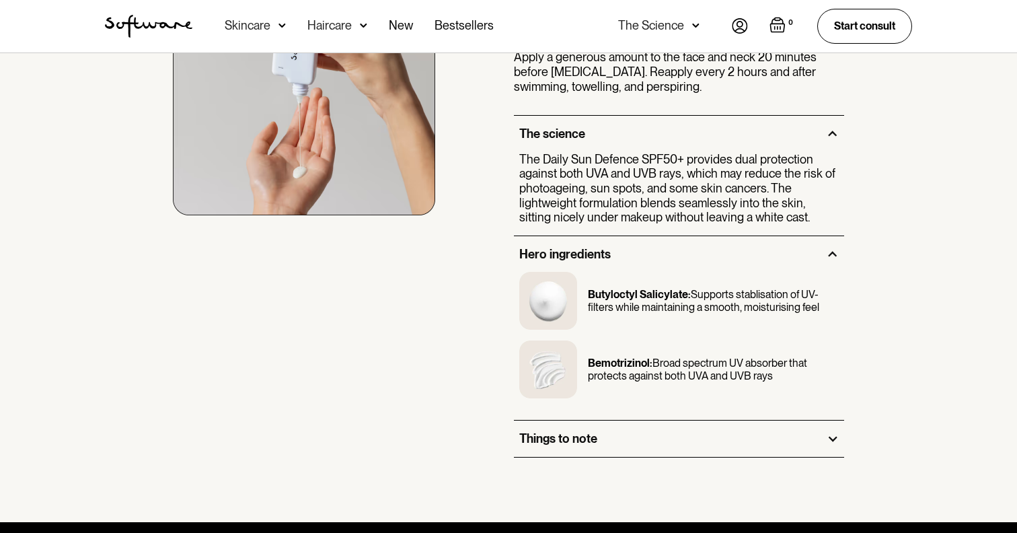
scroll to position [2134, 0]
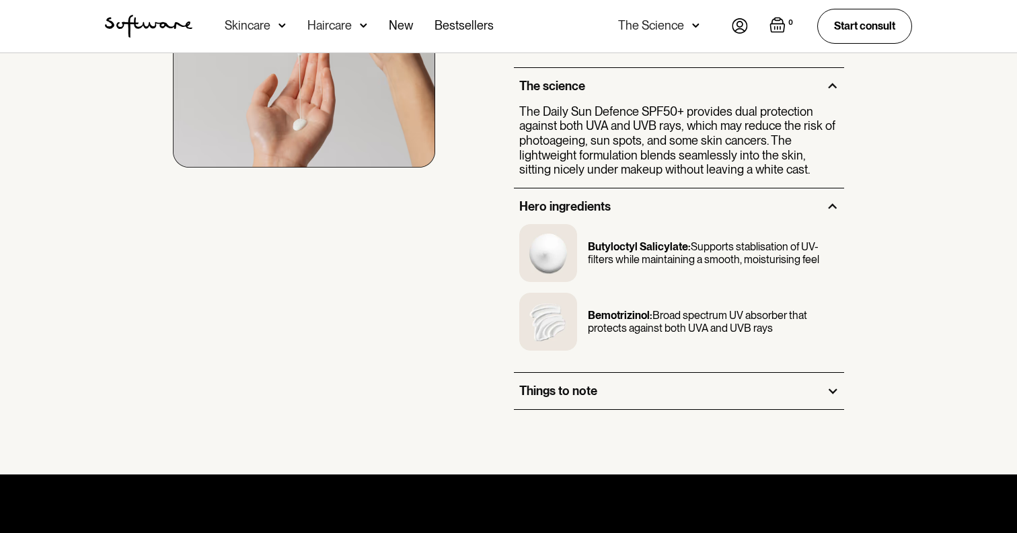
click at [653, 376] on div "Things to note" at bounding box center [679, 391] width 330 height 36
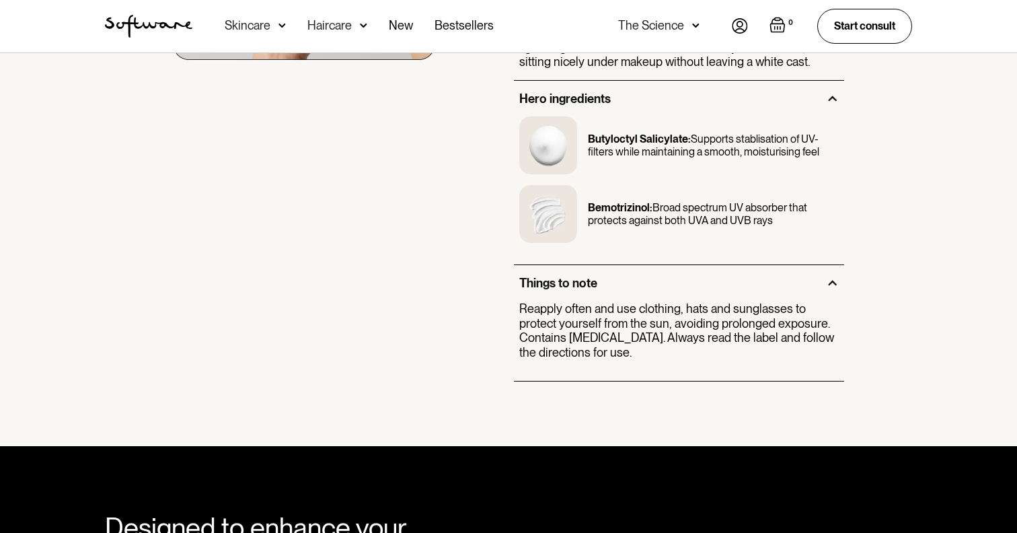
scroll to position [2274, 0]
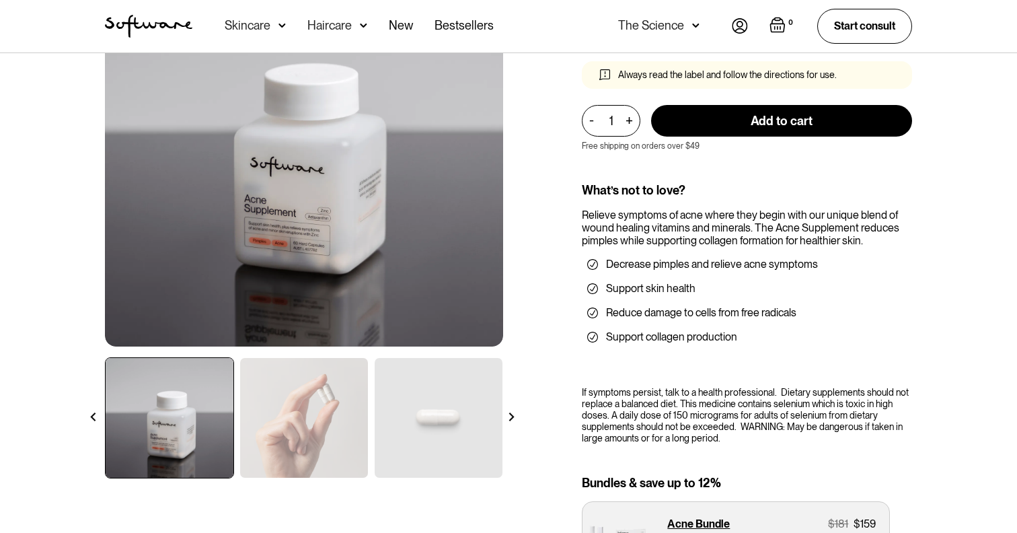
scroll to position [153, 0]
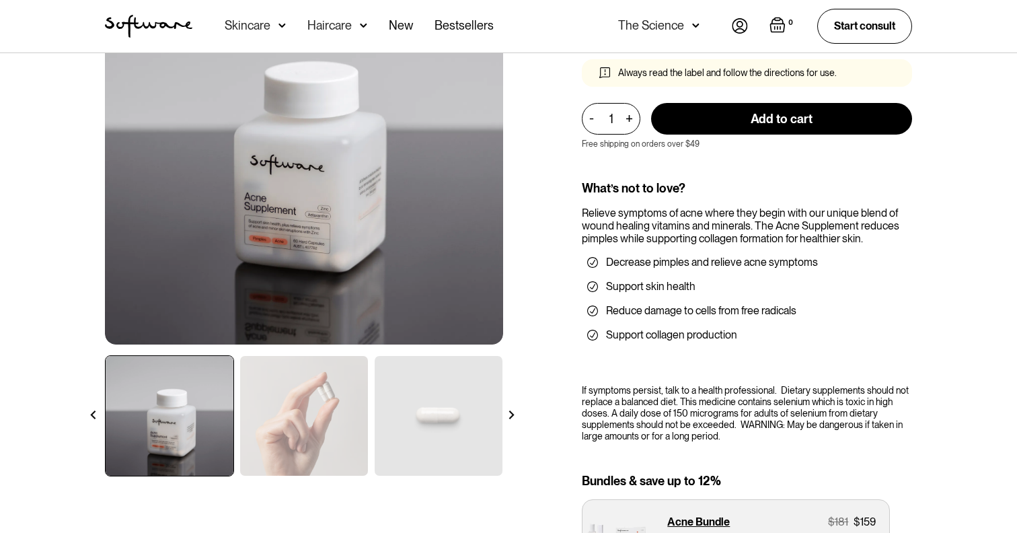
click at [295, 435] on img at bounding box center [304, 416] width 128 height 120
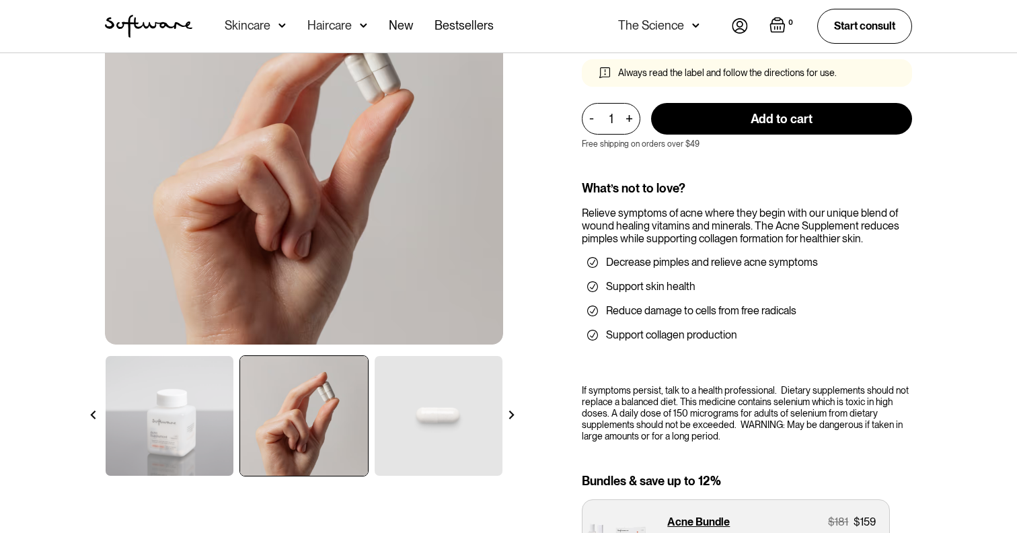
click at [397, 435] on img at bounding box center [439, 416] width 128 height 120
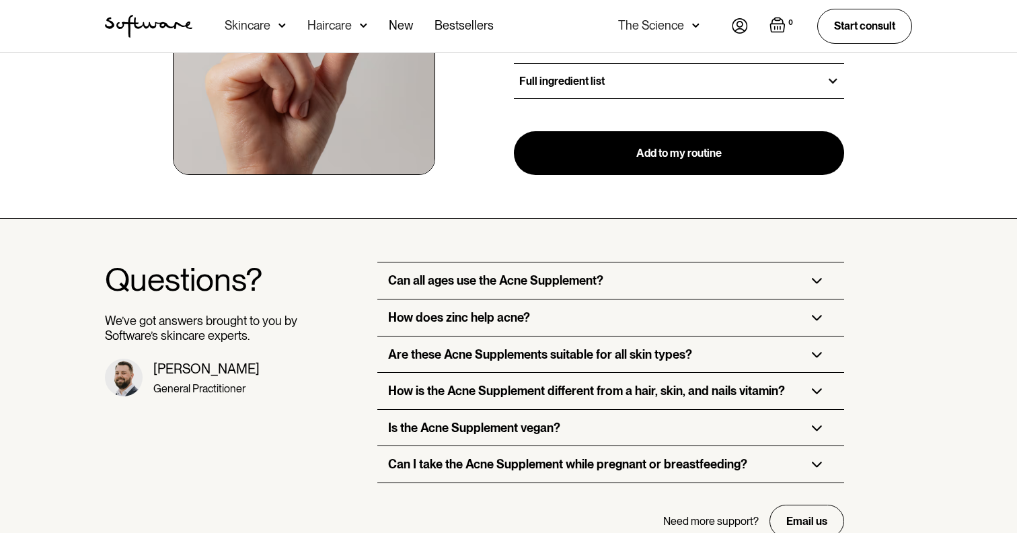
scroll to position [1280, 0]
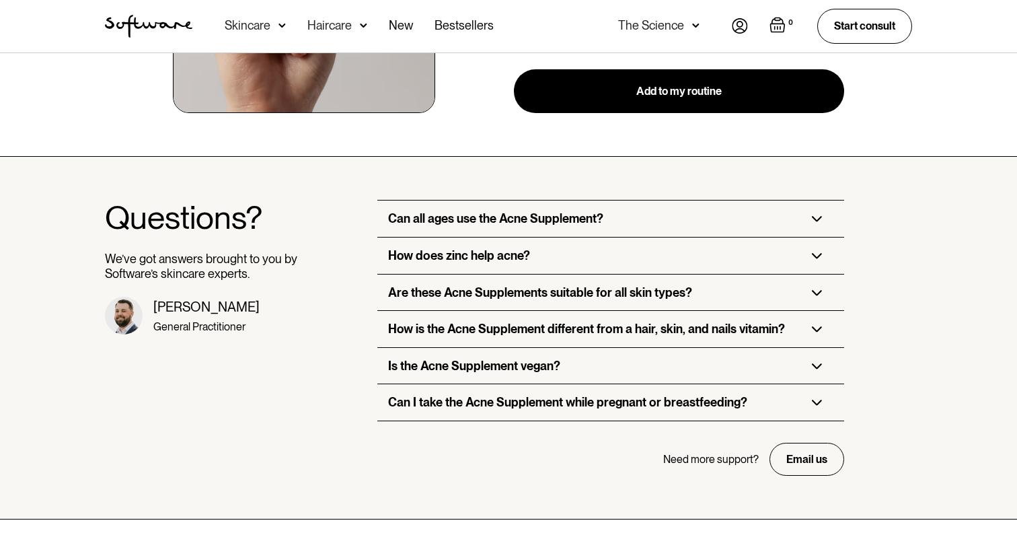
click at [608, 215] on div "Can all ages use the Acne Supplement?" at bounding box center [610, 219] width 466 height 36
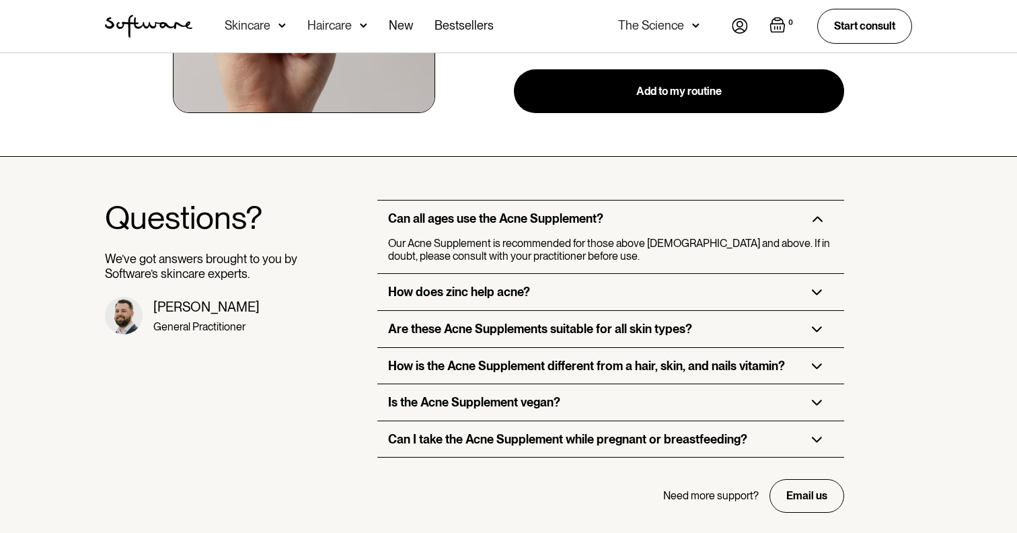
click at [606, 279] on div "How does zinc help acne?" at bounding box center [610, 292] width 466 height 36
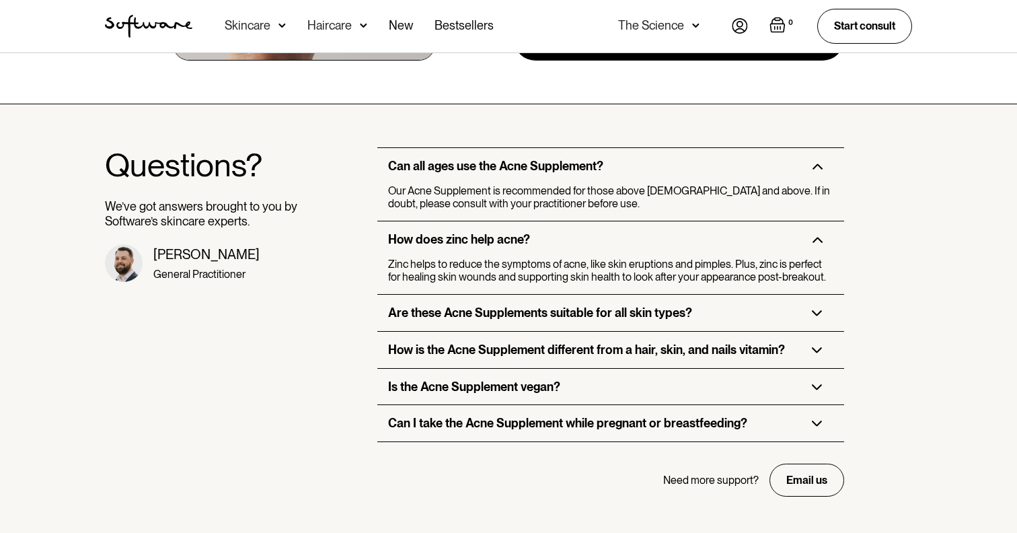
scroll to position [1359, 0]
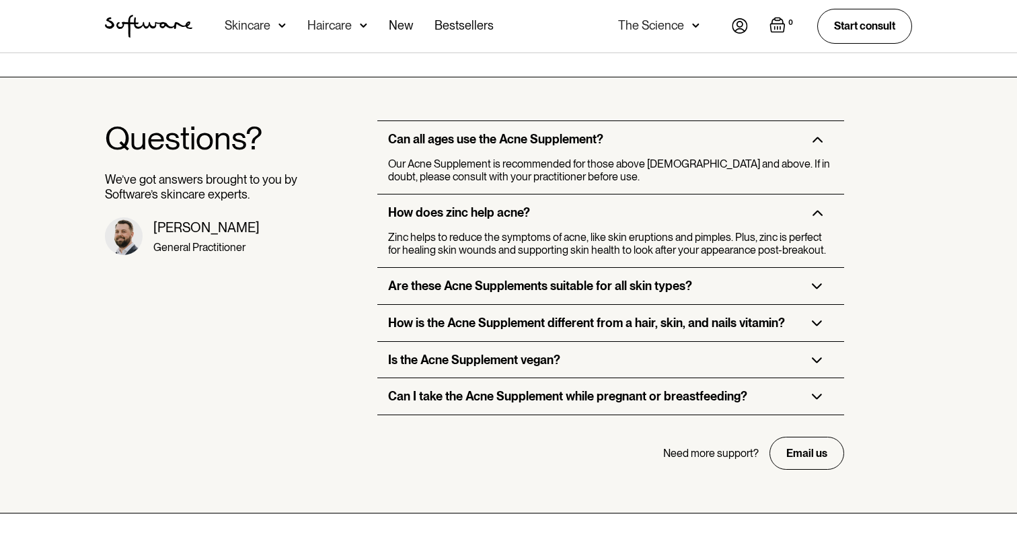
click at [606, 293] on div "Are these Acne Supplements suitable for all skin types?" at bounding box center [610, 286] width 466 height 36
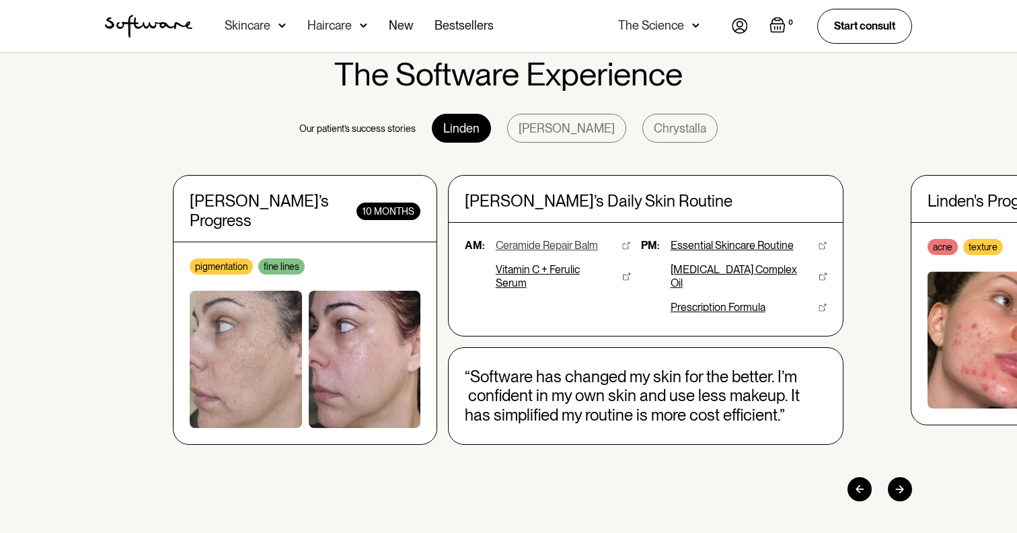
scroll to position [41, 0]
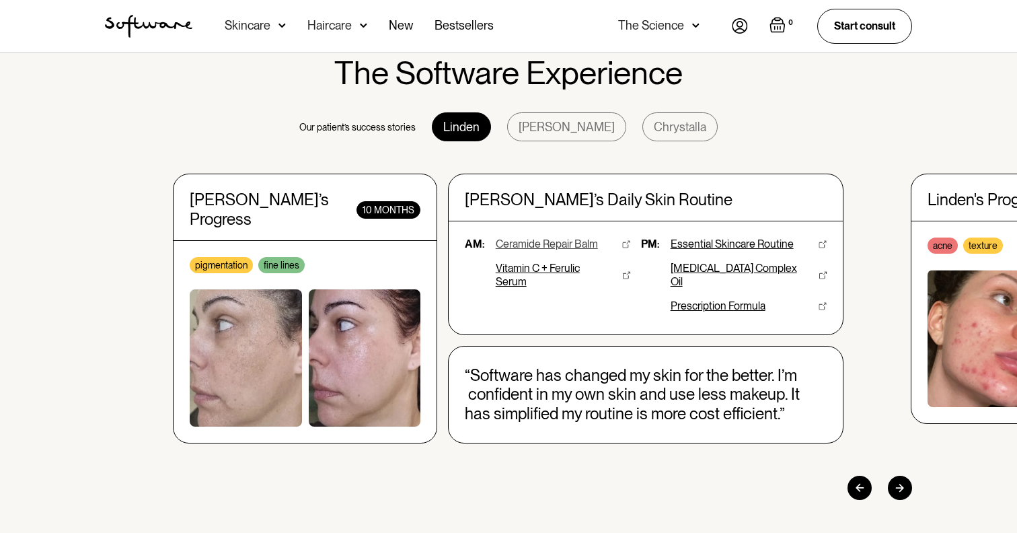
click at [538, 244] on div "Ceramide Repair Balm" at bounding box center [547, 244] width 102 height 13
click at [736, 245] on div "Essential Skincare Routine" at bounding box center [732, 244] width 123 height 13
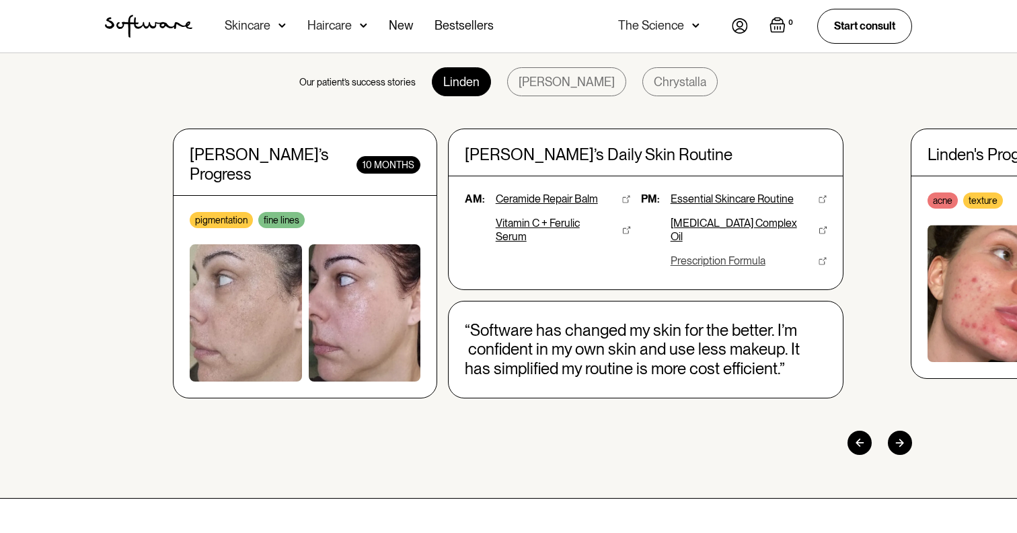
scroll to position [89, 0]
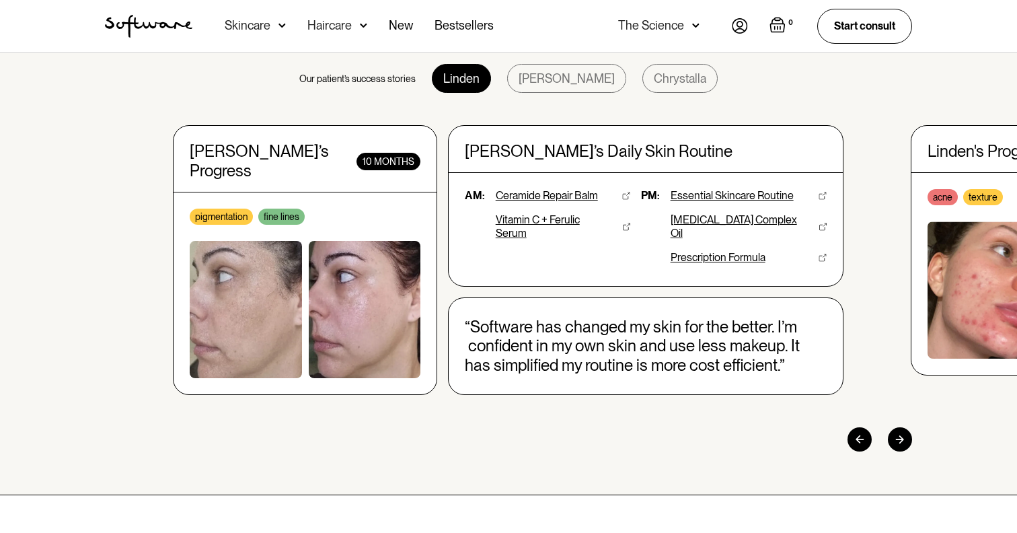
click at [900, 415] on div "The Software Experience Our patient’s success stories [PERSON_NAME]’s Progress …" at bounding box center [509, 229] width 840 height 445
click at [906, 427] on div at bounding box center [900, 439] width 24 height 24
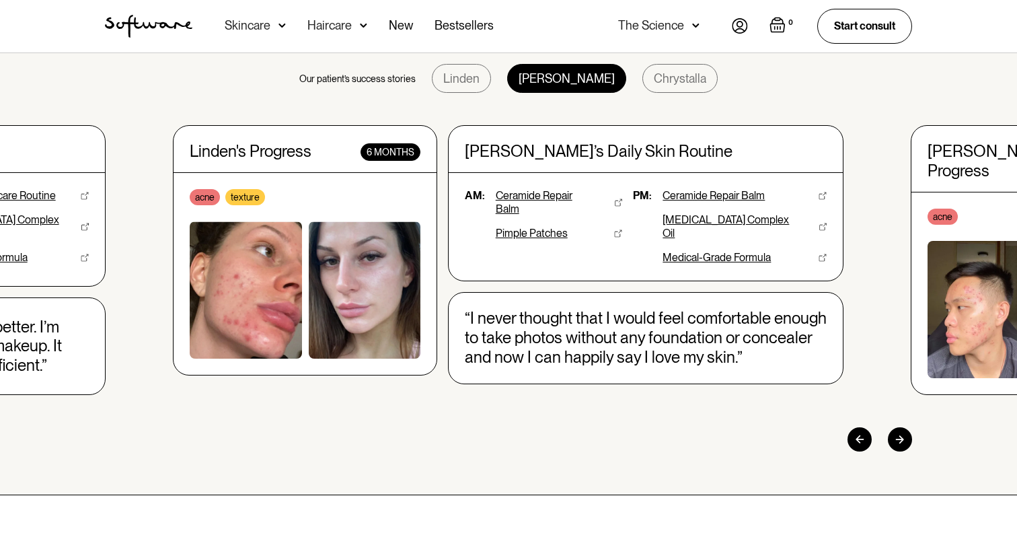
click at [906, 427] on div at bounding box center [900, 439] width 24 height 24
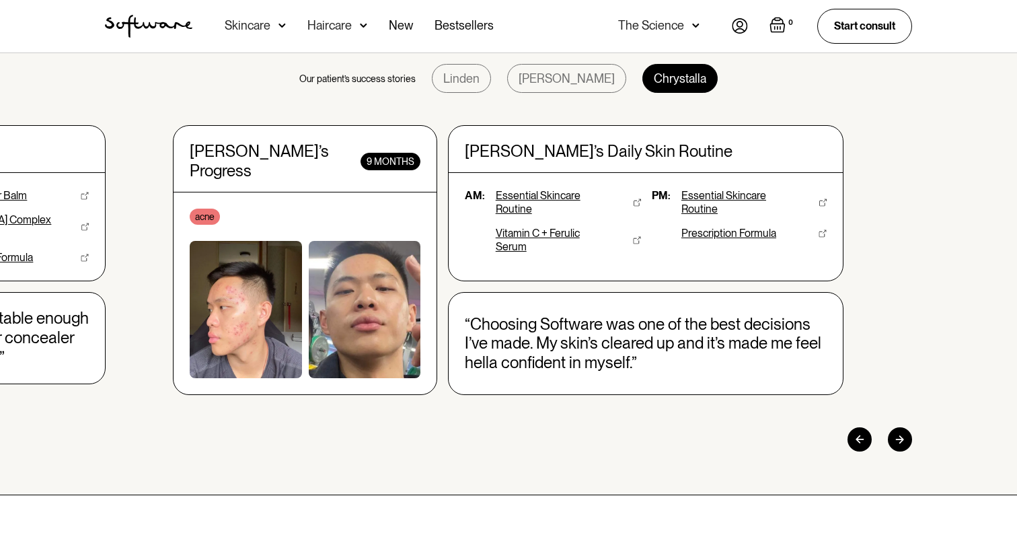
click at [866, 431] on div at bounding box center [860, 439] width 24 height 24
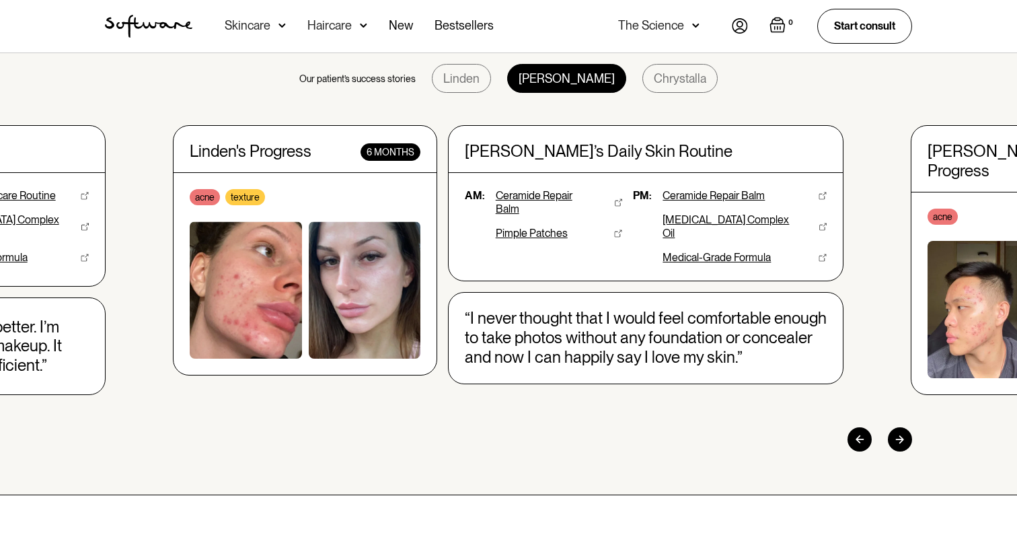
click at [902, 427] on div at bounding box center [900, 439] width 24 height 24
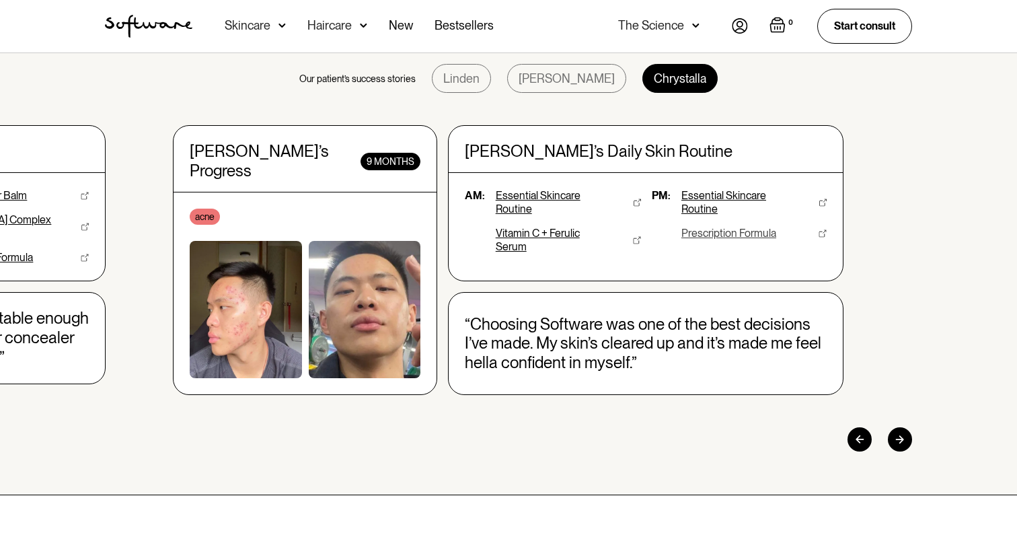
click at [727, 237] on div "Prescription Formula" at bounding box center [729, 233] width 95 height 13
click at [562, 229] on div "Vitamin C + Ferulic Serum" at bounding box center [554, 240] width 116 height 27
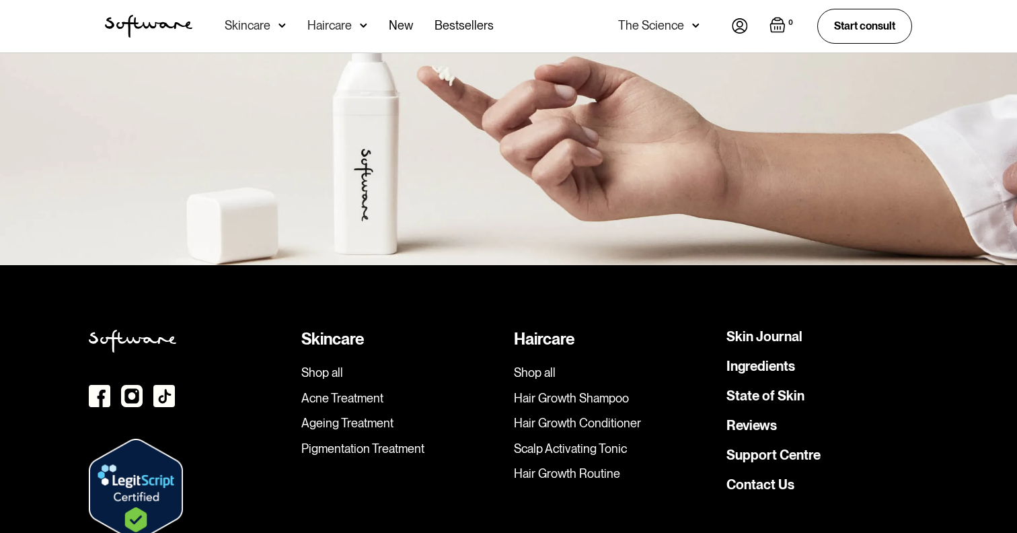
scroll to position [1824, 0]
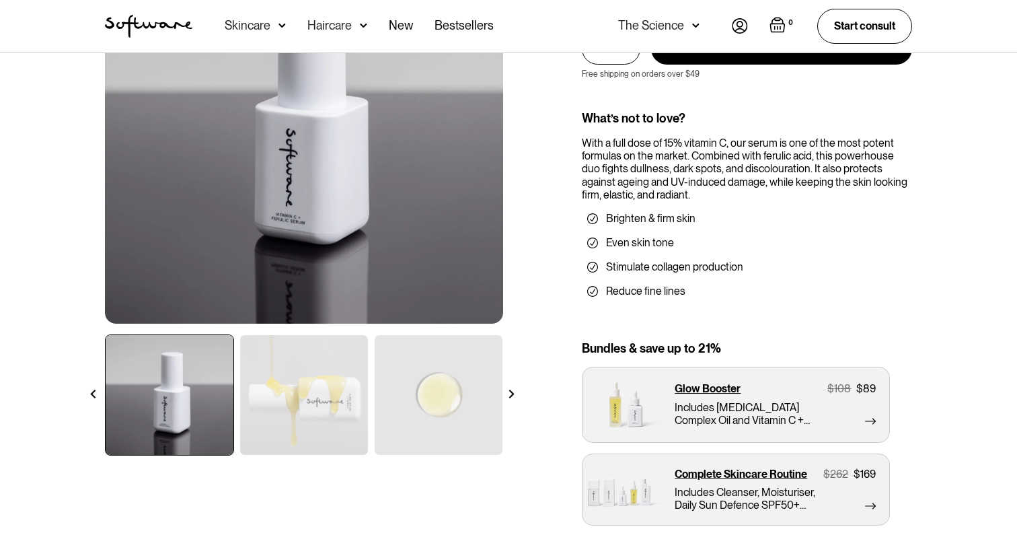
scroll to position [178, 0]
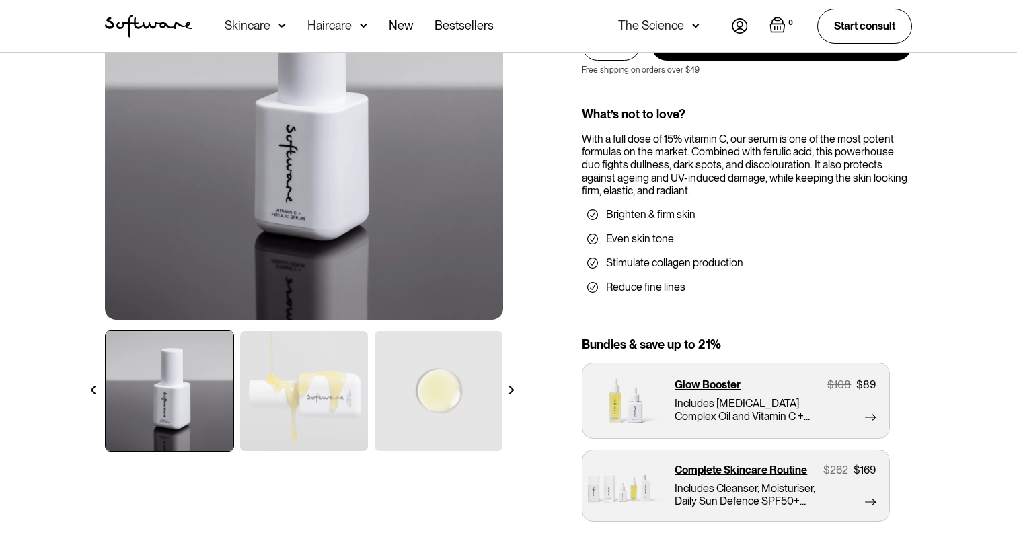
click at [304, 392] on img at bounding box center [304, 391] width 128 height 120
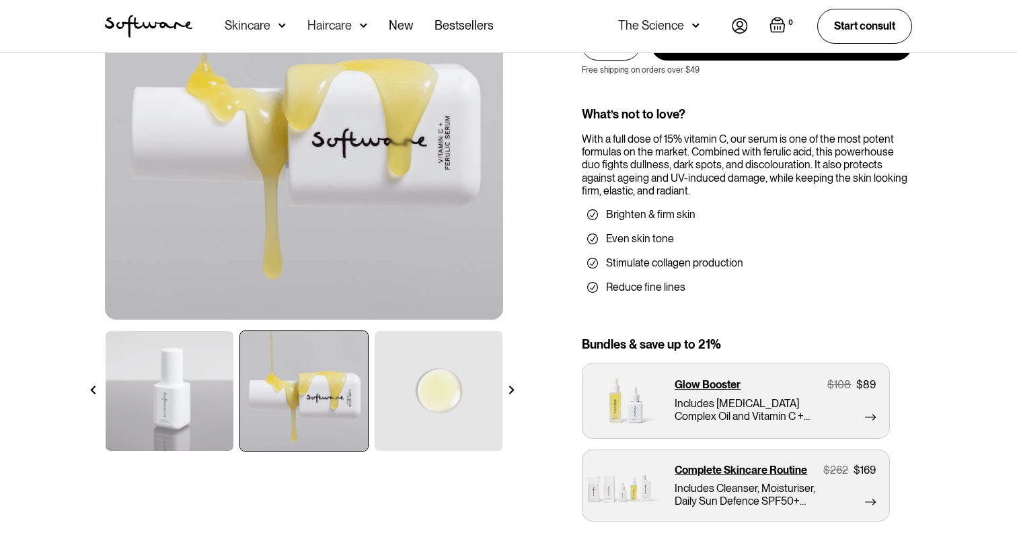
click at [425, 386] on img at bounding box center [439, 391] width 128 height 120
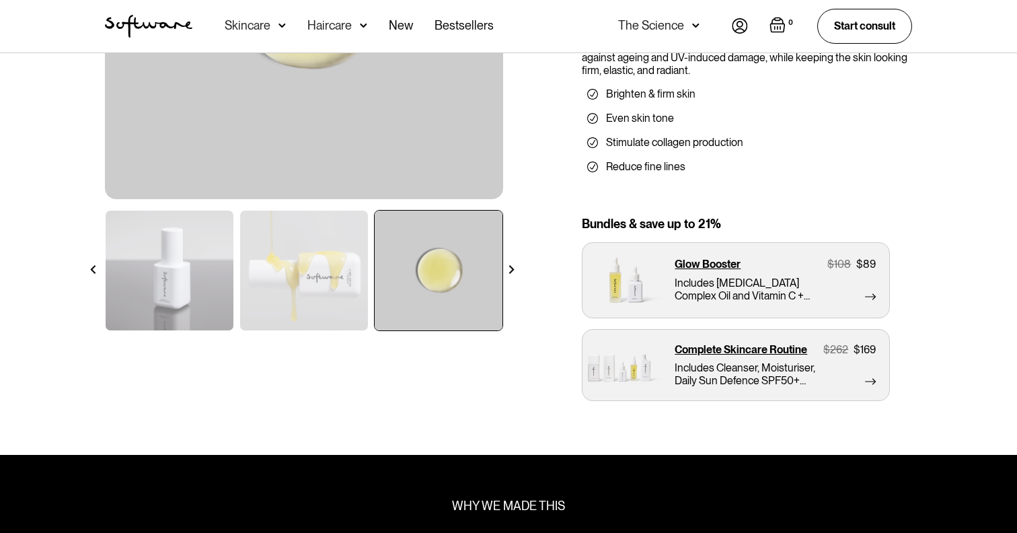
scroll to position [310, 0]
